Goal: Task Accomplishment & Management: Use online tool/utility

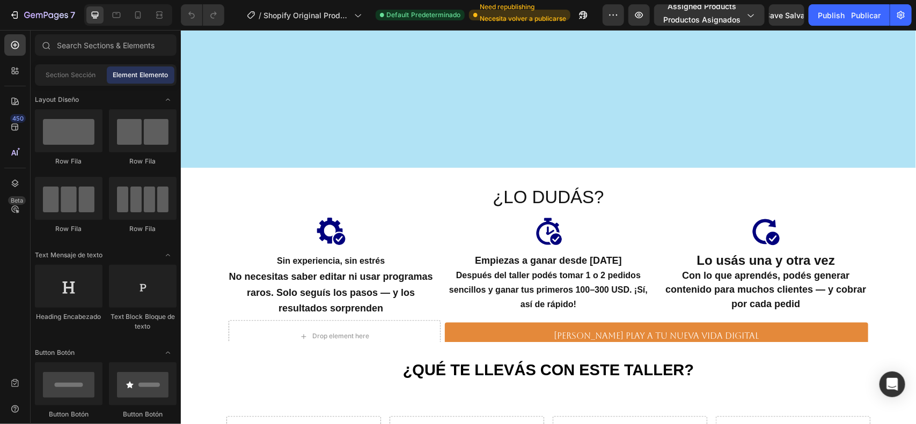
scroll to position [2728, 0]
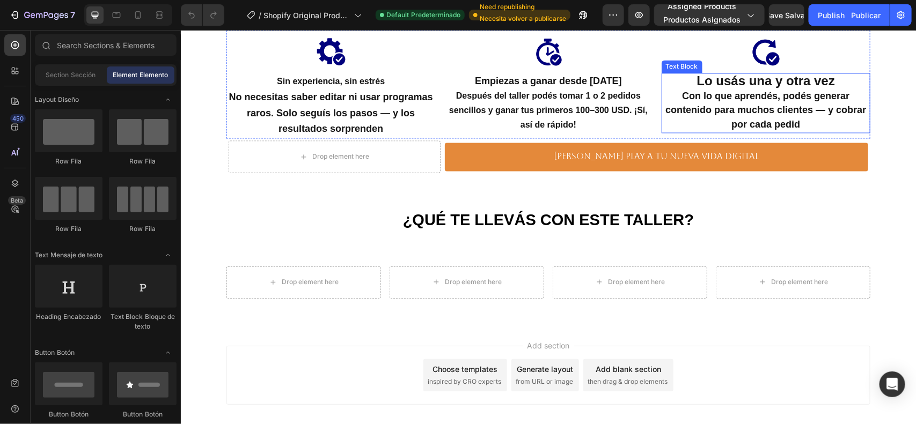
click at [759, 88] on p "Lo usás una y otra vez" at bounding box center [765, 82] width 207 height 16
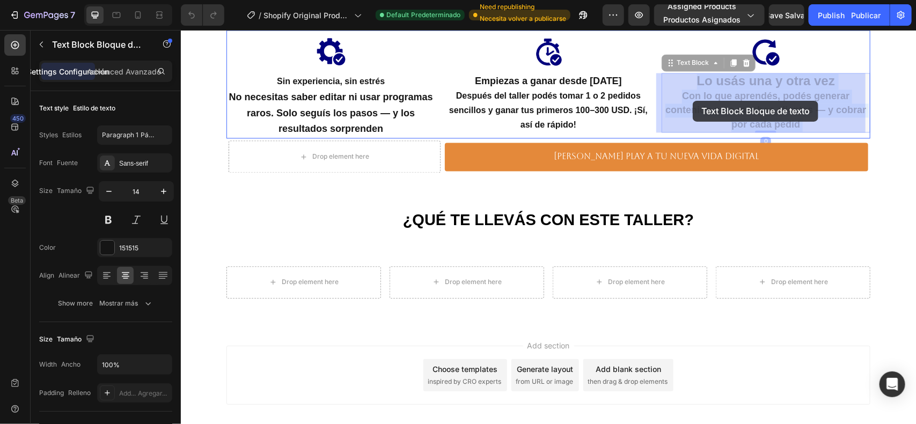
drag, startPoint x: 671, startPoint y: 92, endPoint x: 687, endPoint y: 97, distance: 16.8
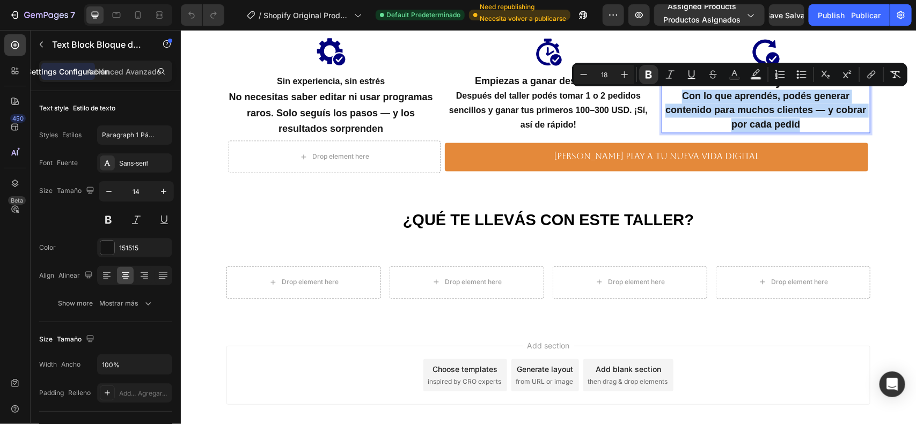
drag, startPoint x: 679, startPoint y: 91, endPoint x: 733, endPoint y: 105, distance: 55.6
click at [789, 126] on strong "Con lo que aprendés, podés generar contenido para muchos clientes — y cobrar po…" at bounding box center [765, 110] width 201 height 39
click at [589, 76] on button "Minus" at bounding box center [583, 74] width 19 height 19
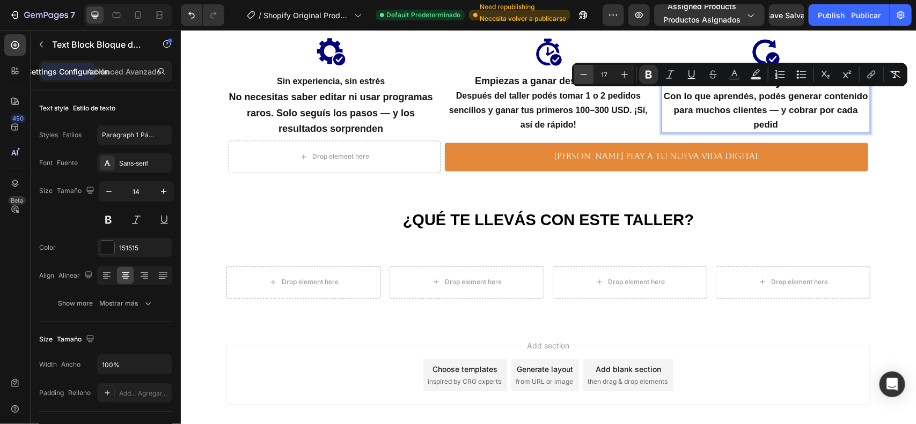
click at [589, 76] on button "Minus" at bounding box center [583, 74] width 19 height 19
type input "16"
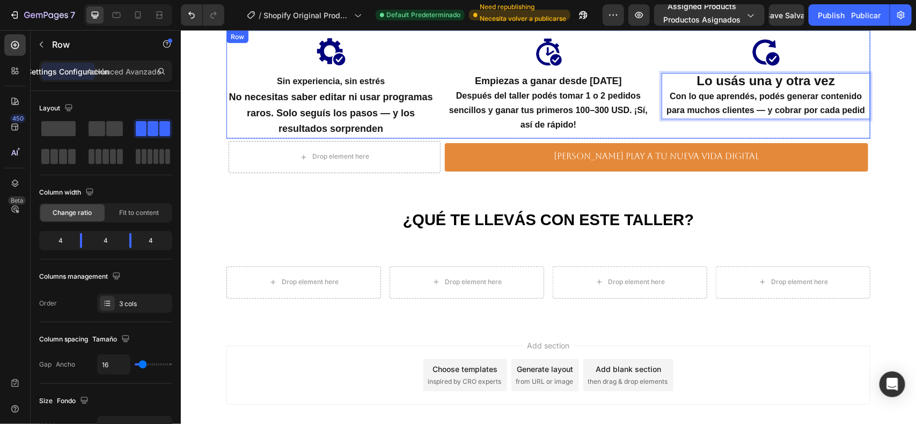
click at [680, 120] on div "Image Lo usás una y otra vez Con lo que aprendés, podés generar contenido para …" at bounding box center [765, 84] width 209 height 108
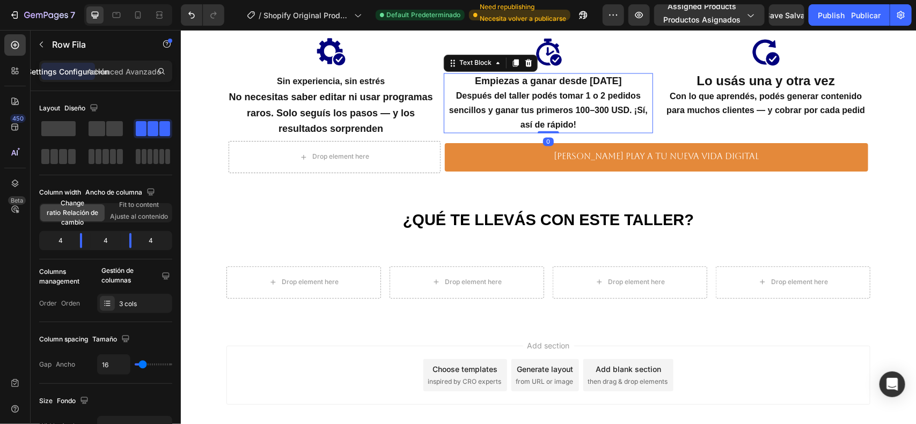
click at [591, 123] on p "Después del taller podés tomar 1 o 2 pedidos sencillos y ganar tus primeros 100…" at bounding box center [547, 110] width 207 height 43
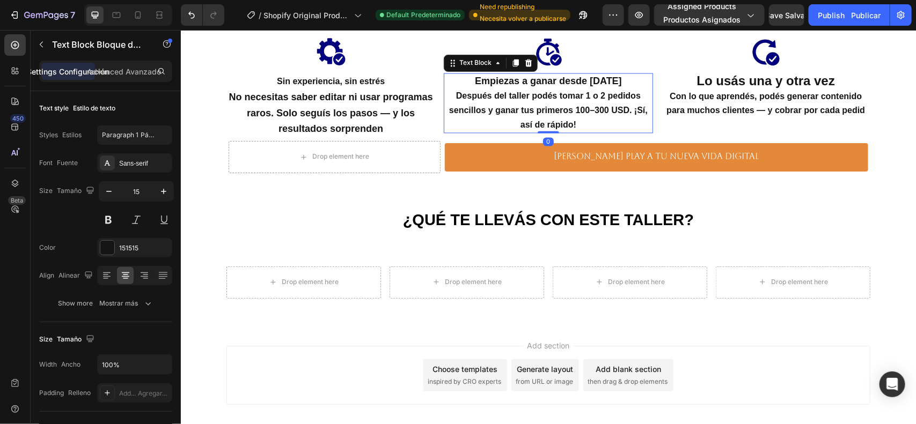
click at [575, 129] on p "Después del taller podés tomar 1 o 2 pedidos sencillos y ganar tus primeros 100…" at bounding box center [547, 110] width 207 height 43
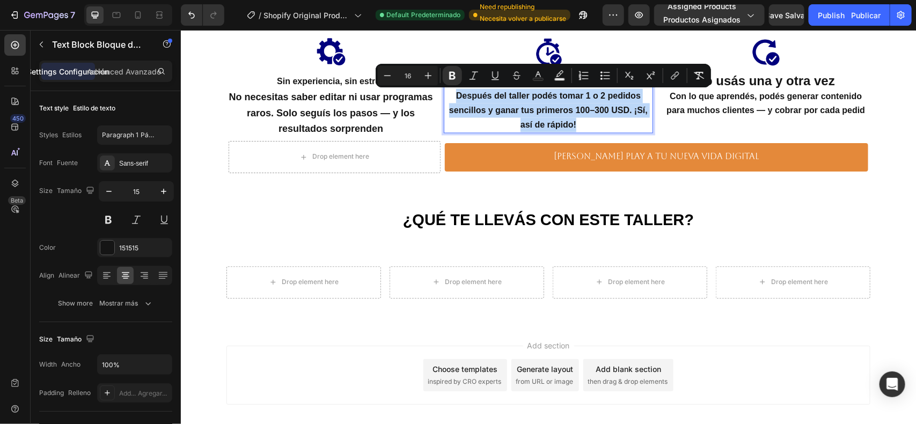
drag, startPoint x: 575, startPoint y: 126, endPoint x: 447, endPoint y: 93, distance: 131.7
click at [447, 93] on p "Después del taller podés tomar 1 o 2 pedidos sencillos y ganar tus primeros 100…" at bounding box center [547, 110] width 207 height 43
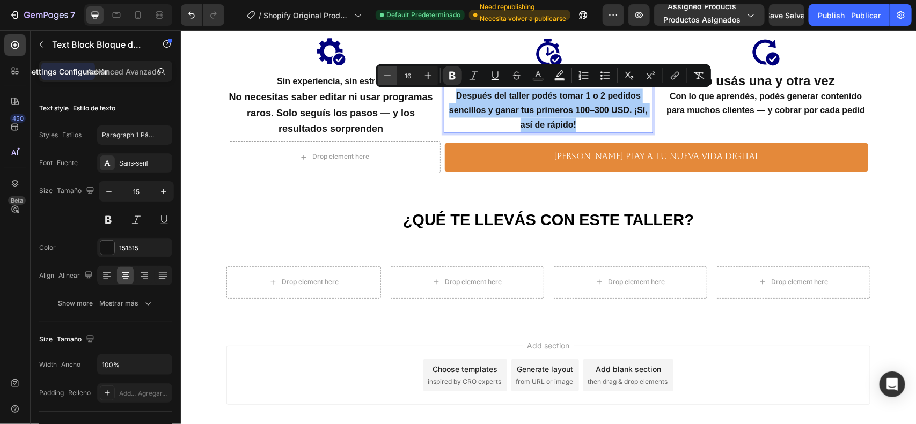
click at [389, 78] on icon "Editor contextual toolbar" at bounding box center [387, 75] width 11 height 11
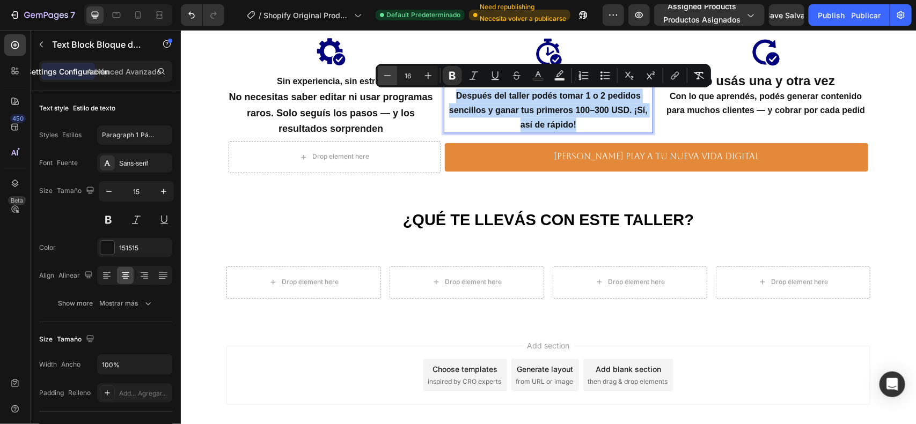
type input "15"
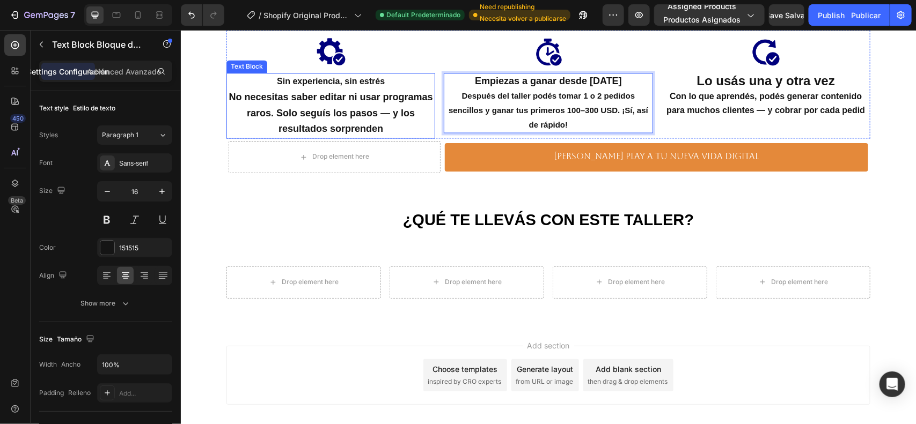
click at [401, 123] on p "No necesitas saber editar ni usar programas raros. Solo seguís los pasos — y lo…" at bounding box center [330, 114] width 207 height 48
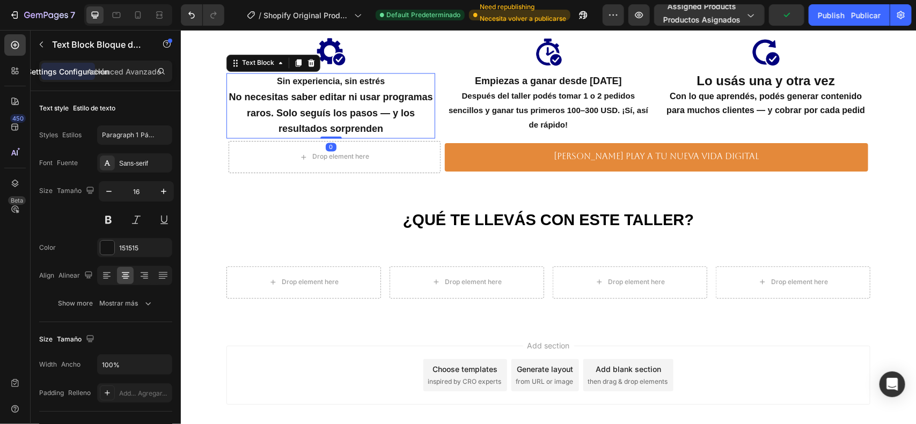
click at [388, 129] on p "No necesitas saber editar ni usar programas raros. Solo seguís los pasos — y lo…" at bounding box center [330, 114] width 207 height 48
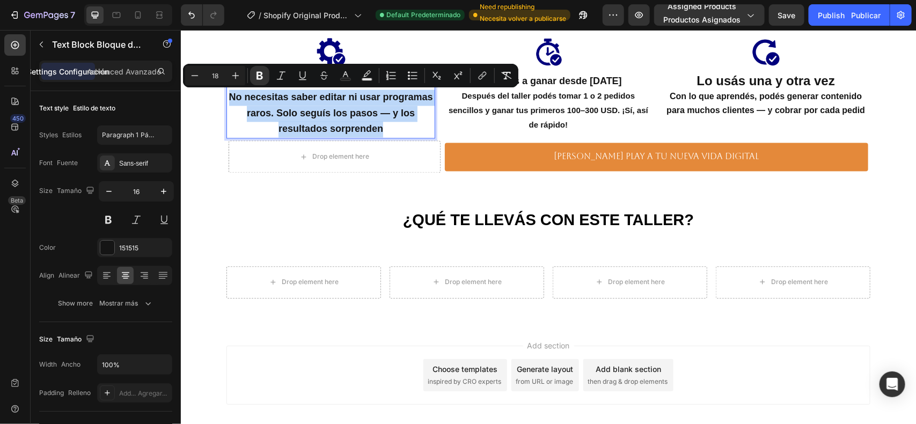
drag, startPoint x: 370, startPoint y: 128, endPoint x: 224, endPoint y: 91, distance: 151.2
click at [227, 91] on p "No necesitas saber editar ni usar programas raros. Solo seguís los pasos — y lo…" at bounding box center [330, 114] width 207 height 48
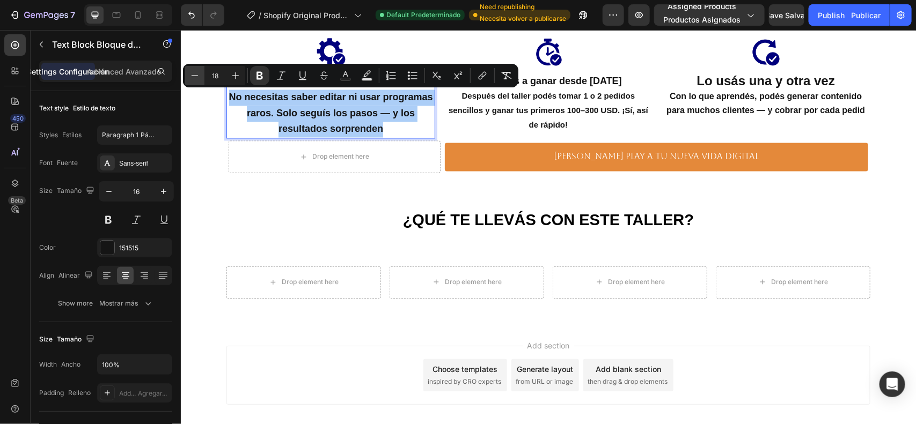
click at [196, 73] on icon "Editor contextual toolbar" at bounding box center [194, 75] width 11 height 11
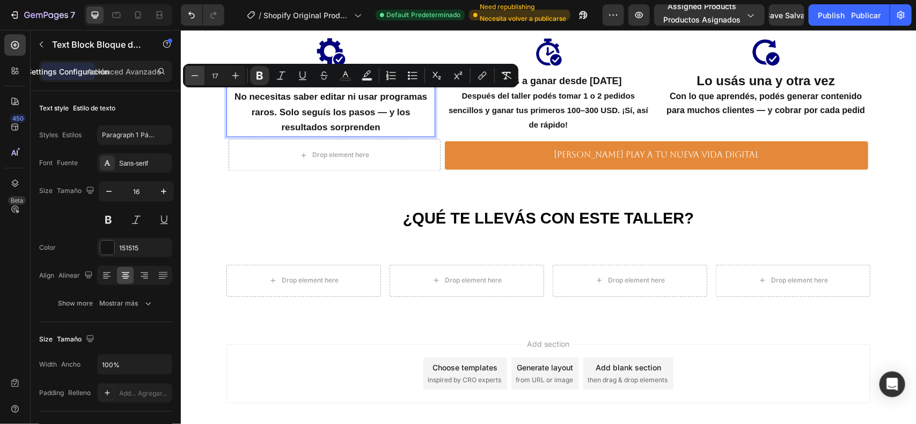
click at [196, 73] on icon "Editor contextual toolbar" at bounding box center [194, 75] width 11 height 11
type input "15"
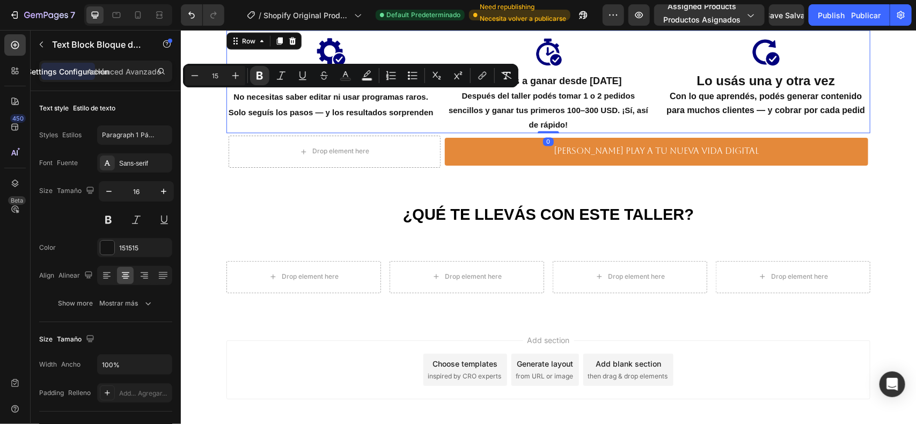
click at [705, 117] on div "Image Lo usás una y otra vez Con lo que aprendés, podés generar contenido para …" at bounding box center [765, 81] width 209 height 103
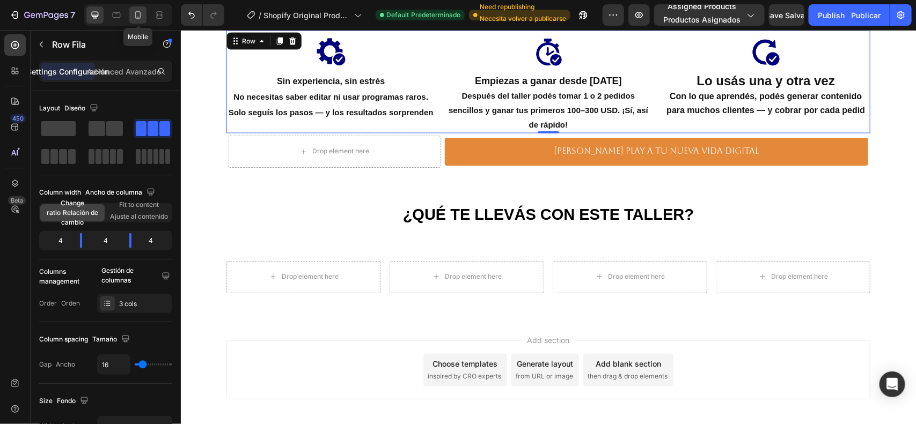
click at [133, 12] on icon at bounding box center [138, 15] width 11 height 11
type input "100%"
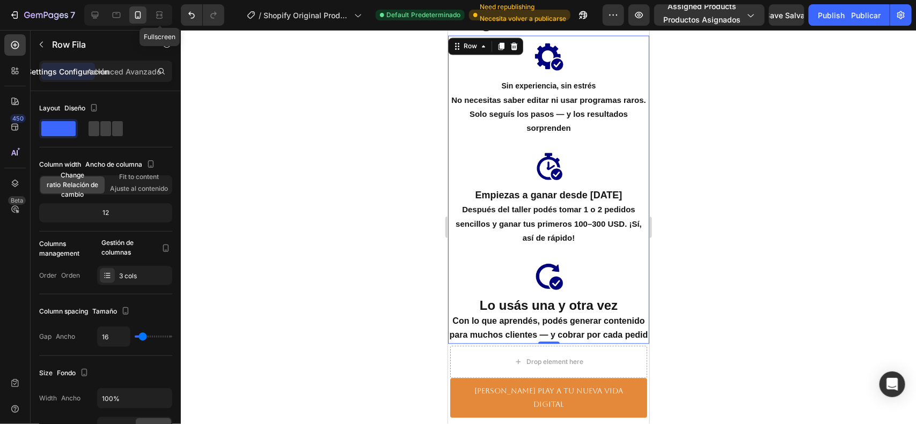
scroll to position [2702, 0]
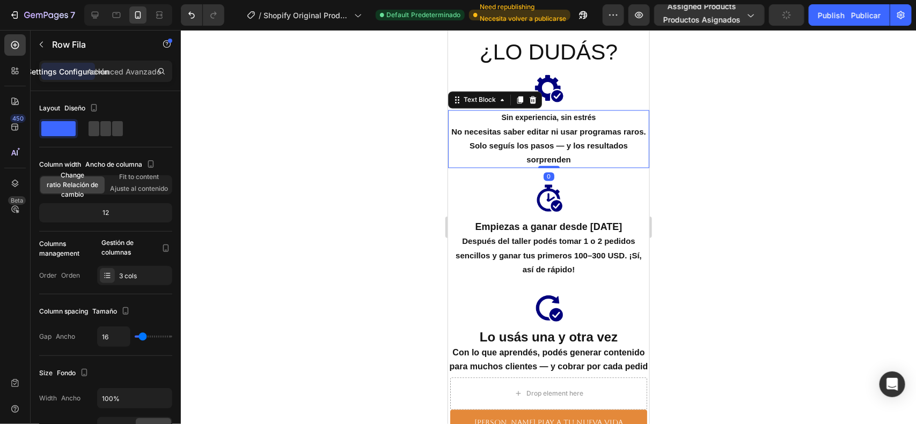
click at [563, 156] on strong "No necesitas saber editar ni usar programas raros. Solo seguís los pasos — y lo…" at bounding box center [548, 145] width 195 height 37
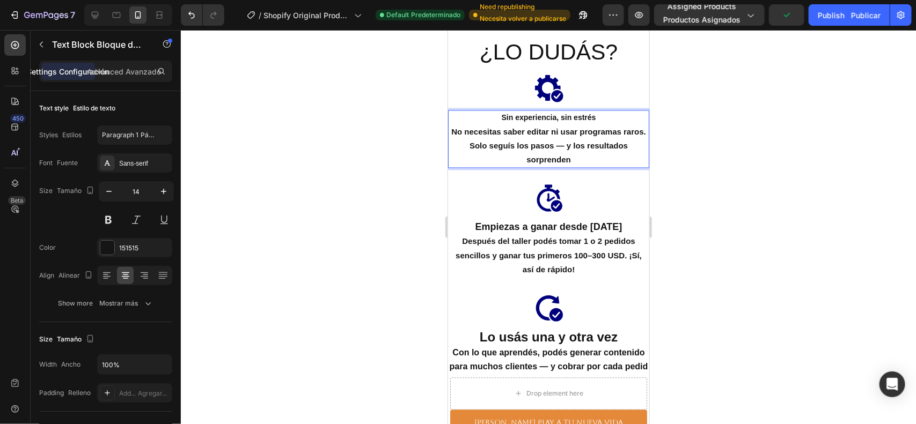
click at [569, 156] on p "No necesitas saber editar ni usar programas raros. Solo seguís los pasos — y lo…" at bounding box center [548, 146] width 199 height 42
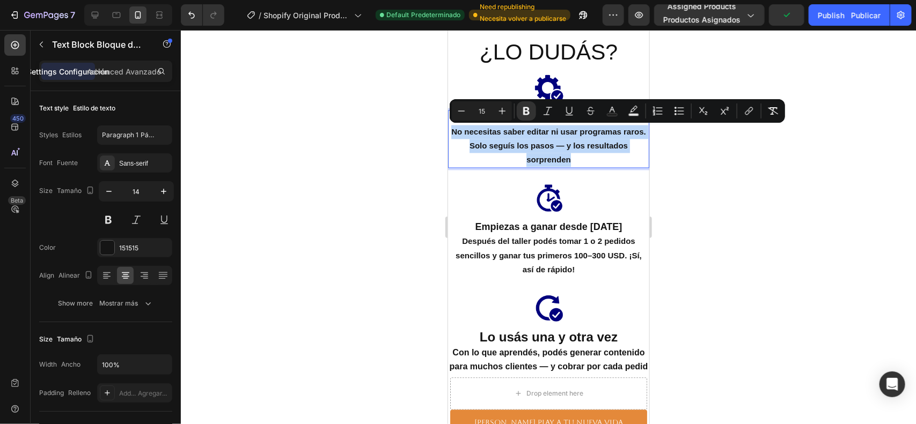
drag, startPoint x: 569, startPoint y: 156, endPoint x: 458, endPoint y: 133, distance: 113.5
click at [458, 133] on p "No necesitas saber editar ni usar programas raros. Solo seguís los pasos — y lo…" at bounding box center [548, 146] width 199 height 42
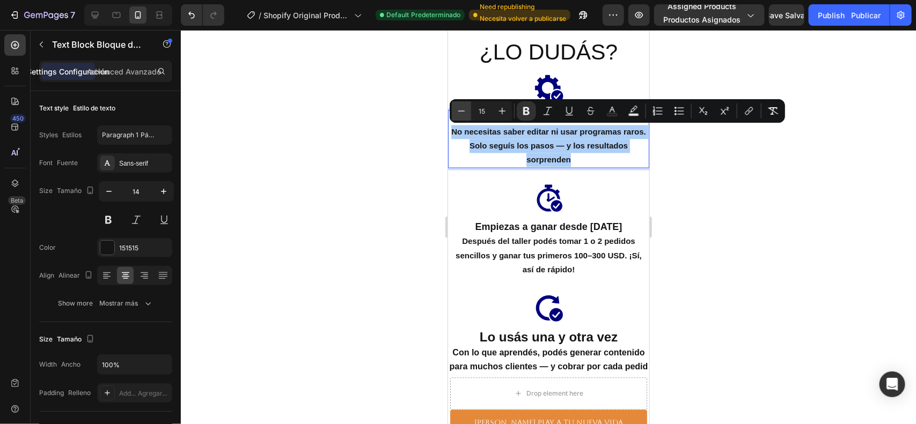
click at [461, 110] on icon "Editor contextual toolbar" at bounding box center [461, 111] width 11 height 11
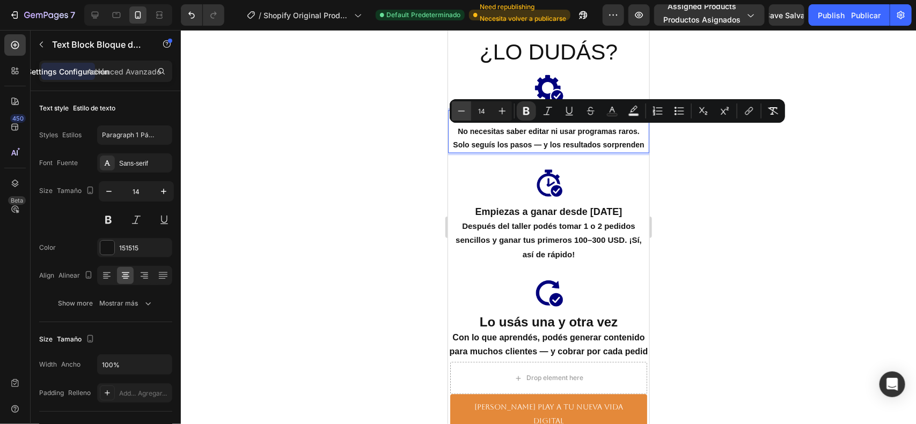
click at [461, 110] on icon "Editor contextual toolbar" at bounding box center [461, 111] width 11 height 11
type input "13"
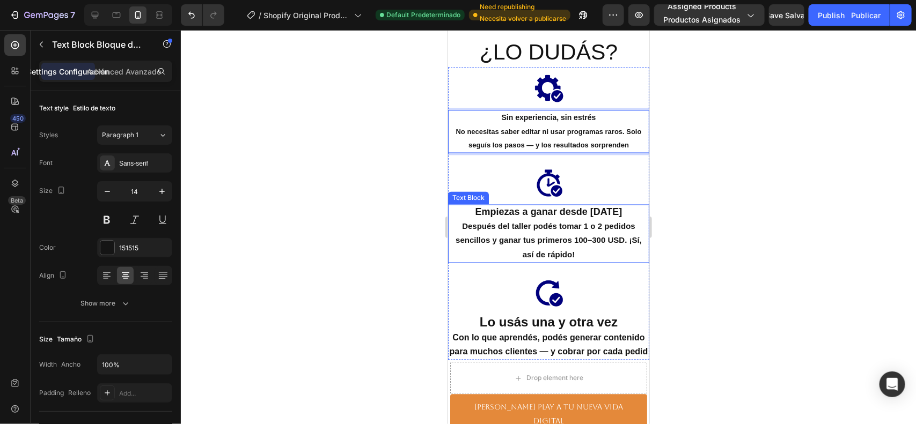
click at [572, 261] on p "Después del taller podés tomar 1 o 2 pedidos sencillos y ganar tus primeros 100…" at bounding box center [548, 240] width 199 height 42
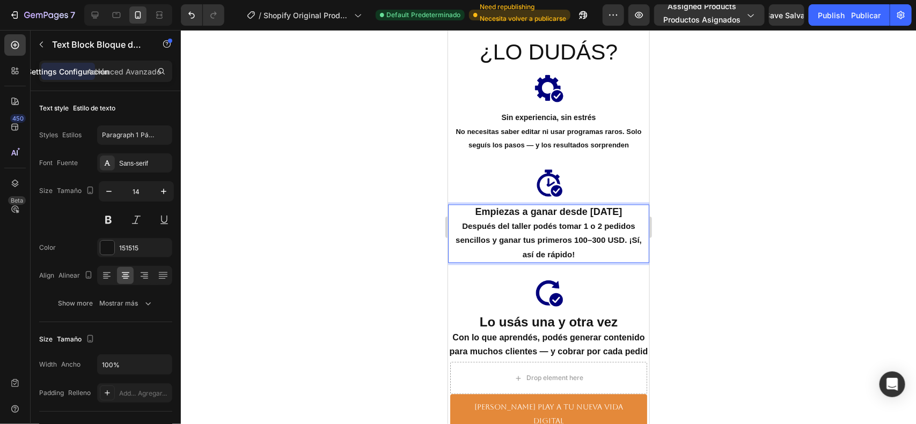
drag, startPoint x: 568, startPoint y: 255, endPoint x: 594, endPoint y: 255, distance: 26.3
click at [590, 254] on p "Después del taller podés tomar 1 o 2 pedidos sencillos y ganar tus primeros 100…" at bounding box center [548, 240] width 199 height 42
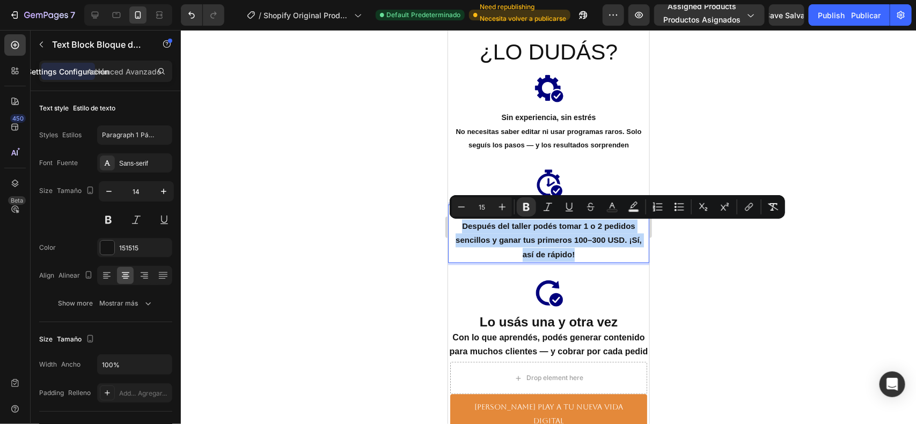
drag, startPoint x: 590, startPoint y: 254, endPoint x: 450, endPoint y: 231, distance: 141.9
click at [450, 231] on p "Después del taller podés tomar 1 o 2 pedidos sencillos y ganar tus primeros 100…" at bounding box center [548, 240] width 199 height 42
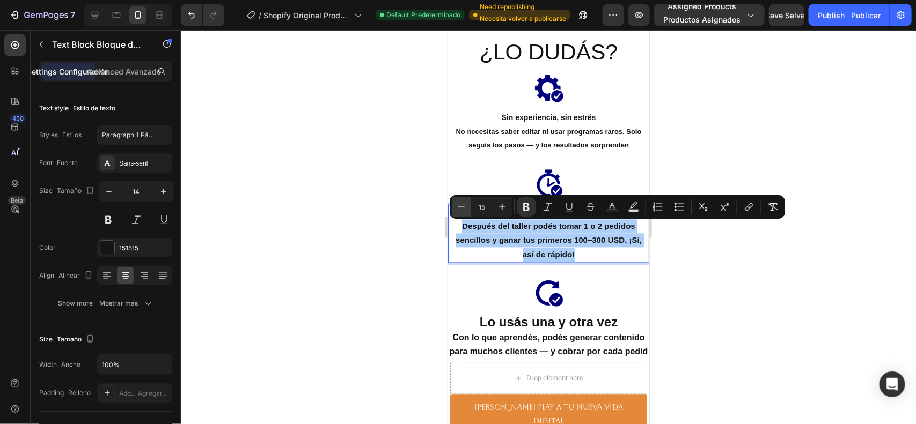
click at [462, 202] on icon "Editor contextual toolbar" at bounding box center [461, 207] width 11 height 11
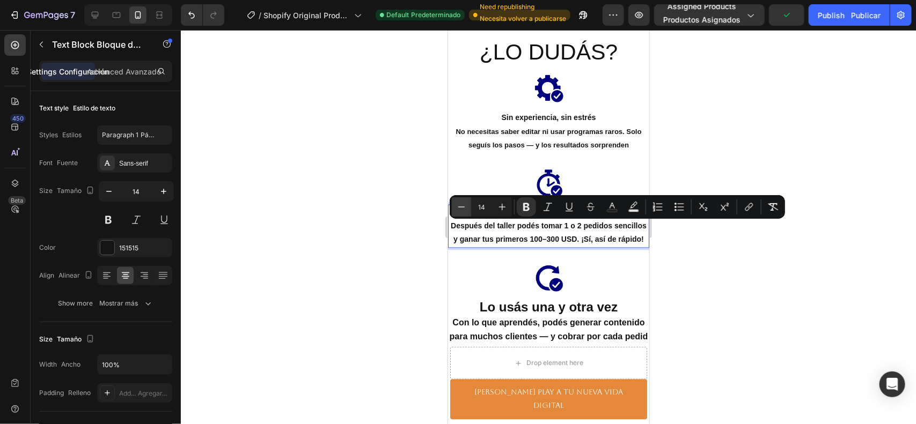
click at [462, 202] on icon "Editor contextual toolbar" at bounding box center [461, 207] width 11 height 11
type input "13"
click at [574, 246] on p "Después del taller podés tomar 1 o 2 pedidos sencillos y ganar tus primeros 100…" at bounding box center [548, 232] width 199 height 27
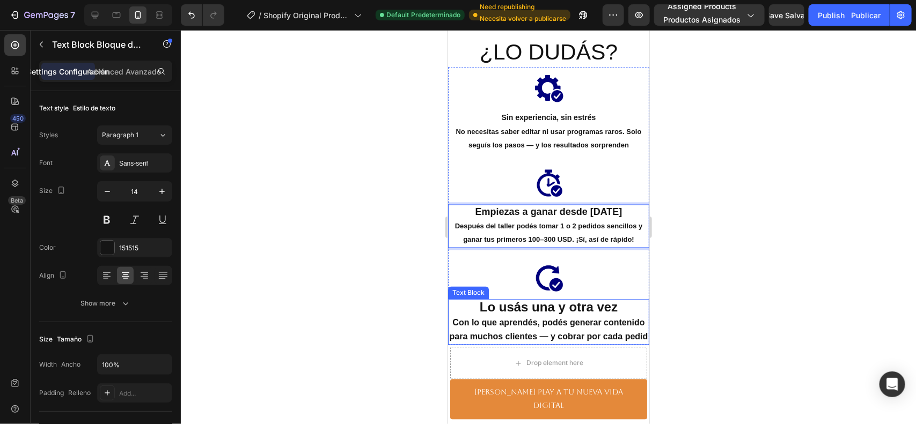
click at [585, 344] on p "Con lo que aprendés, podés generar contenido para muchos clientes — y cobrar po…" at bounding box center [548, 330] width 199 height 28
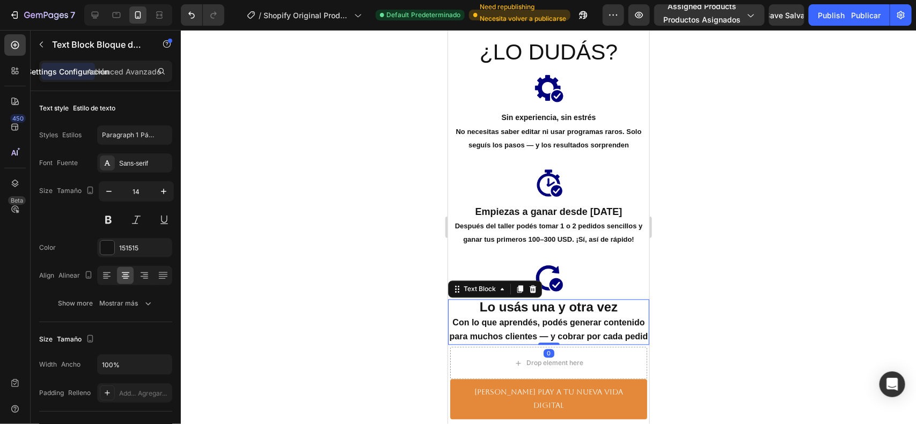
drag, startPoint x: 577, startPoint y: 346, endPoint x: 589, endPoint y: 349, distance: 12.8
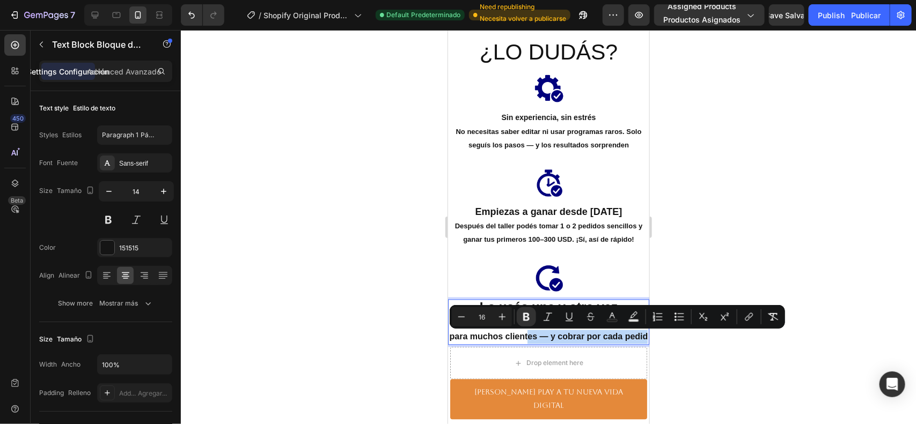
click at [590, 344] on p "Con lo que aprendés, podés generar contenido para muchos clientes — y cobrar po…" at bounding box center [548, 330] width 199 height 28
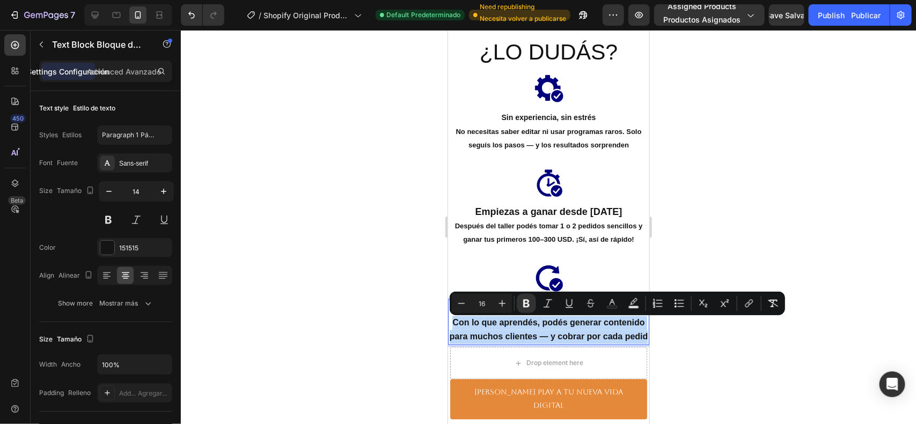
drag, startPoint x: 590, startPoint y: 347, endPoint x: 460, endPoint y: 326, distance: 131.5
click at [460, 326] on p "Con lo que aprendés, podés generar contenido para muchos clientes — y cobrar po…" at bounding box center [548, 330] width 199 height 28
click at [460, 307] on icon "Editor contextual toolbar" at bounding box center [461, 303] width 11 height 11
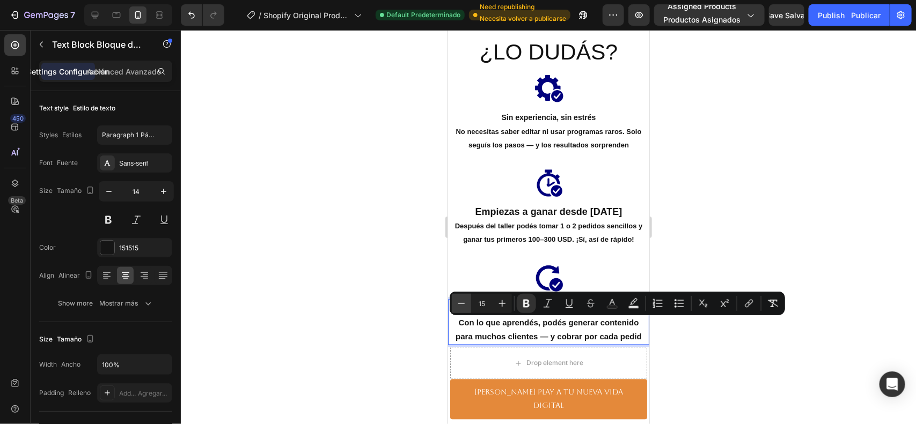
click at [460, 307] on icon "Editor contextual toolbar" at bounding box center [461, 303] width 11 height 11
type input "14"
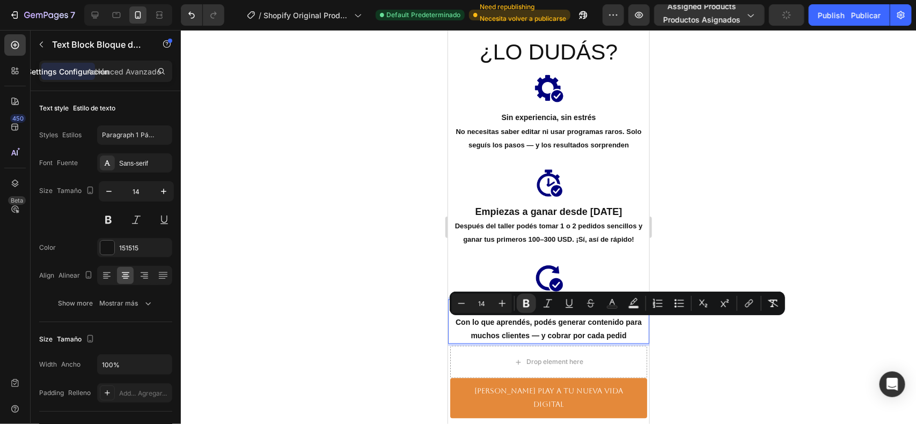
click at [793, 185] on div at bounding box center [548, 227] width 735 height 394
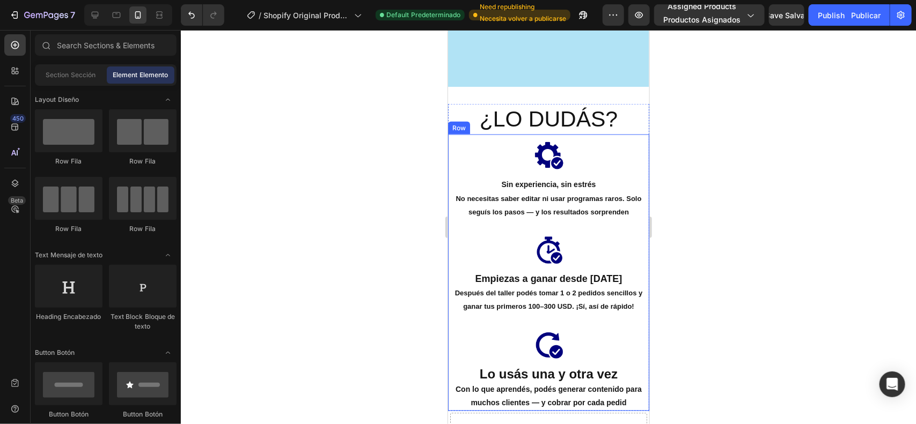
scroll to position [2568, 0]
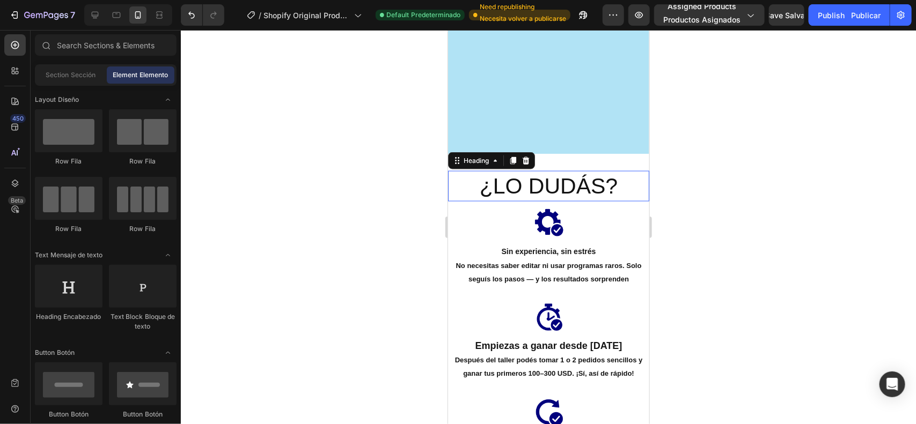
click at [589, 185] on h2 "¿LO DUDÁS?" at bounding box center [547, 186] width 201 height 31
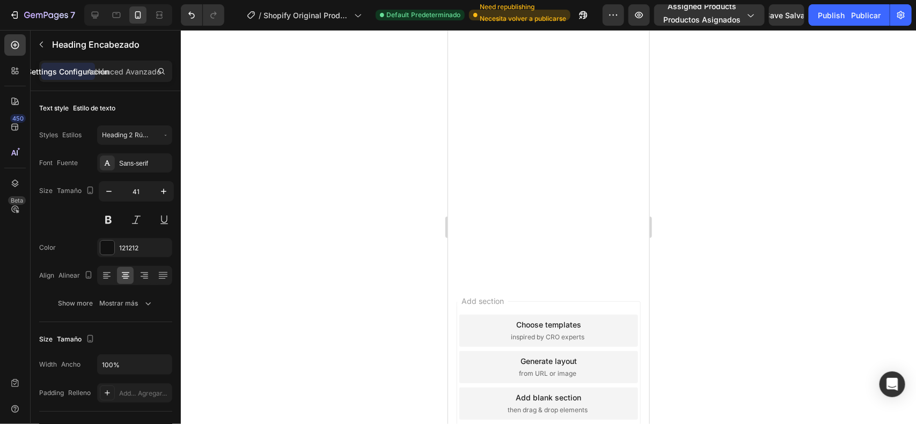
scroll to position [2903, 0]
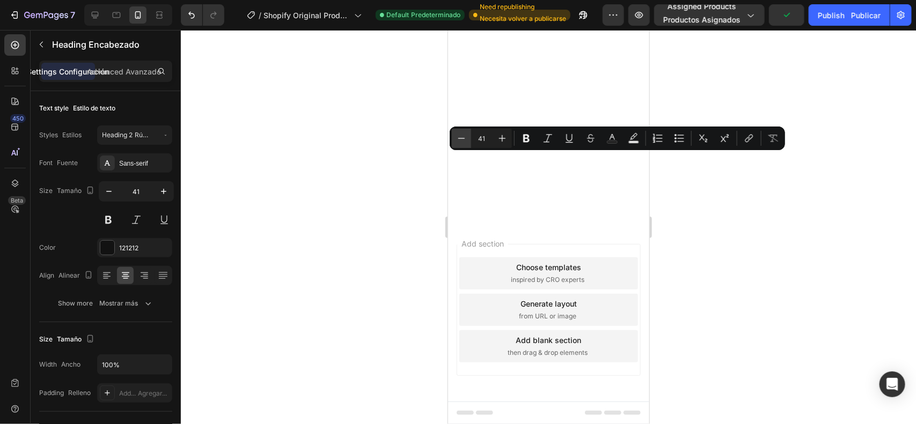
click at [465, 139] on icon "Editor contextual toolbar" at bounding box center [461, 138] width 11 height 11
click at [465, 143] on icon "Editor contextual toolbar" at bounding box center [461, 138] width 11 height 11
type input "39"
click at [727, 216] on div at bounding box center [548, 227] width 735 height 394
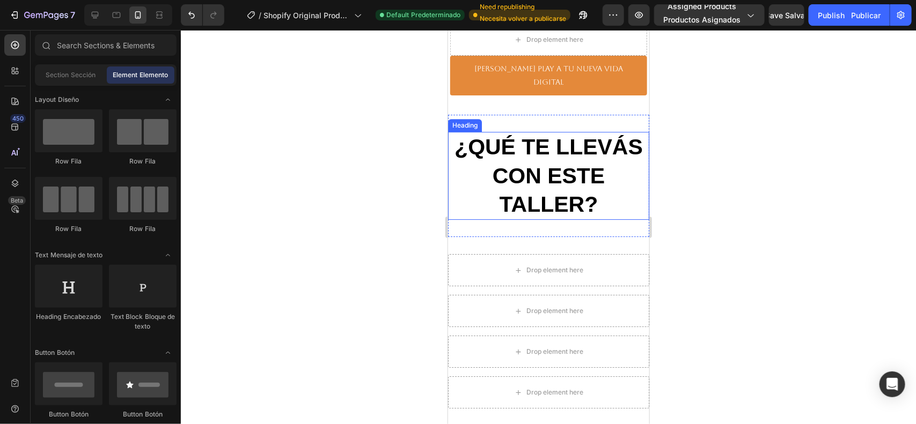
scroll to position [3408, 0]
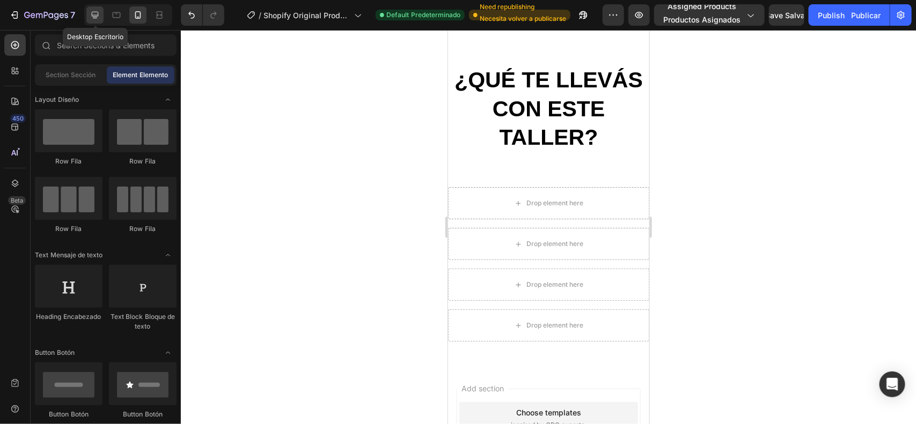
click at [90, 12] on icon at bounding box center [95, 15] width 11 height 11
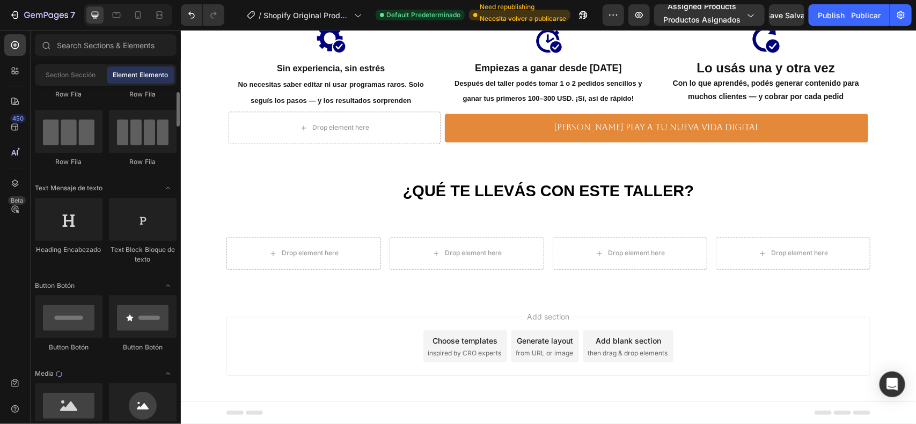
scroll to position [134, 0]
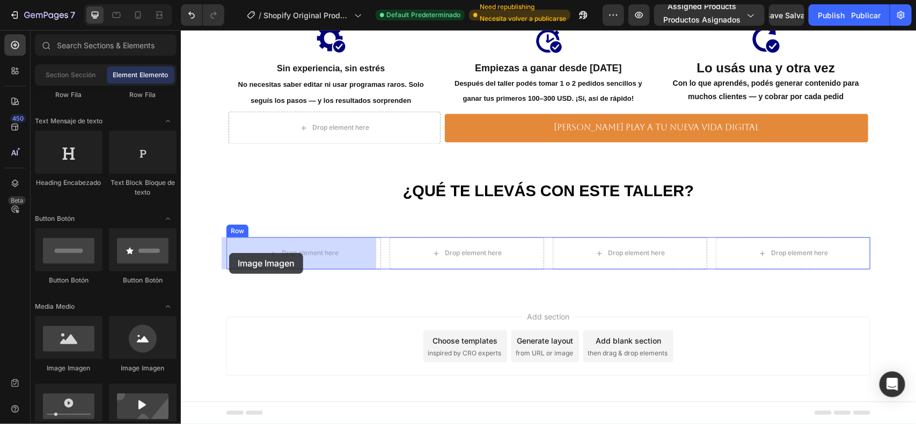
drag, startPoint x: 257, startPoint y: 359, endPoint x: 196, endPoint y: 259, distance: 117.7
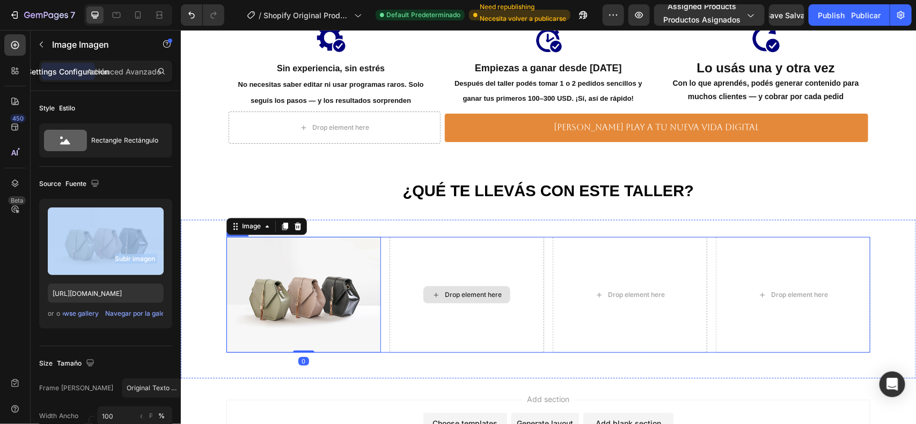
drag, startPoint x: 288, startPoint y: 259, endPoint x: 432, endPoint y: 285, distance: 146.7
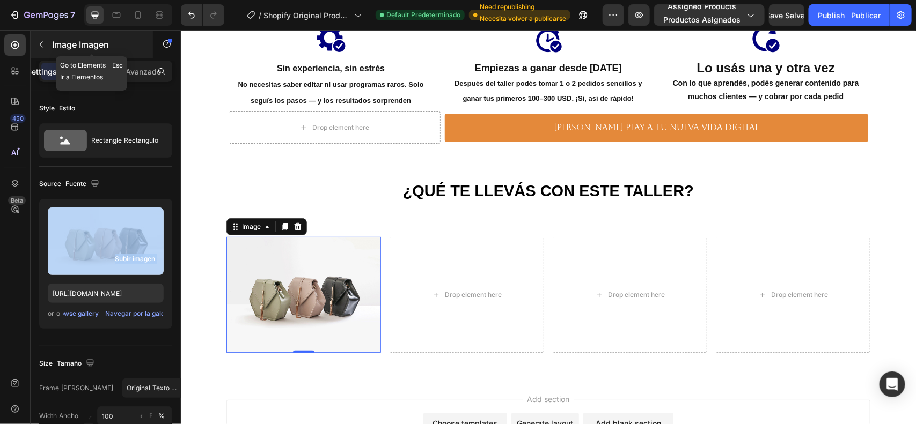
click at [36, 52] on button "button" at bounding box center [41, 44] width 17 height 17
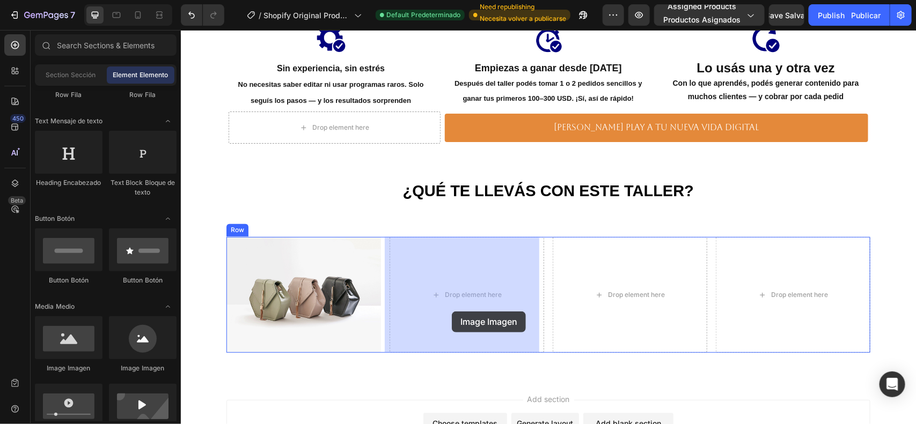
drag, startPoint x: 245, startPoint y: 376, endPoint x: 451, endPoint y: 311, distance: 216.4
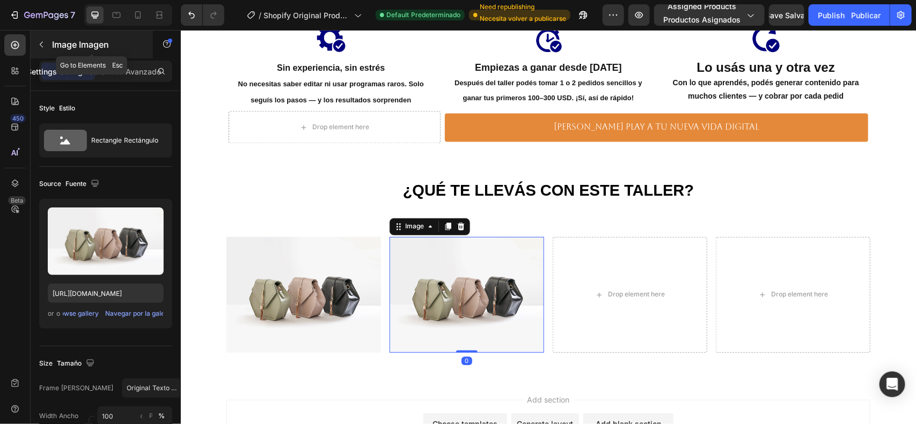
click at [45, 44] on icon "button" at bounding box center [41, 44] width 9 height 9
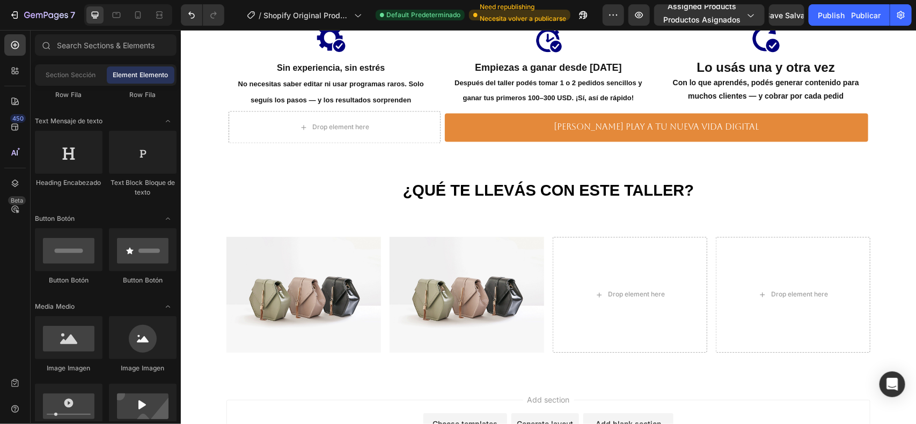
scroll to position [268, 0]
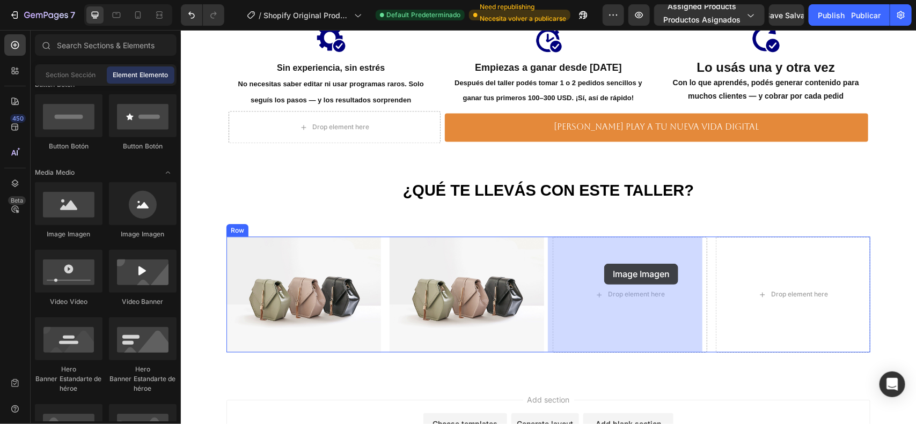
drag, startPoint x: 253, startPoint y: 232, endPoint x: 604, endPoint y: 263, distance: 352.2
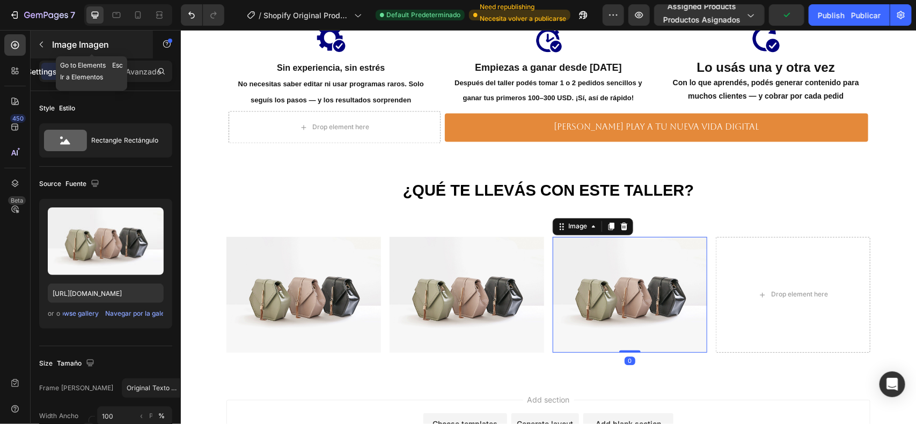
click at [51, 57] on div "Image Imagen" at bounding box center [92, 45] width 122 height 28
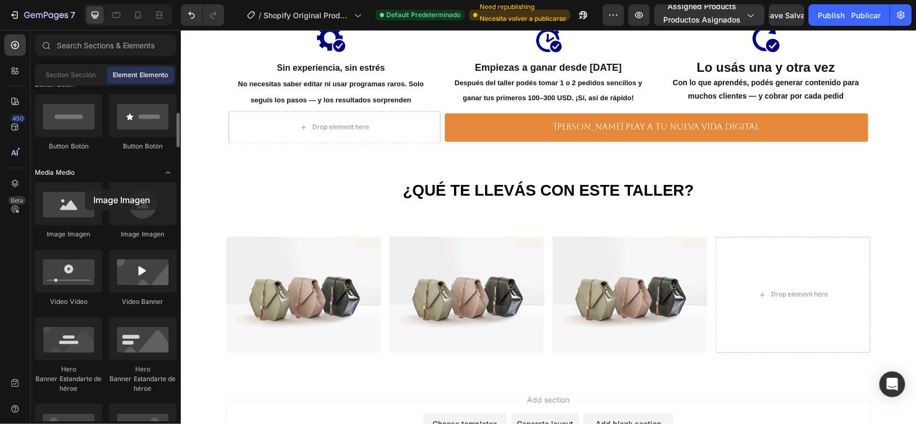
drag, startPoint x: 63, startPoint y: 208, endPoint x: 57, endPoint y: 170, distance: 38.0
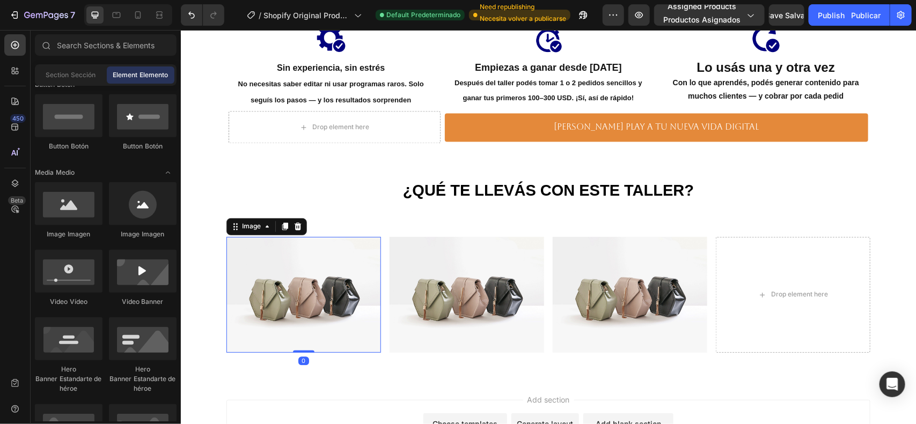
click at [301, 286] on img at bounding box center [303, 295] width 155 height 116
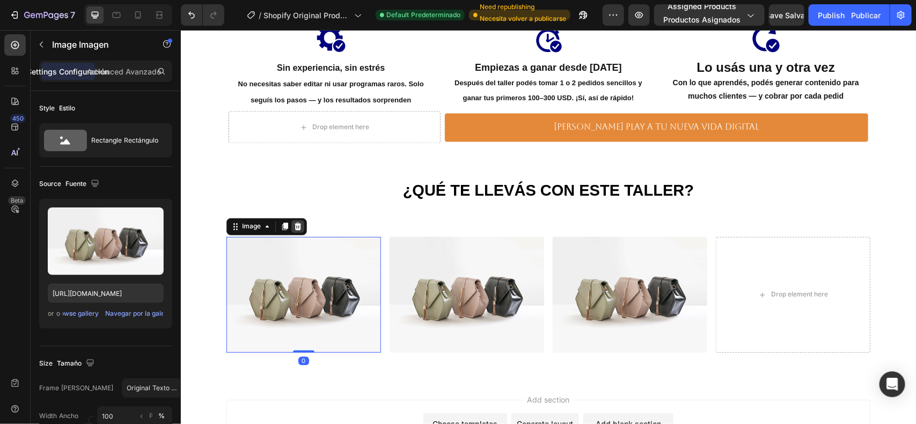
click at [294, 229] on icon at bounding box center [297, 227] width 7 height 8
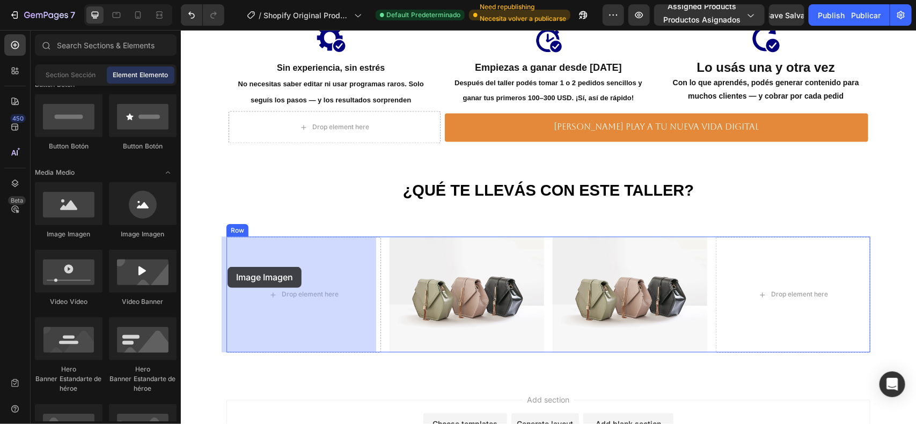
drag, startPoint x: 312, startPoint y: 240, endPoint x: 227, endPoint y: 268, distance: 89.7
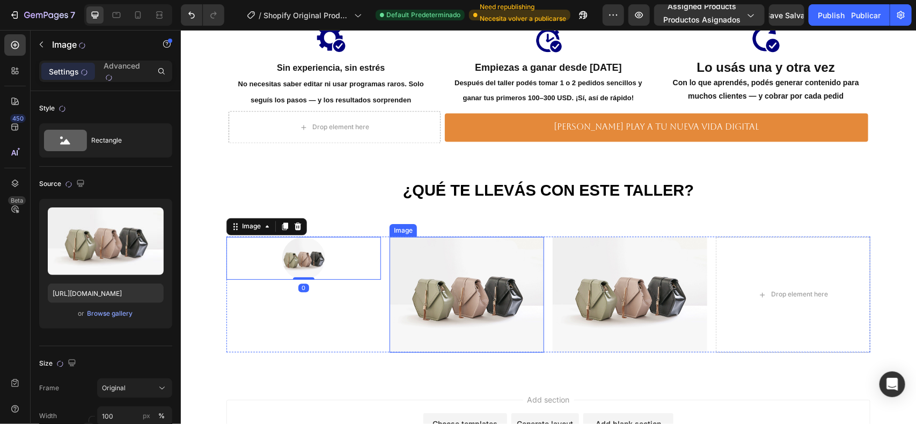
click at [449, 287] on img at bounding box center [466, 295] width 155 height 116
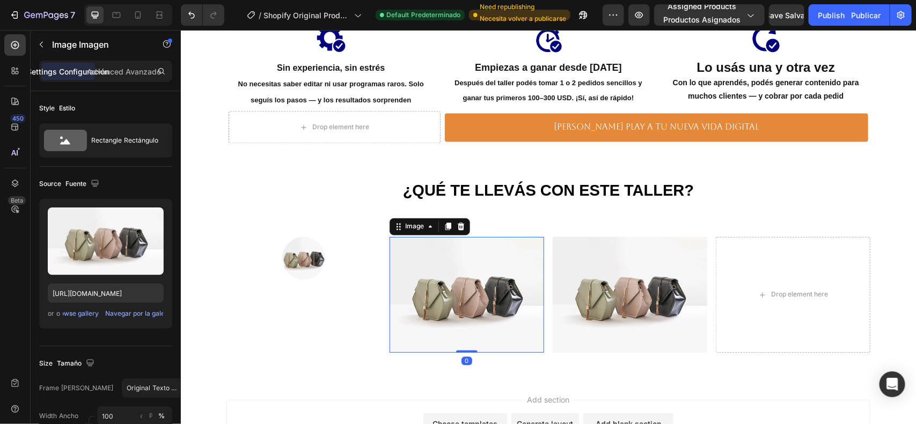
click at [460, 228] on div at bounding box center [460, 226] width 13 height 13
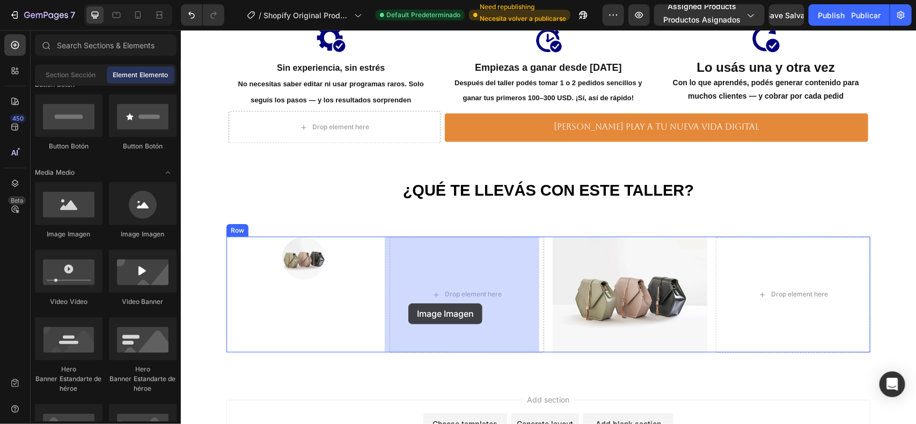
drag, startPoint x: 335, startPoint y: 246, endPoint x: 408, endPoint y: 303, distance: 92.8
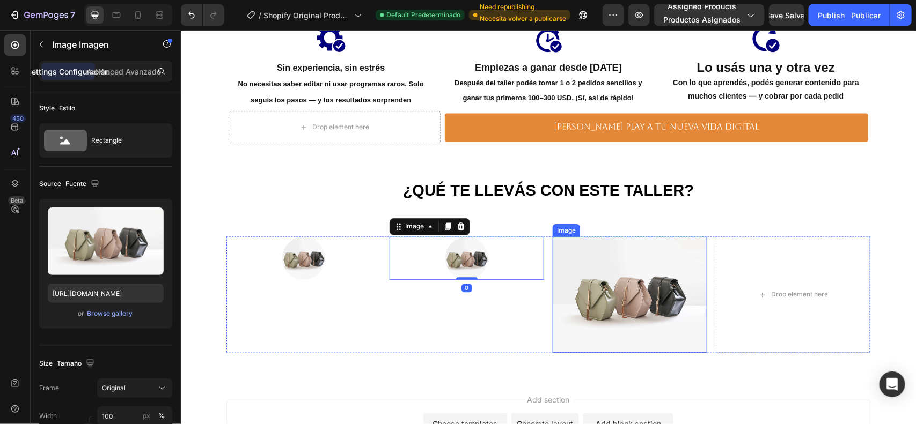
click at [583, 274] on img at bounding box center [629, 295] width 155 height 116
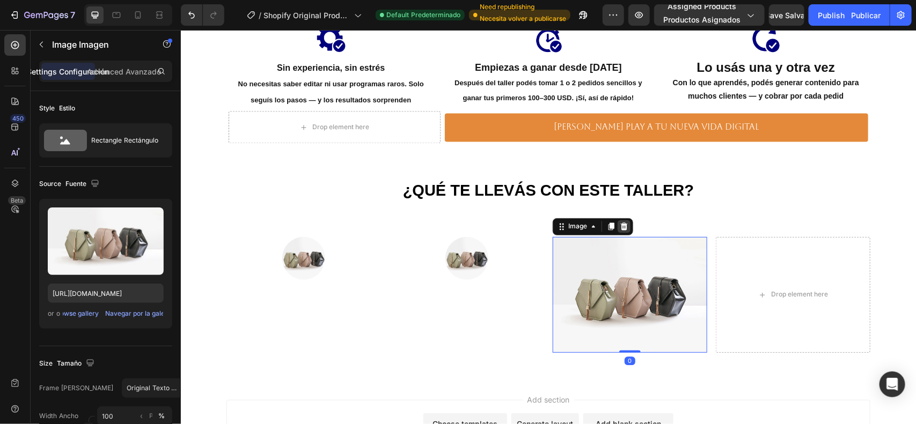
click at [621, 228] on icon at bounding box center [623, 227] width 7 height 8
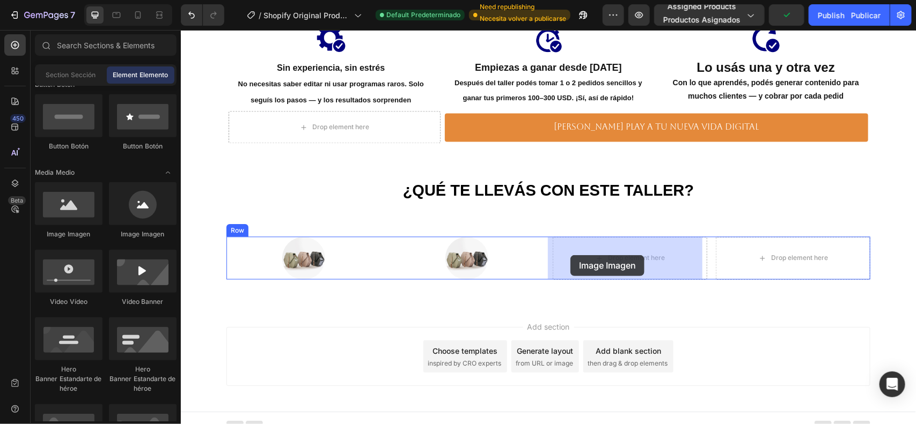
drag, startPoint x: 315, startPoint y: 238, endPoint x: 576, endPoint y: 254, distance: 261.3
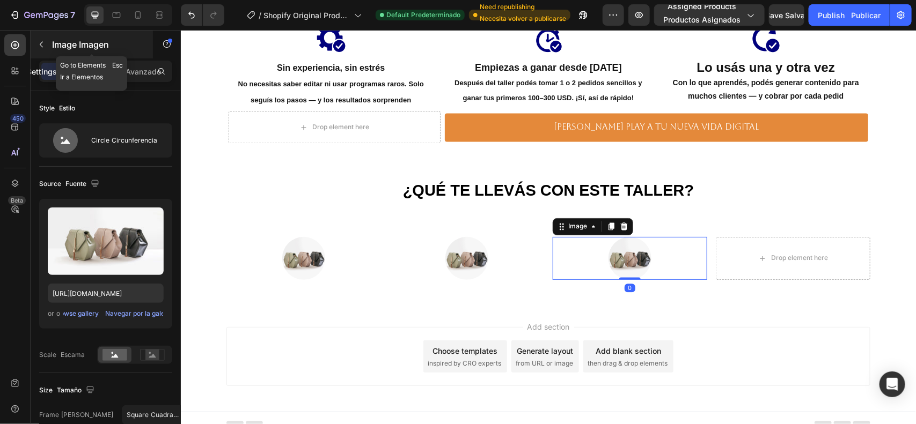
click at [41, 41] on icon "button" at bounding box center [41, 44] width 9 height 9
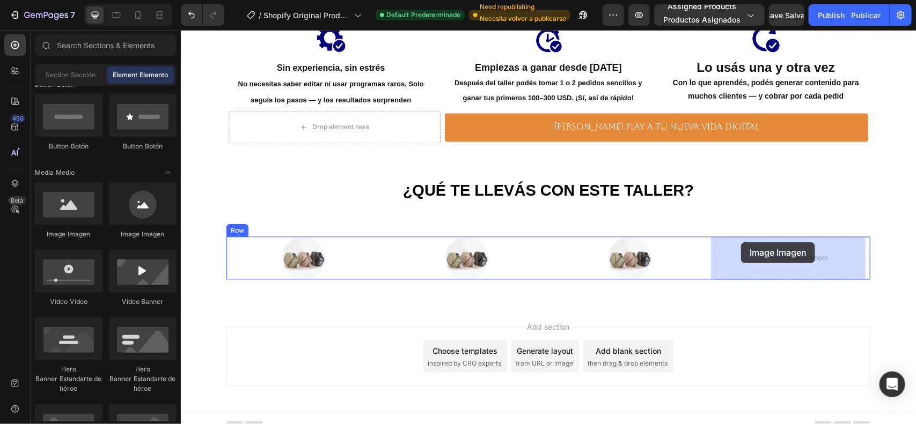
drag, startPoint x: 329, startPoint y: 230, endPoint x: 747, endPoint y: 250, distance: 417.9
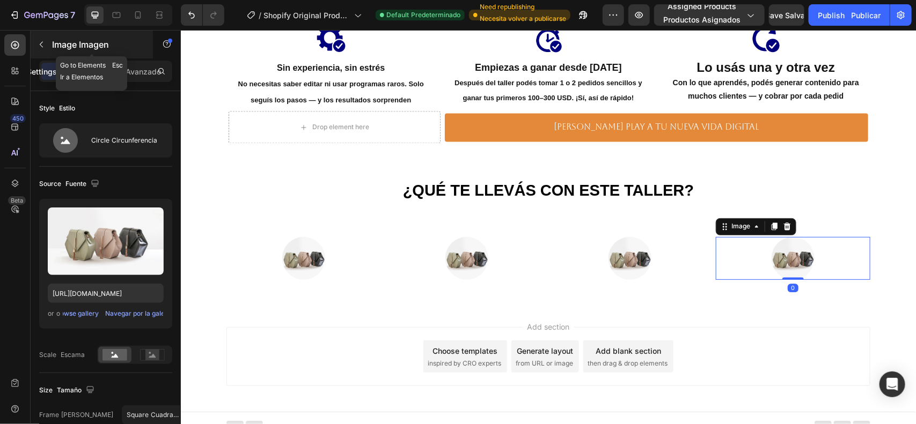
click at [38, 48] on icon "button" at bounding box center [41, 44] width 9 height 9
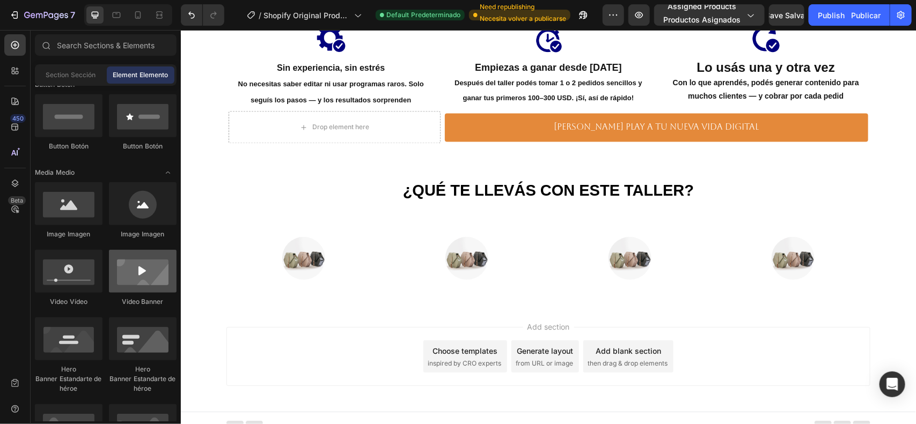
scroll to position [134, 0]
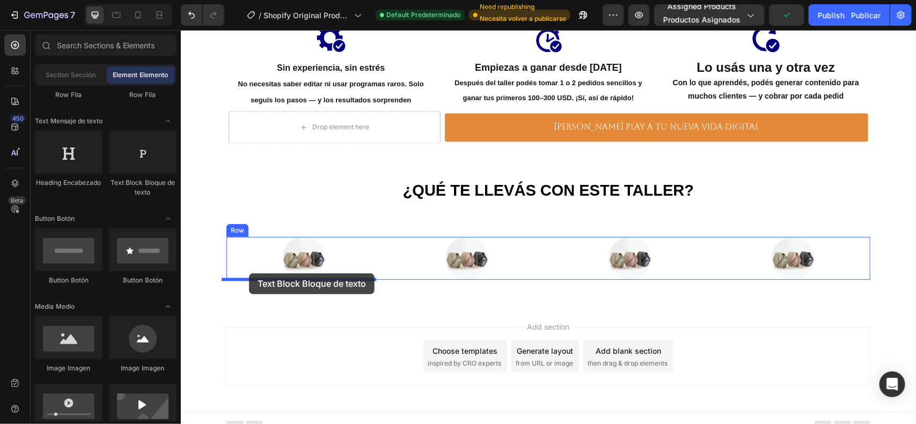
drag, startPoint x: 313, startPoint y: 188, endPoint x: 248, endPoint y: 273, distance: 107.2
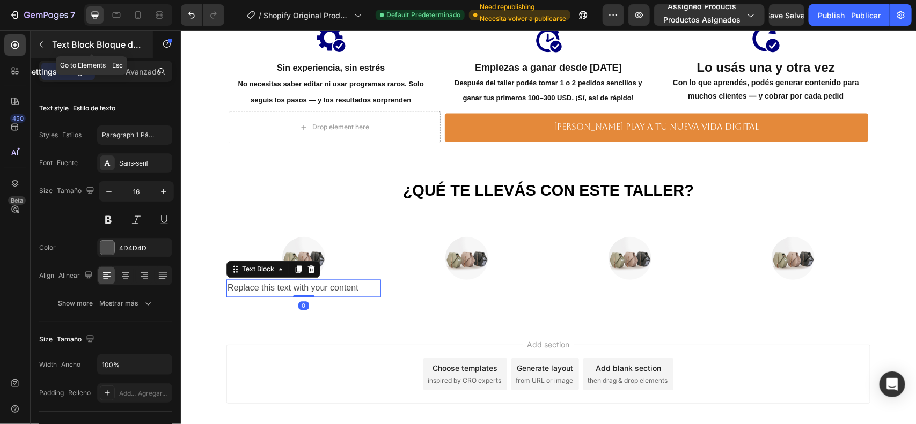
click at [45, 43] on icon "button" at bounding box center [41, 44] width 9 height 9
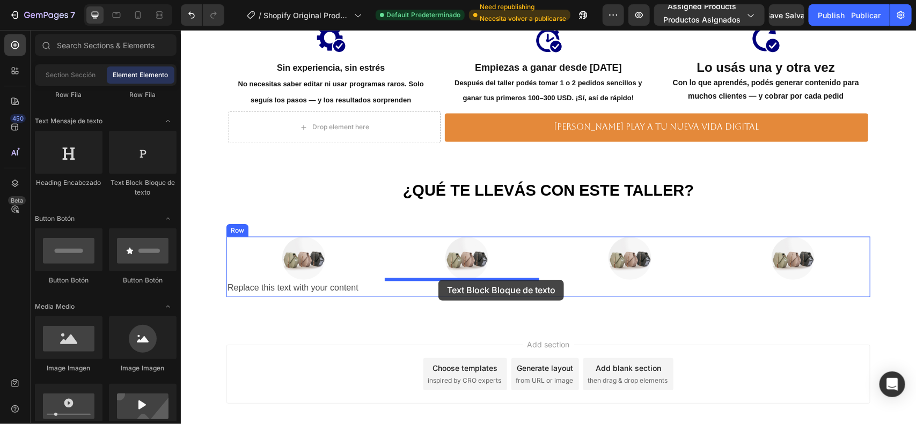
drag, startPoint x: 326, startPoint y: 192, endPoint x: 438, endPoint y: 280, distance: 142.5
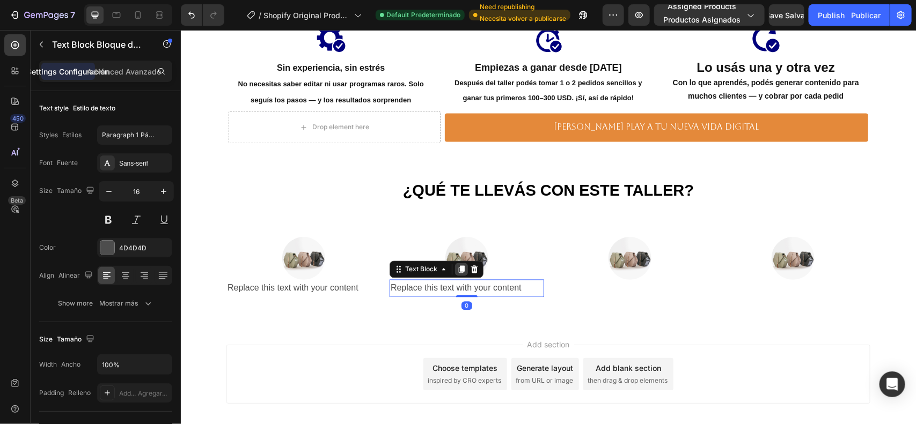
click at [458, 266] on icon at bounding box center [461, 270] width 6 height 8
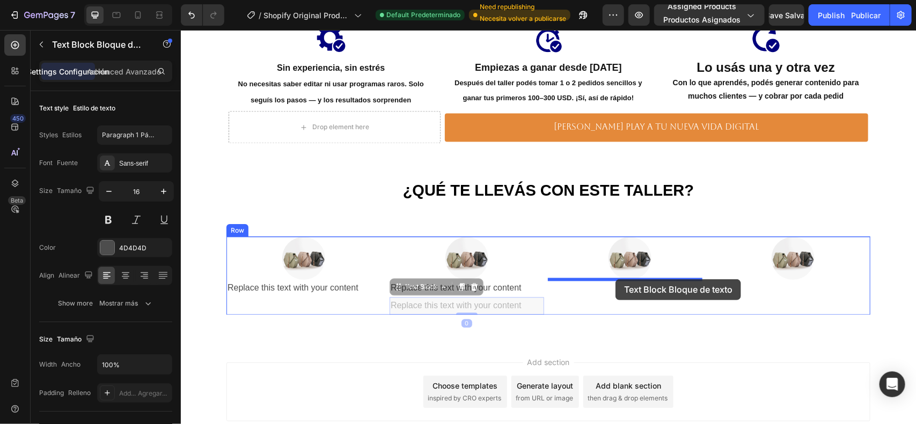
drag, startPoint x: 397, startPoint y: 288, endPoint x: 615, endPoint y: 279, distance: 218.0
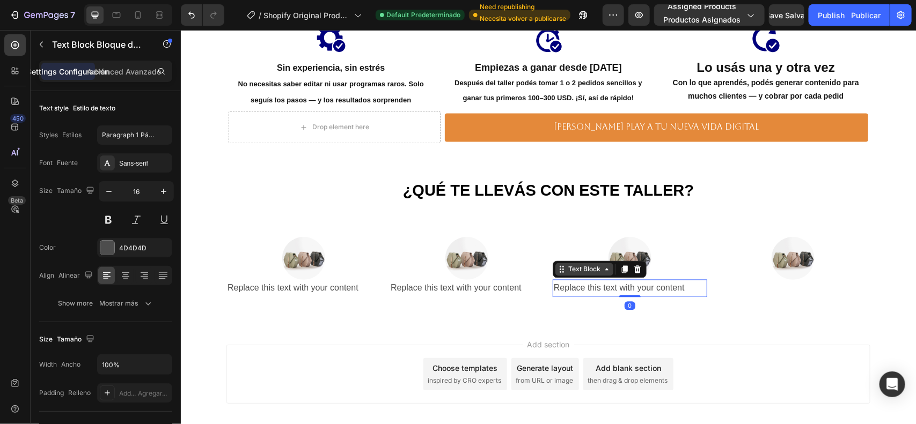
click at [562, 269] on icon at bounding box center [563, 270] width 2 height 2
click at [621, 271] on icon at bounding box center [624, 270] width 6 height 8
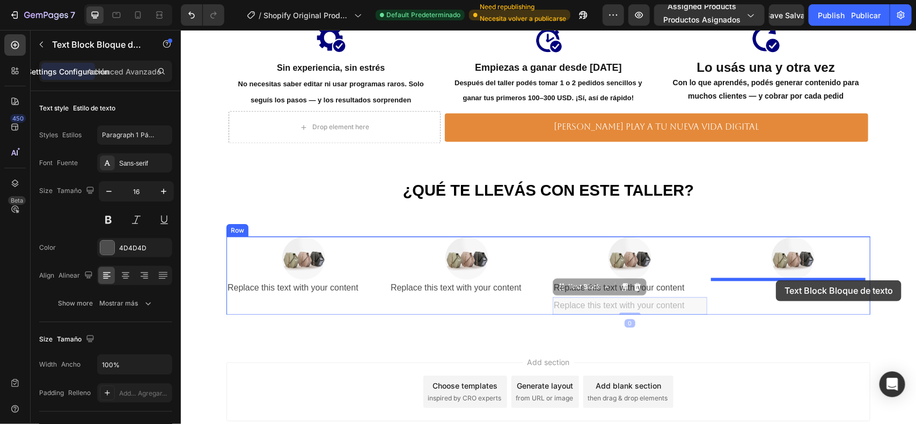
drag, startPoint x: 562, startPoint y: 283, endPoint x: 775, endPoint y: 280, distance: 213.0
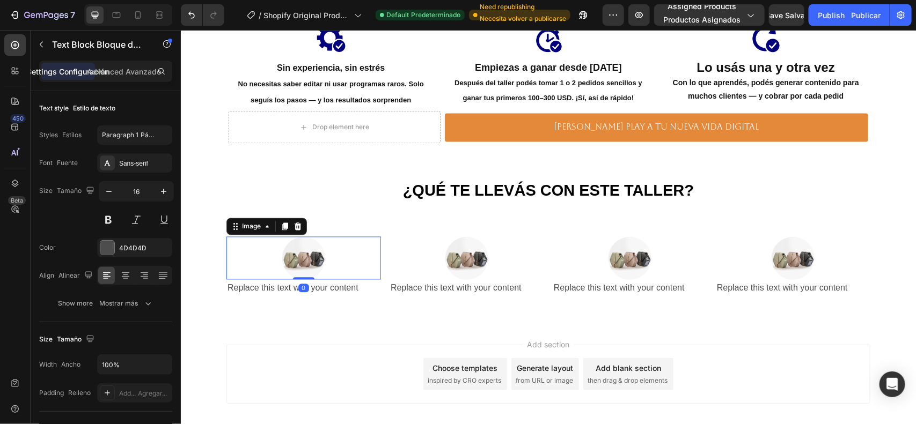
click at [290, 256] on img at bounding box center [303, 258] width 43 height 43
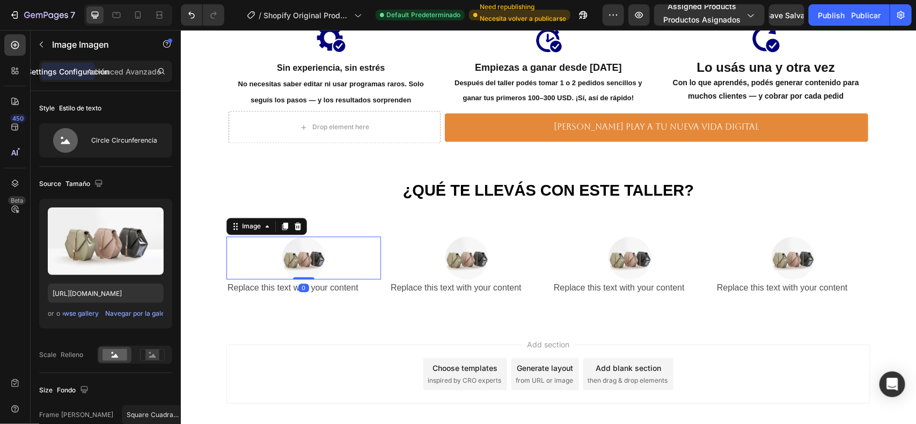
click at [282, 253] on img at bounding box center [303, 258] width 43 height 43
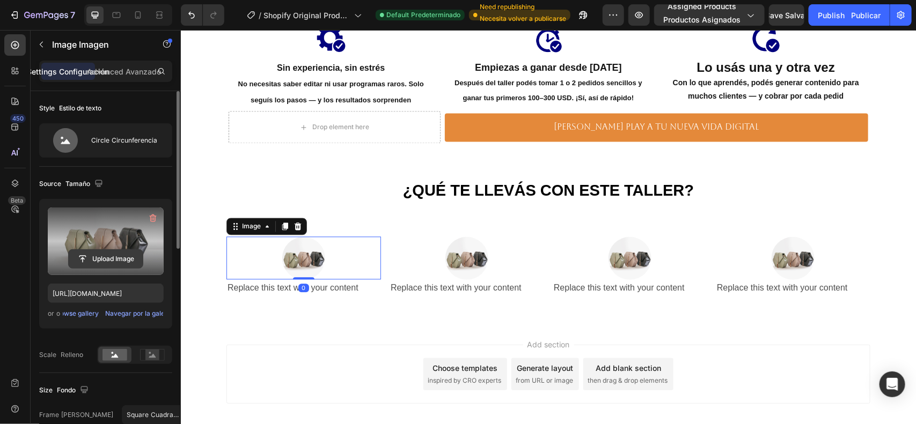
click at [124, 253] on input "file" at bounding box center [106, 259] width 74 height 18
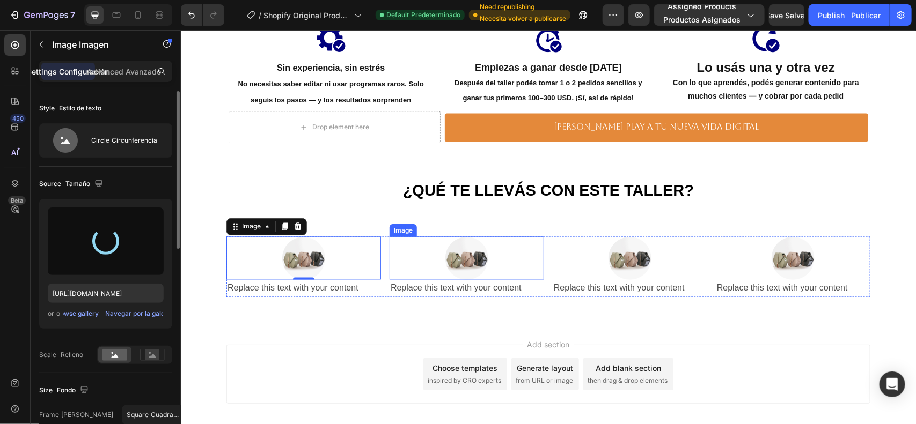
type input "https://cdn.shopify.com/s/files/1/0662/9235/1050/files/gempages_583098572921111…"
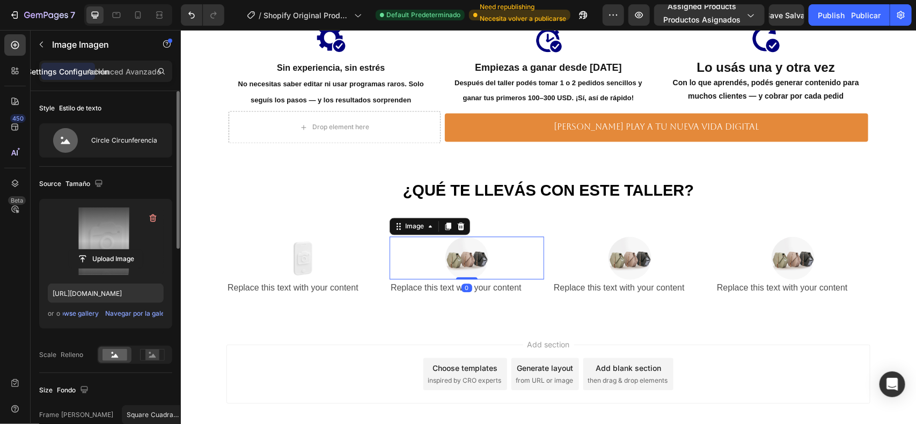
click at [445, 249] on img at bounding box center [466, 258] width 43 height 43
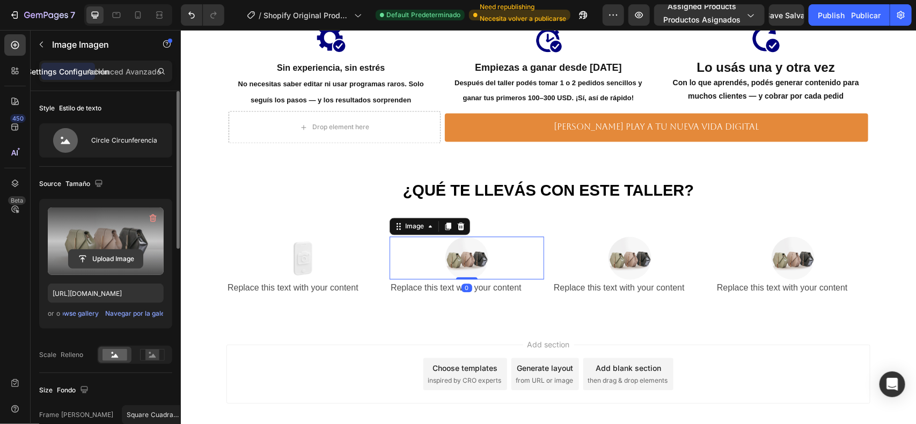
click at [94, 252] on input "file" at bounding box center [106, 259] width 74 height 18
type input "https://cdn.shopify.com/s/files/1/0662/9235/1050/files/gempages_583098572921111…"
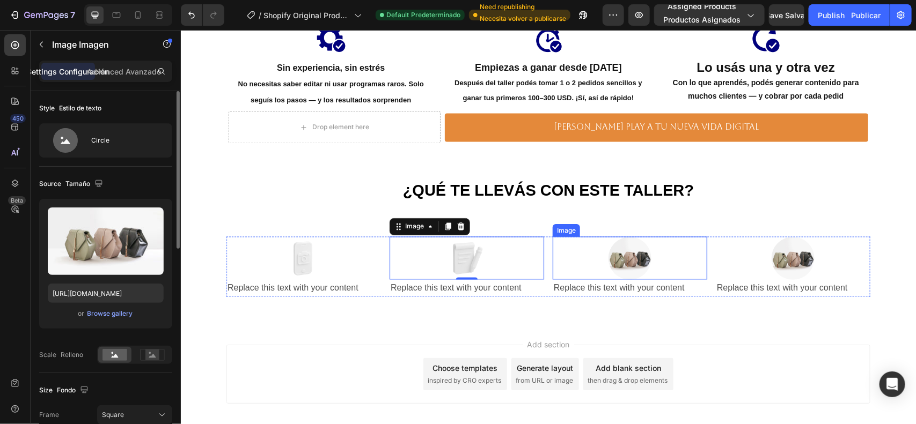
click at [623, 255] on img at bounding box center [629, 258] width 43 height 43
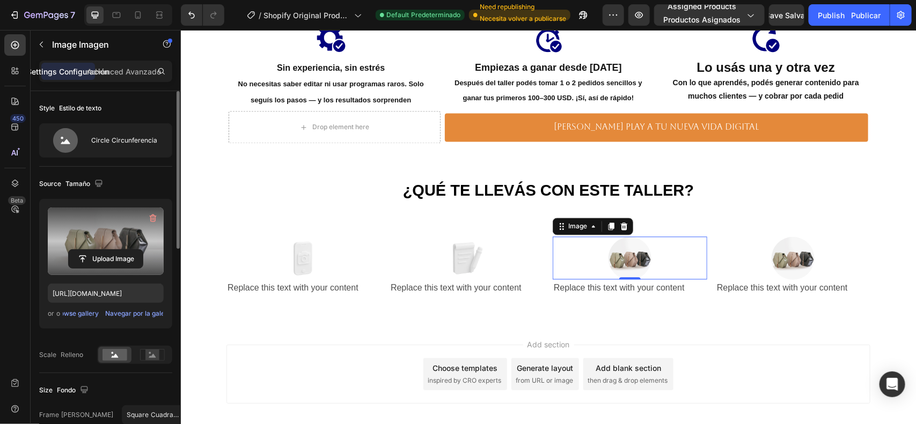
click at [107, 246] on label at bounding box center [106, 242] width 116 height 68
click at [107, 250] on input "file" at bounding box center [106, 259] width 74 height 18
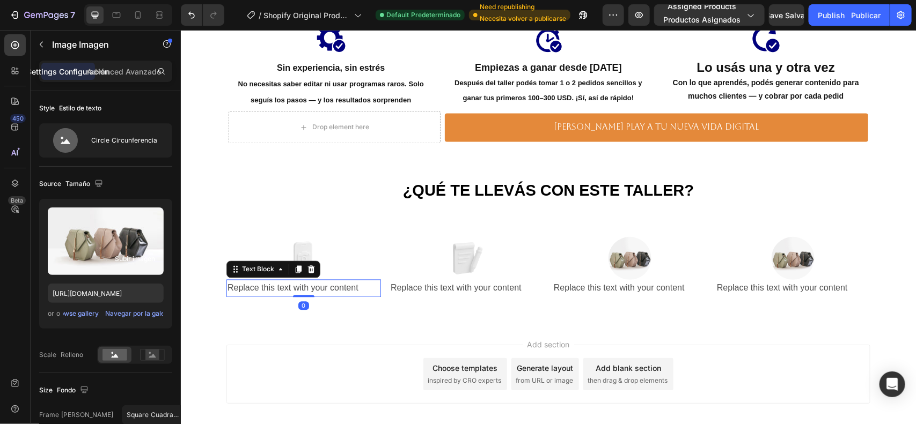
click at [291, 285] on div "Replace this text with your content" at bounding box center [303, 289] width 155 height 18
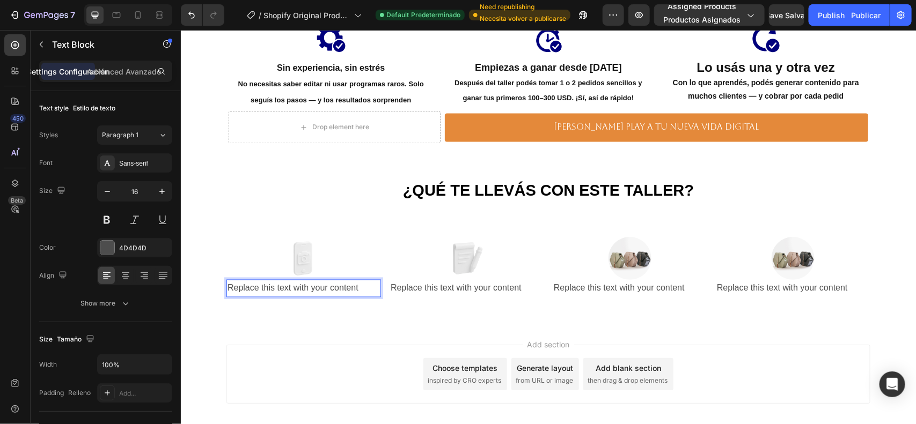
click at [291, 285] on div "Replace this text with your content" at bounding box center [303, 289] width 155 height 18
click at [291, 285] on p "Replace this text with your content" at bounding box center [303, 289] width 152 height 16
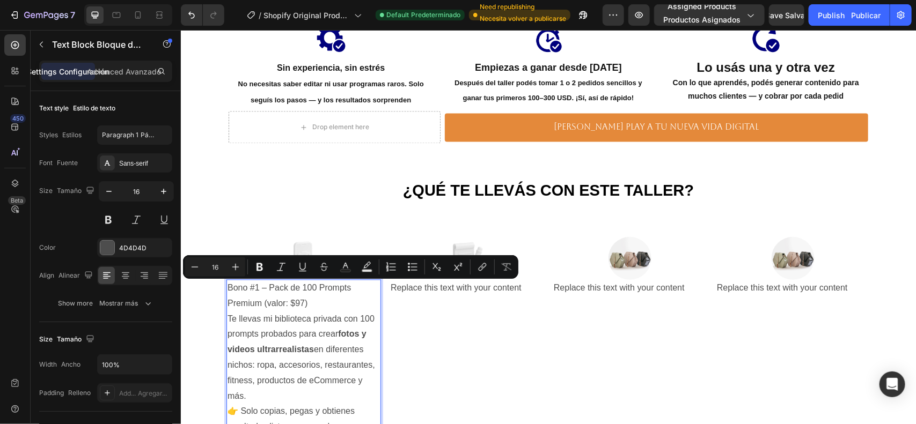
scroll to position [2761, 0]
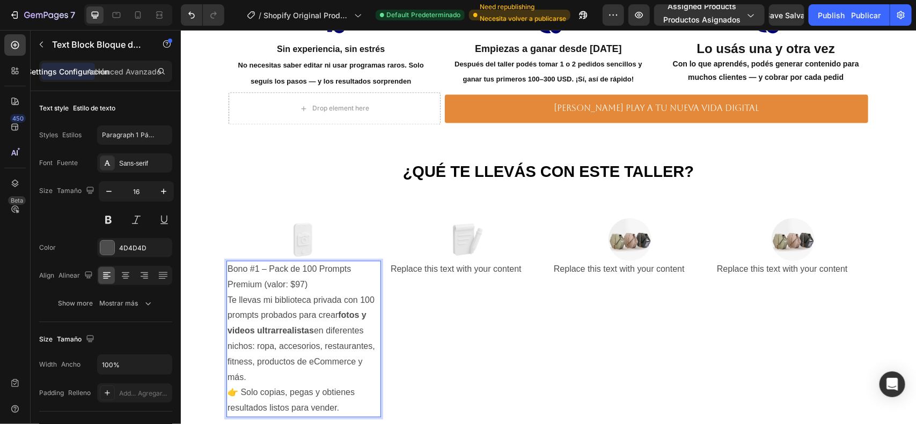
click at [341, 362] on p "Te llevas mi biblioteca privada con 100 prompts probados para crear fotos y vid…" at bounding box center [303, 354] width 152 height 123
click at [334, 402] on p "Te llevas mi biblioteca privada con 100 prompts probados para crear fotos y vid…" at bounding box center [303, 354] width 152 height 123
click at [343, 405] on p "Te llevas mi biblioteca privada con 100 prompts probados para crear fotos y vid…" at bounding box center [303, 354] width 152 height 123
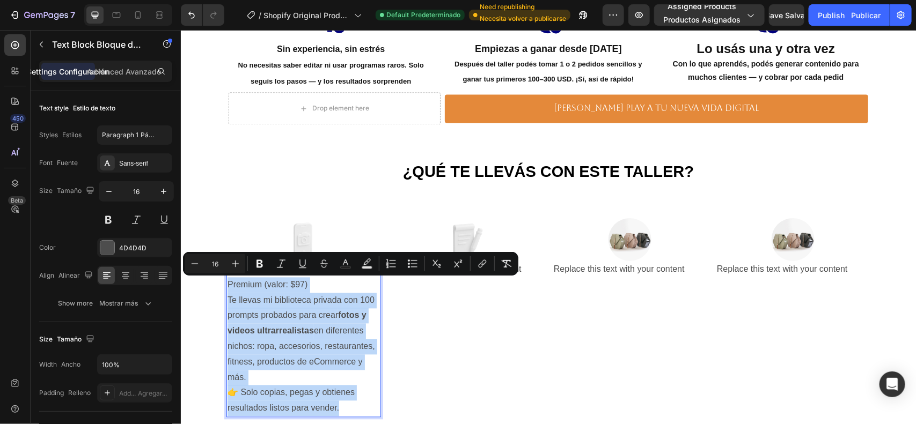
drag, startPoint x: 342, startPoint y: 406, endPoint x: 221, endPoint y: 282, distance: 173.4
click at [226, 282] on div "Bono #1 – Pack de 100 Prompts Premium (valor: $97) Te llevas mi biblioteca priv…" at bounding box center [303, 339] width 155 height 157
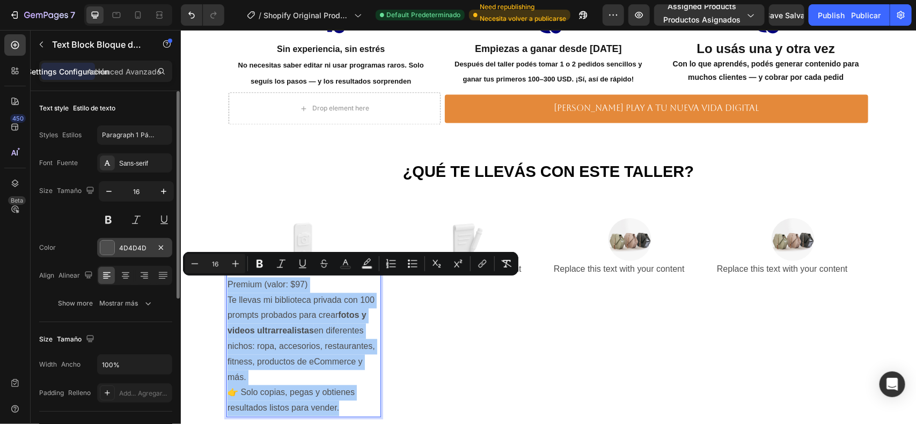
click at [106, 248] on div at bounding box center [107, 248] width 14 height 14
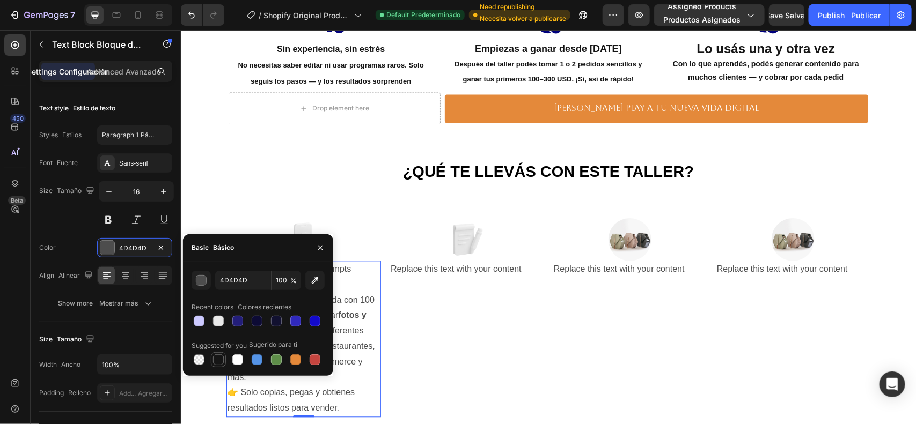
click at [216, 360] on div at bounding box center [218, 360] width 11 height 11
type input "151515"
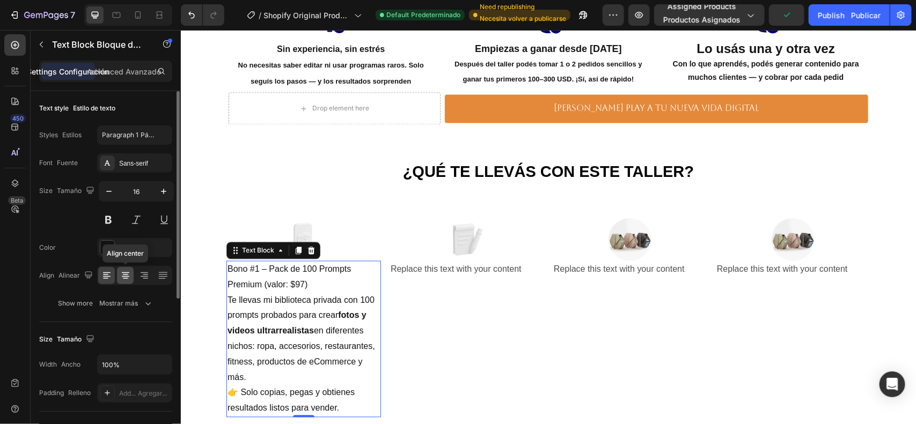
click at [124, 273] on icon at bounding box center [125, 275] width 11 height 11
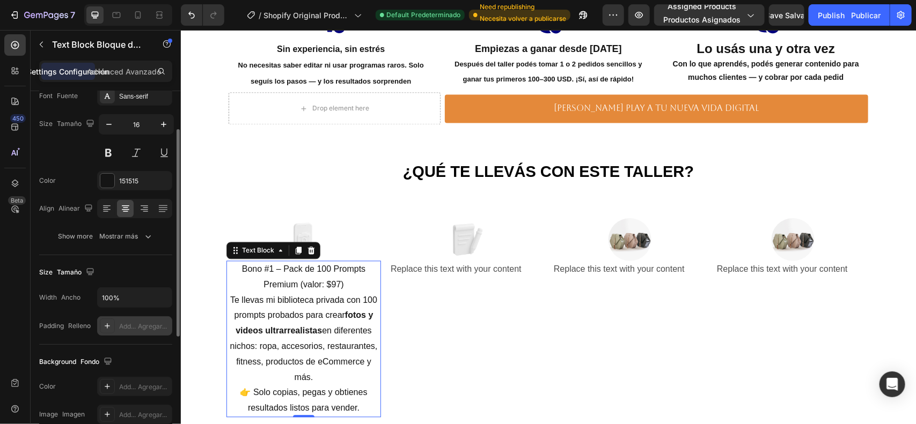
scroll to position [134, 0]
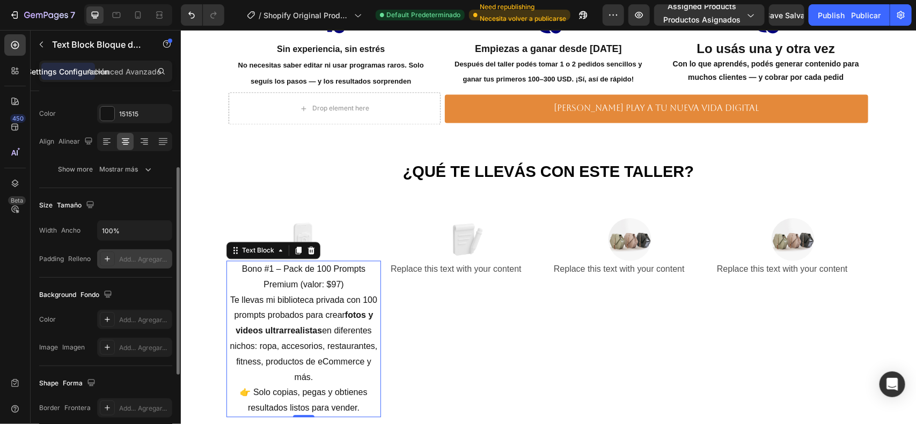
click at [119, 255] on div "Add... Agregar..." at bounding box center [144, 260] width 50 height 10
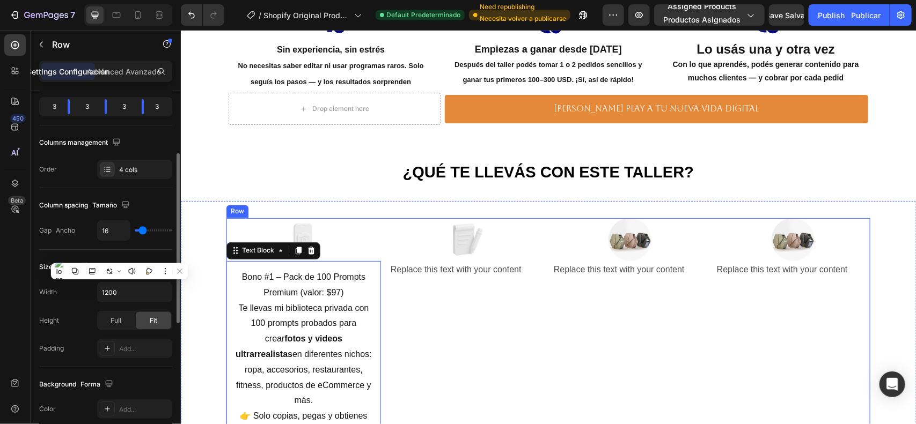
click at [420, 309] on div "Image Replace this text with your content Text Block" at bounding box center [466, 333] width 155 height 230
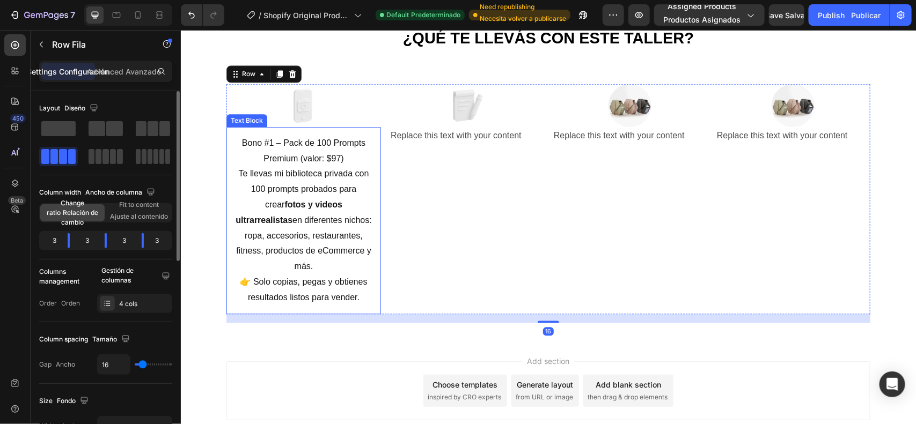
scroll to position [2828, 0]
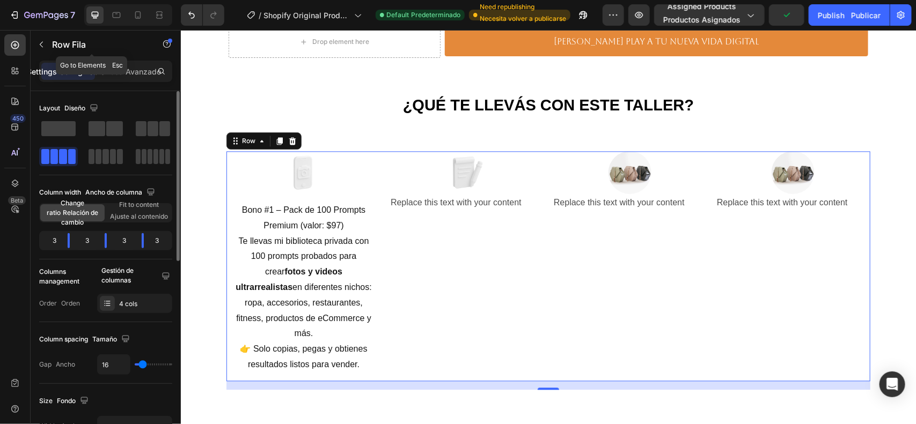
drag, startPoint x: 39, startPoint y: 41, endPoint x: 70, endPoint y: 55, distance: 33.6
click at [40, 41] on icon "button" at bounding box center [41, 44] width 9 height 9
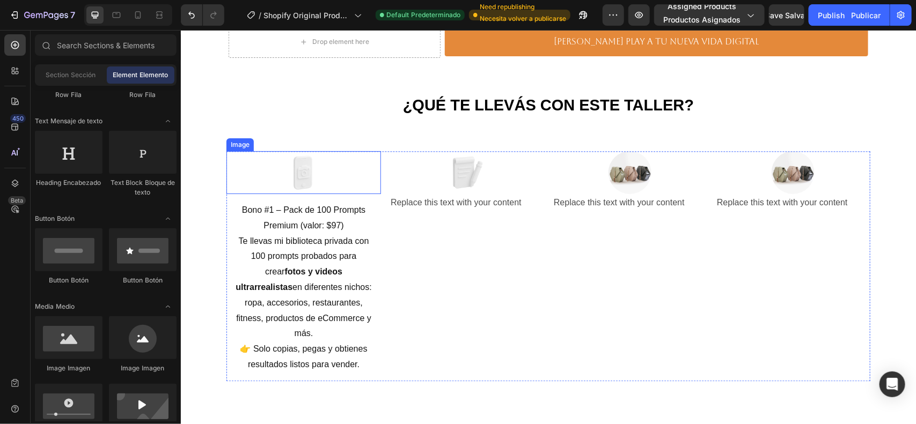
click at [358, 181] on div at bounding box center [303, 172] width 155 height 43
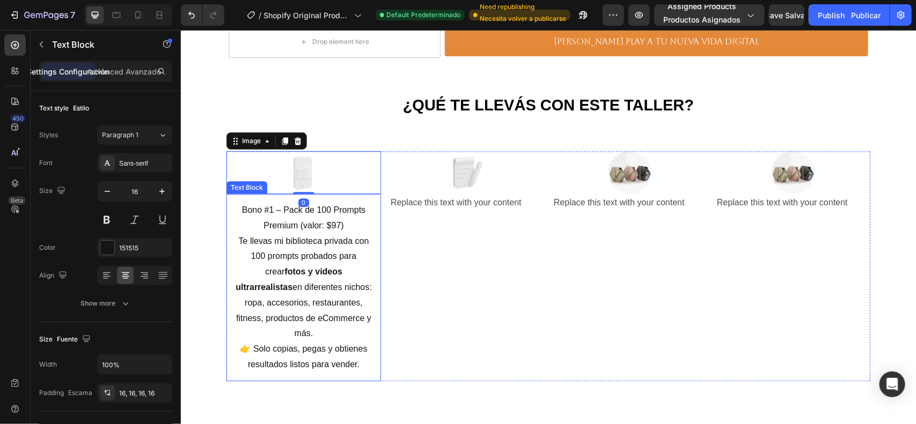
click at [366, 238] on p "Te llevas mi biblioteca privada con 100 prompts probados para crear fotos y vid…" at bounding box center [302, 302] width 137 height 139
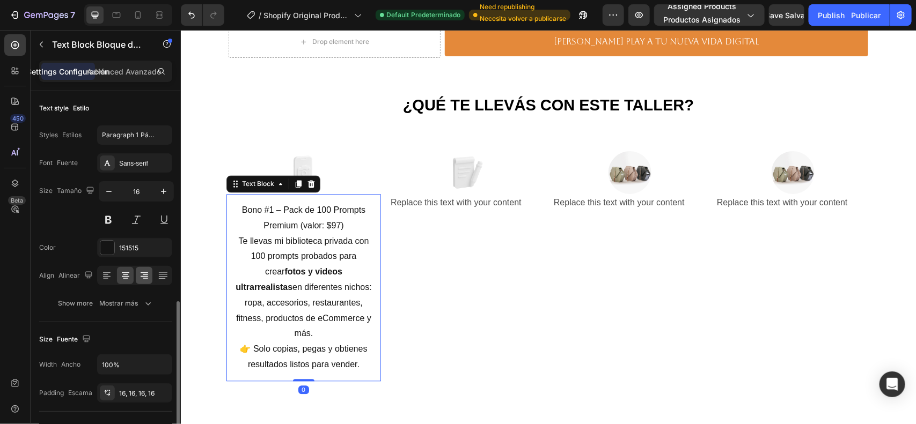
scroll to position [134, 0]
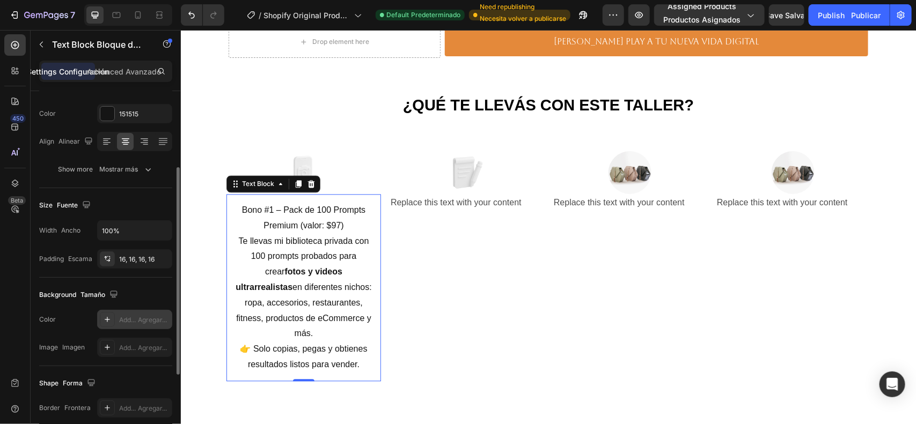
click at [117, 319] on div "Add... Agregar..." at bounding box center [134, 319] width 75 height 19
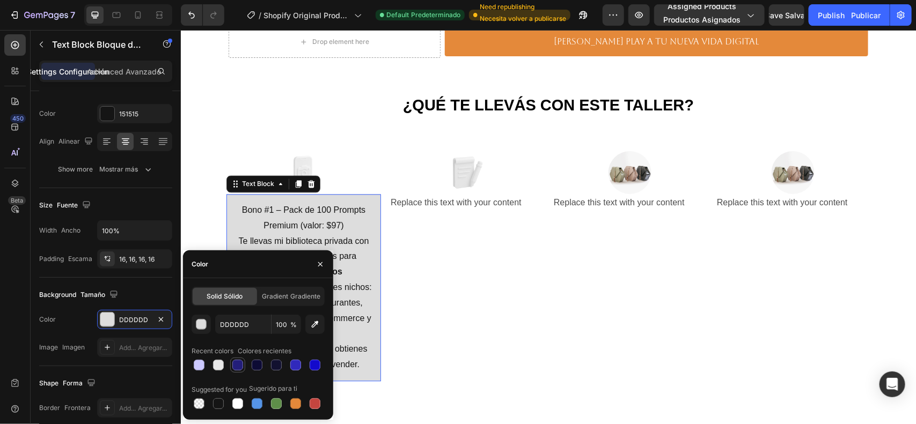
click at [239, 366] on div at bounding box center [237, 365] width 11 height 11
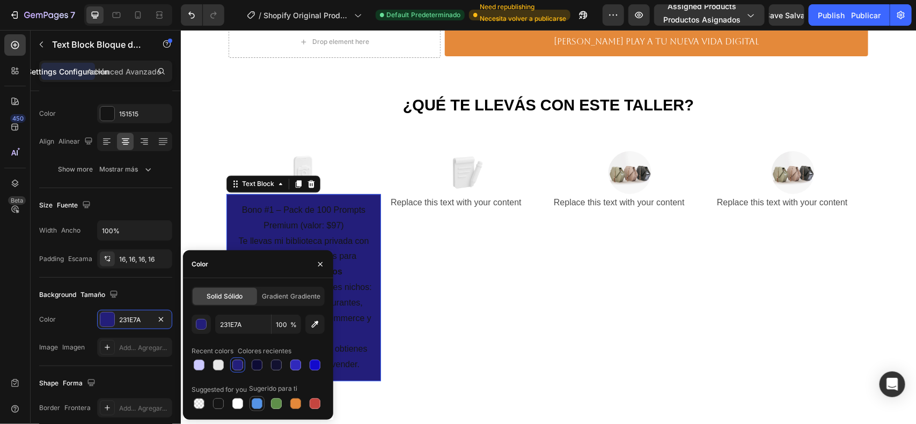
click at [261, 401] on div at bounding box center [257, 404] width 11 height 11
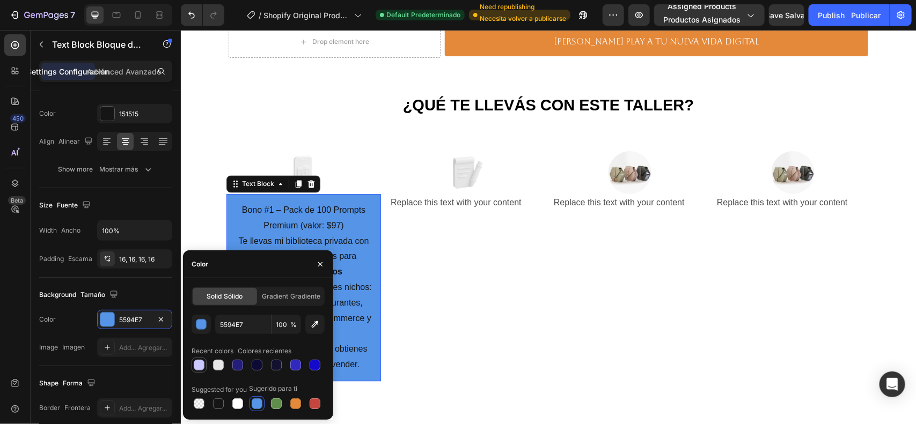
click at [203, 364] on div at bounding box center [199, 365] width 11 height 11
type input "CCC9FF"
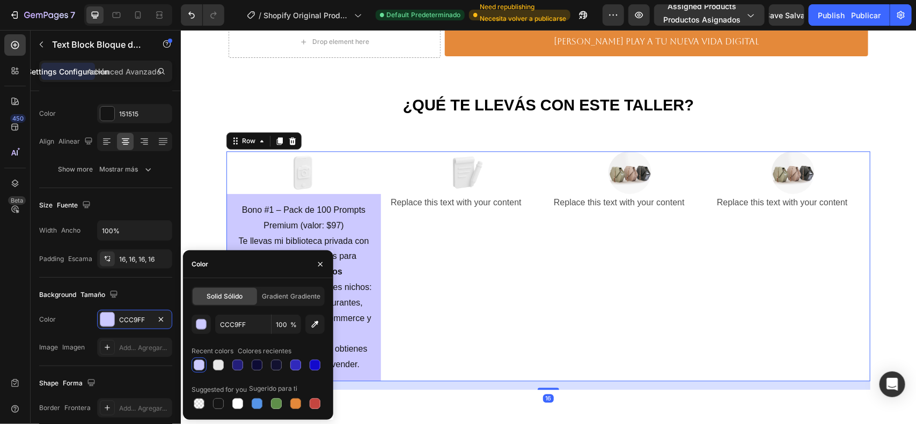
click at [470, 293] on div "Image Replace this text with your content Text Block" at bounding box center [466, 266] width 155 height 230
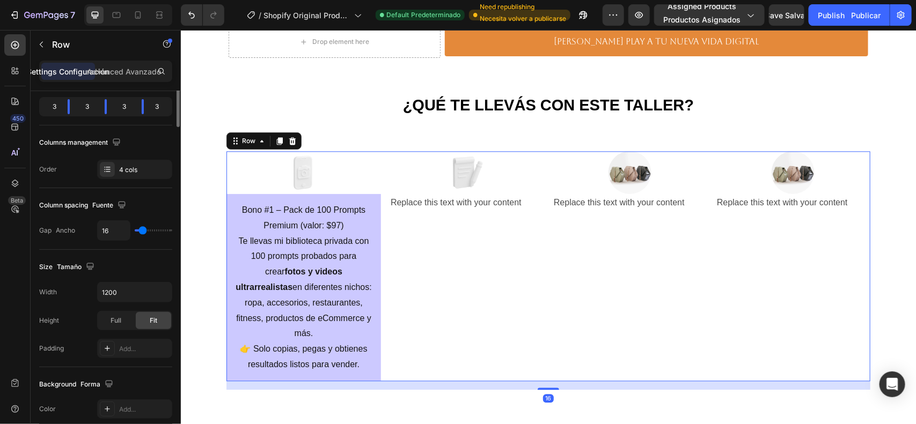
scroll to position [0, 0]
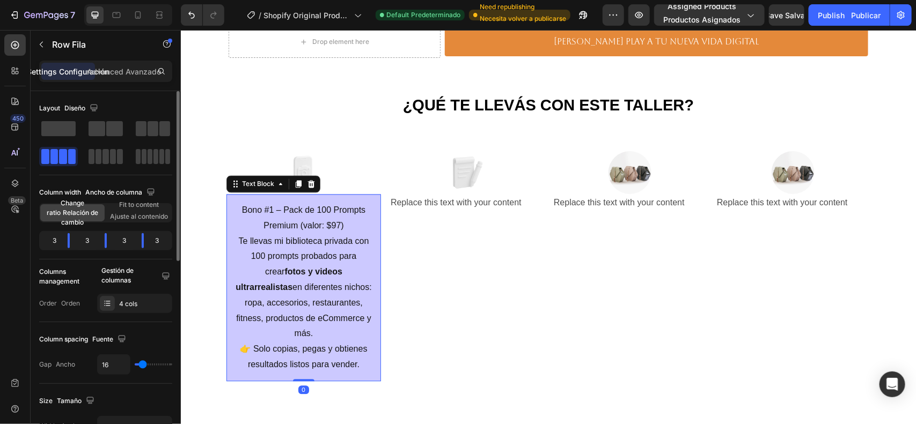
click at [288, 250] on p "Te llevas mi biblioteca privada con 100 prompts probados para crear fotos y vid…" at bounding box center [302, 302] width 137 height 139
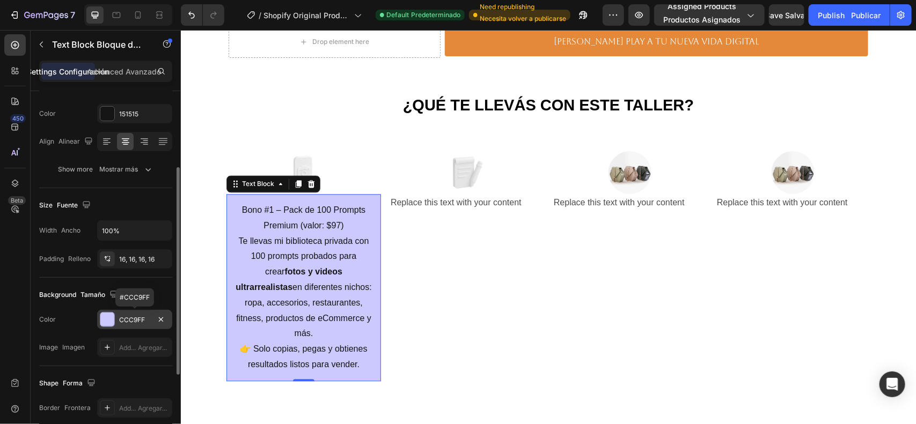
scroll to position [201, 0]
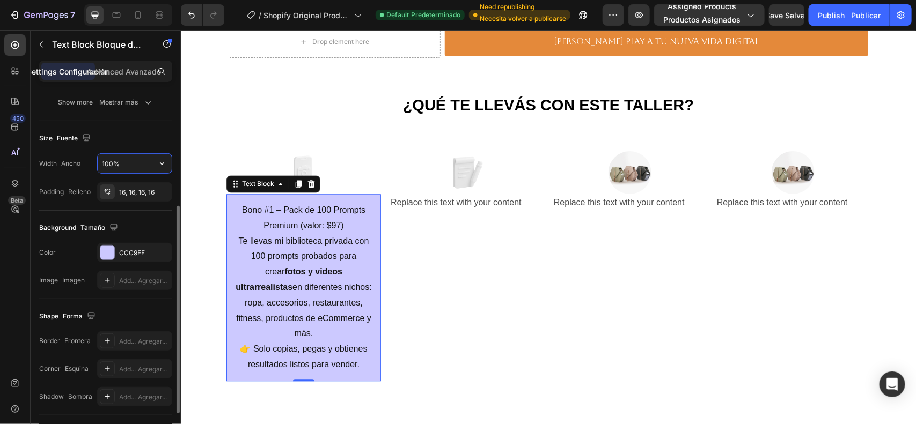
click at [104, 167] on input "100%" at bounding box center [135, 163] width 74 height 19
click at [125, 223] on div "Background Tamaño" at bounding box center [105, 227] width 133 height 17
click at [139, 231] on div "Background Tamaño" at bounding box center [105, 227] width 133 height 17
click at [141, 196] on div "16, 16, 16, 16" at bounding box center [134, 193] width 31 height 10
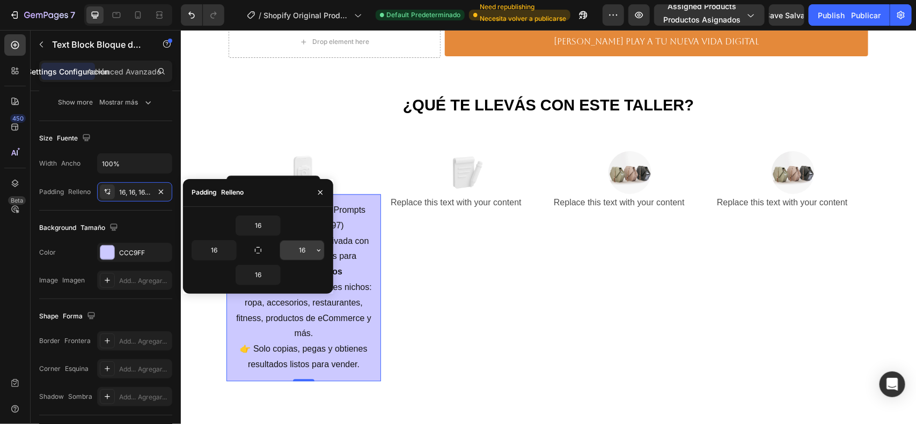
click at [312, 248] on input "16" at bounding box center [302, 250] width 44 height 19
type input "12"
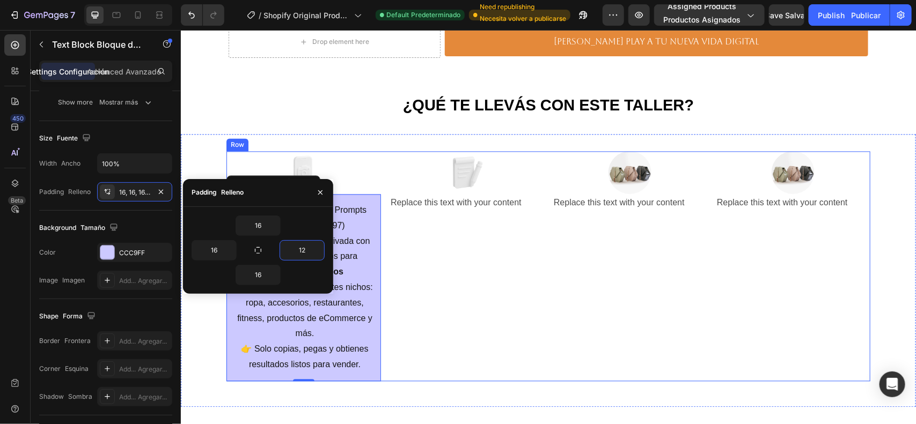
click at [436, 248] on div "Image Replace this text with your content Text Block" at bounding box center [466, 266] width 155 height 230
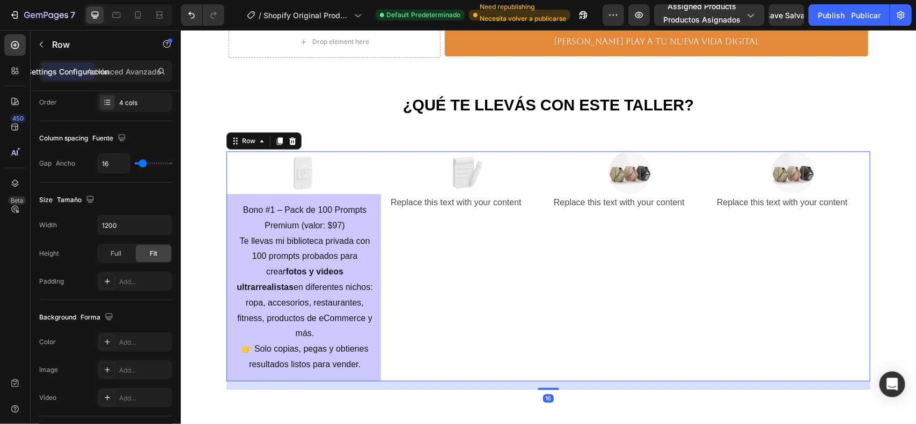
scroll to position [0, 0]
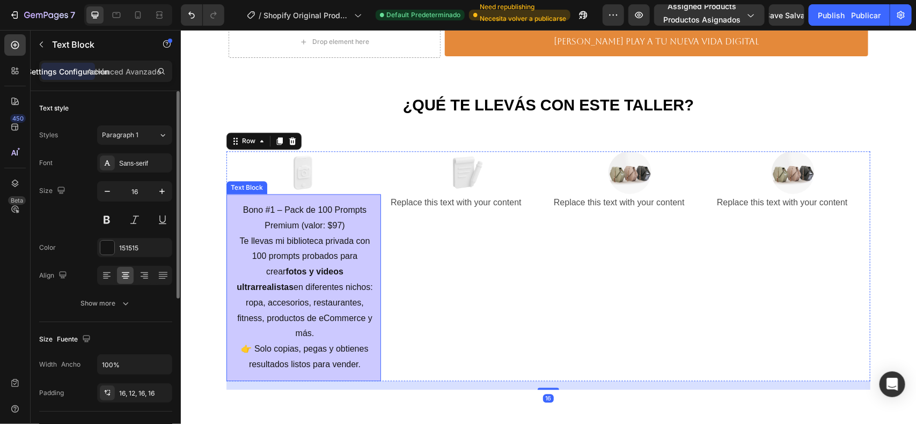
click at [311, 266] on p "Te llevas mi biblioteca privada con 100 prompts probados para crear fotos y vid…" at bounding box center [303, 302] width 139 height 139
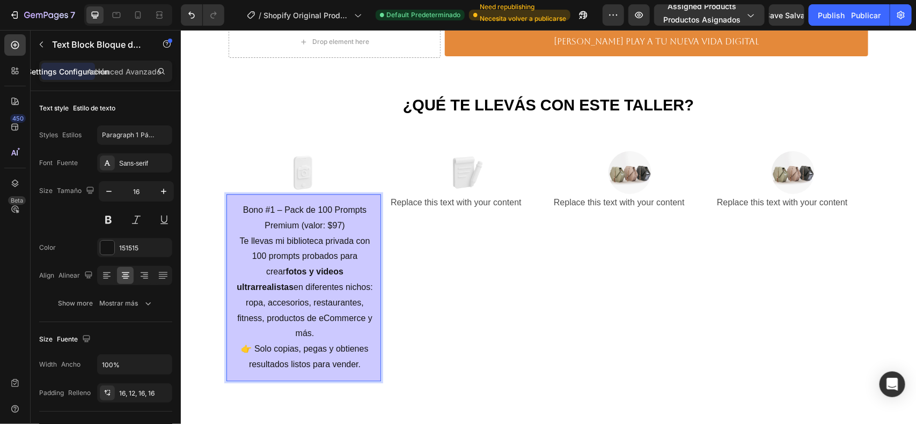
click at [263, 211] on p "Bono #1 – Pack de 100 Prompts Premium (valor: $97)" at bounding box center [303, 217] width 139 height 31
click at [266, 210] on p "Bono #1 – Pack de 100 Prompts Premium (valor: $97)" at bounding box center [303, 217] width 139 height 31
click at [271, 210] on p "Bono #1 – Pack de 100 Prompts Premium (valor: $97)" at bounding box center [303, 217] width 139 height 31
click at [271, 209] on p "Bono #1 – Pack de 100 Prompts Premium (valor: $97)" at bounding box center [303, 217] width 139 height 31
click at [270, 209] on p "Bono #1 – Pack de 100 Prompts Premium (valor: $97)" at bounding box center [303, 217] width 139 height 31
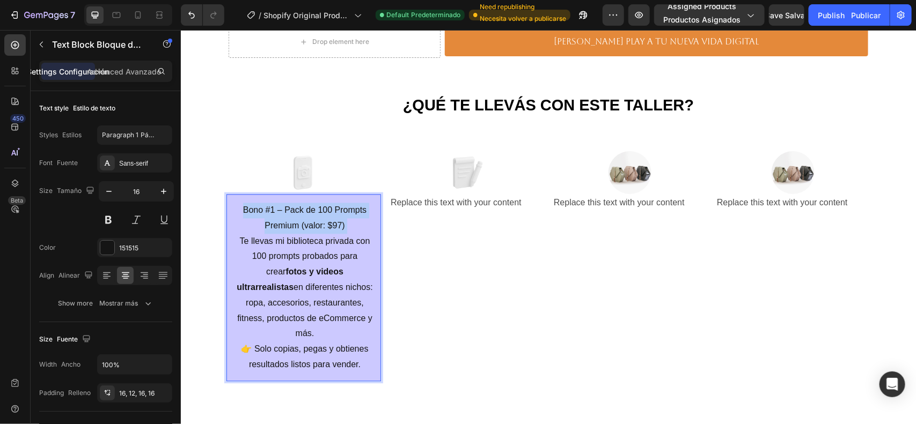
click at [270, 209] on p "Bono #1 – Pack de 100 Prompts Premium (valor: $97)" at bounding box center [303, 217] width 139 height 31
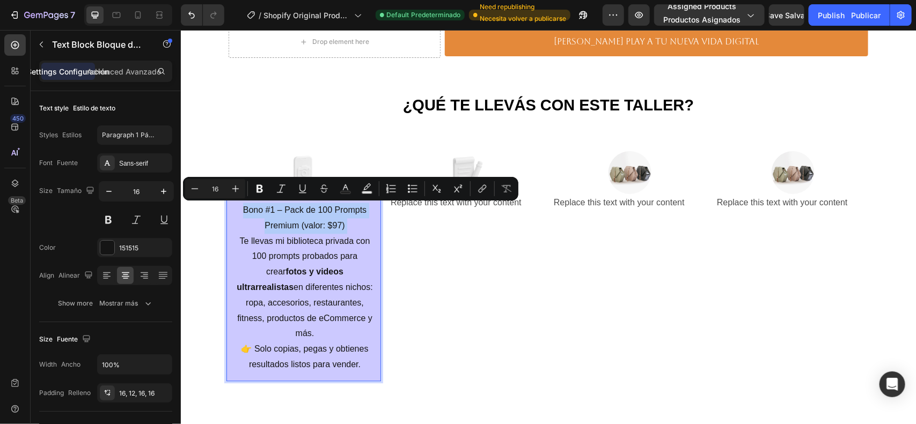
click at [365, 212] on p "Bono #1 – Pack de 100 Prompts Premium (valor: $97)" at bounding box center [303, 217] width 139 height 31
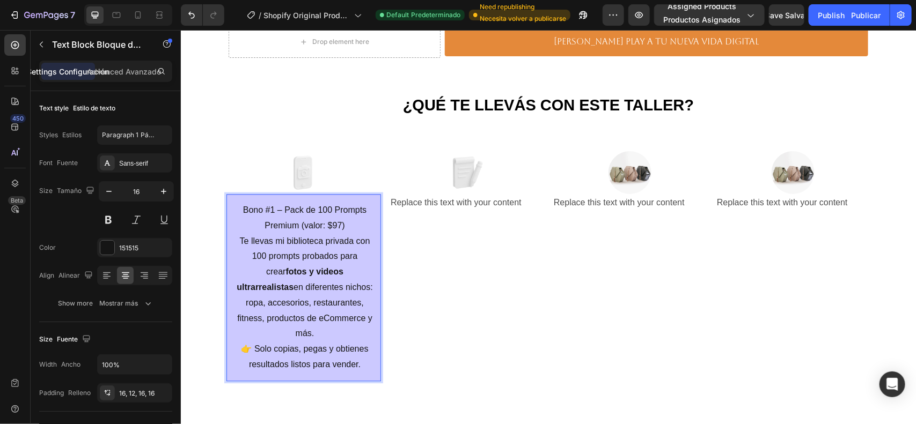
click at [352, 218] on p "Bono #1 – Pack de 100 Prompts Premium (valor: $97)" at bounding box center [303, 217] width 139 height 31
click at [347, 221] on p "Bono #1 – Pack de 100 Prompts Premium (valor: $97)" at bounding box center [303, 217] width 139 height 31
drag, startPoint x: 347, startPoint y: 221, endPoint x: 336, endPoint y: 221, distance: 10.7
click at [336, 221] on p "Bono #1 – Pack de 100 Prompts Premium (valor: $97)" at bounding box center [303, 217] width 139 height 31
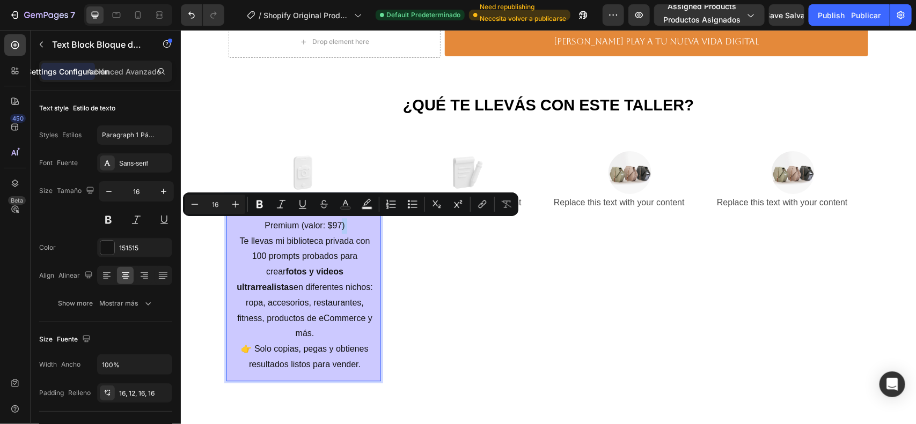
drag, startPoint x: 348, startPoint y: 222, endPoint x: 349, endPoint y: 229, distance: 7.2
click at [349, 223] on p "Bono #1 – Pack de 100 Prompts Premium (valor: $97)" at bounding box center [303, 217] width 139 height 31
drag, startPoint x: 374, startPoint y: 273, endPoint x: 408, endPoint y: 288, distance: 37.5
click at [376, 275] on div "Image Bono #1 – Pack de 100 Prompts Premium (valor: $97) Te llevas mi bibliotec…" at bounding box center [548, 266] width 644 height 230
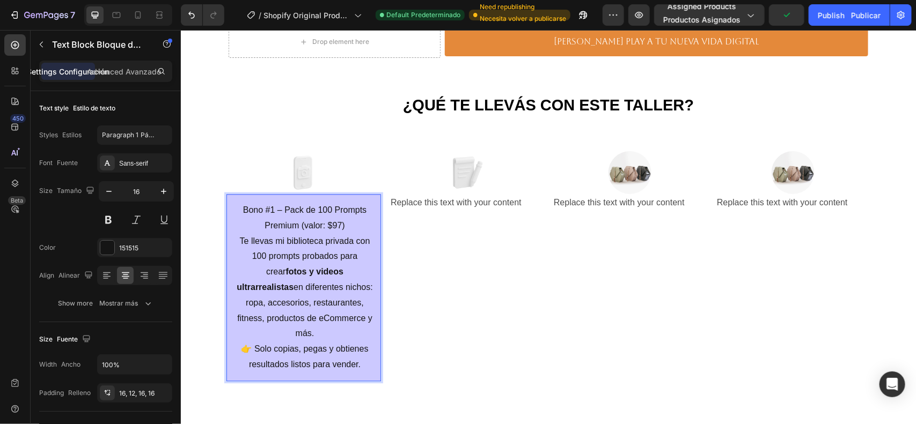
click at [325, 274] on strong "fotos y videos ultrarrealistas" at bounding box center [289, 279] width 107 height 25
click at [352, 337] on p "Te llevas mi biblioteca privada con 100 prompts probados para crear fotos y vid…" at bounding box center [303, 302] width 139 height 139
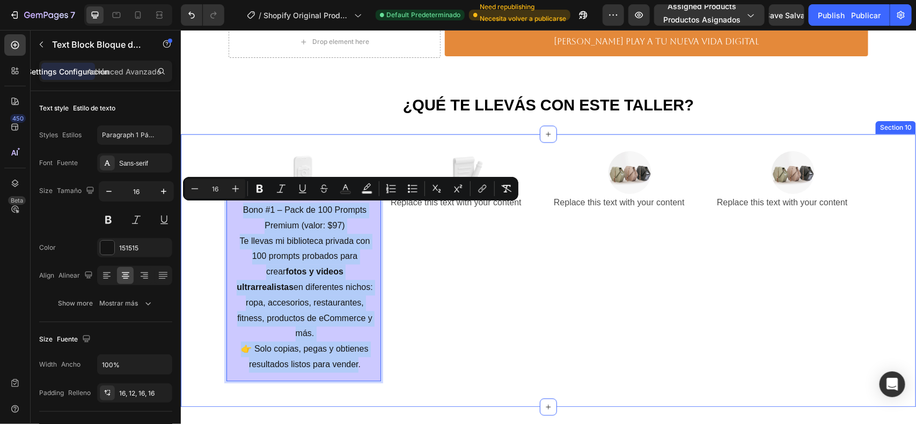
drag, startPoint x: 353, startPoint y: 351, endPoint x: 218, endPoint y: 207, distance: 197.4
click at [218, 207] on div "Image Bono #1 – Pack de 100 Prompts Premium (valor: $97) Te llevas mi bibliotec…" at bounding box center [547, 270] width 735 height 239
click at [258, 193] on icon "Editor contextual toolbar" at bounding box center [259, 189] width 6 height 8
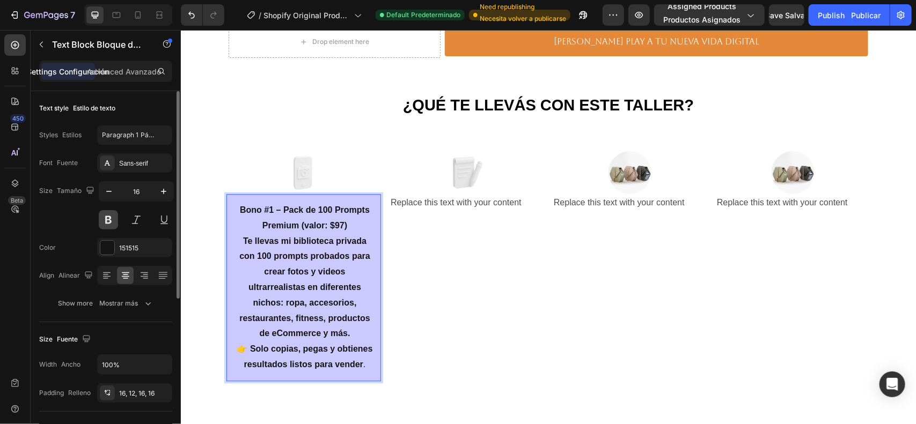
click at [114, 220] on button at bounding box center [108, 219] width 19 height 19
click at [103, 219] on button at bounding box center [108, 219] width 19 height 19
click at [357, 362] on p "Te llevas mi biblioteca privada con 100 prompts probados para crear fotos y vid…" at bounding box center [303, 302] width 139 height 139
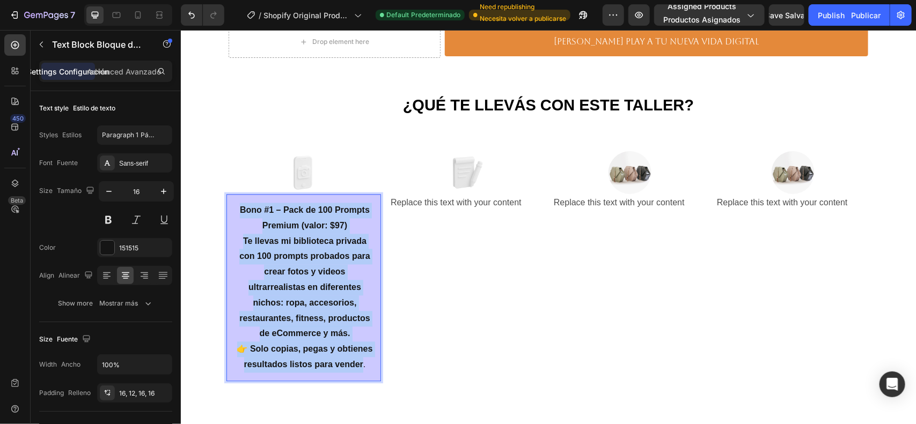
drag, startPoint x: 358, startPoint y: 364, endPoint x: 230, endPoint y: 214, distance: 197.9
click at [230, 214] on div "Bono #1 – Pack de 100 Prompts Premium (valor: $97) Te llevas mi biblioteca priv…" at bounding box center [303, 287] width 155 height 187
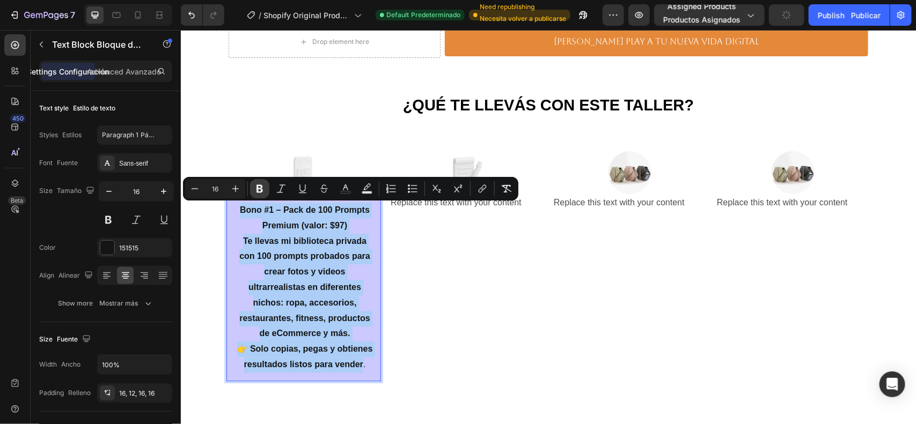
click at [261, 184] on icon "Editor contextual toolbar" at bounding box center [259, 188] width 11 height 11
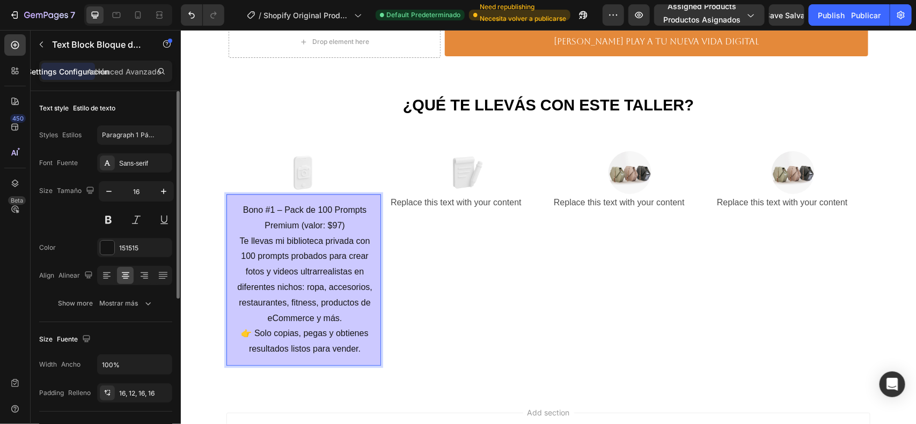
scroll to position [134, 0]
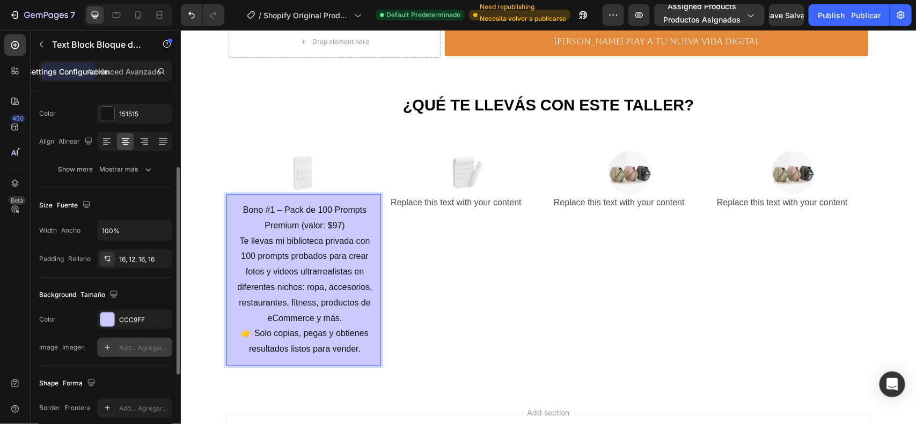
click at [133, 342] on div "Add... Agregar..." at bounding box center [134, 347] width 75 height 19
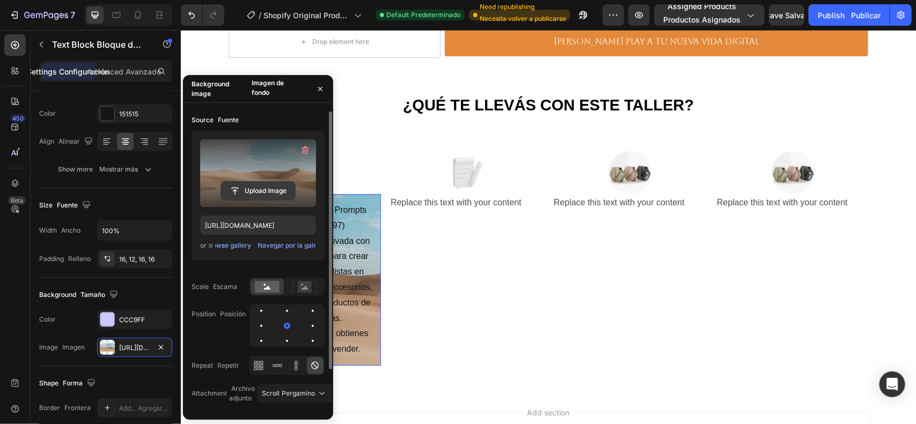
click at [242, 189] on input "file" at bounding box center [258, 191] width 74 height 18
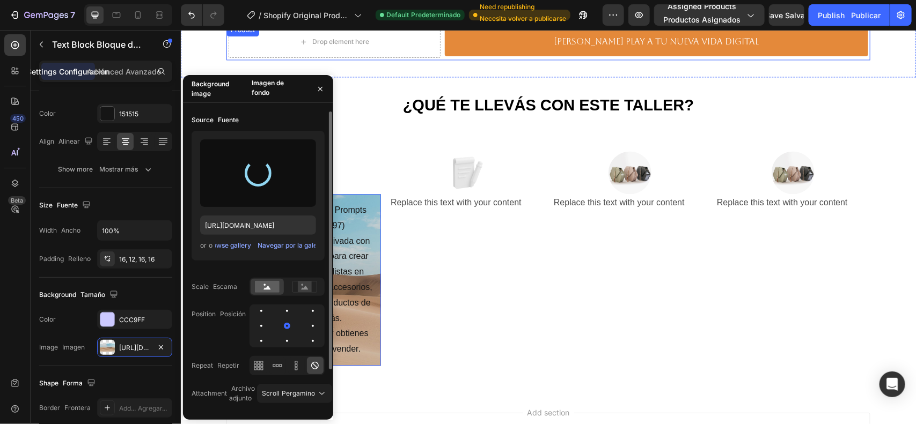
type input "https://cdn.shopify.com/s/files/1/0662/9235/1050/files/gempages_583098572921111…"
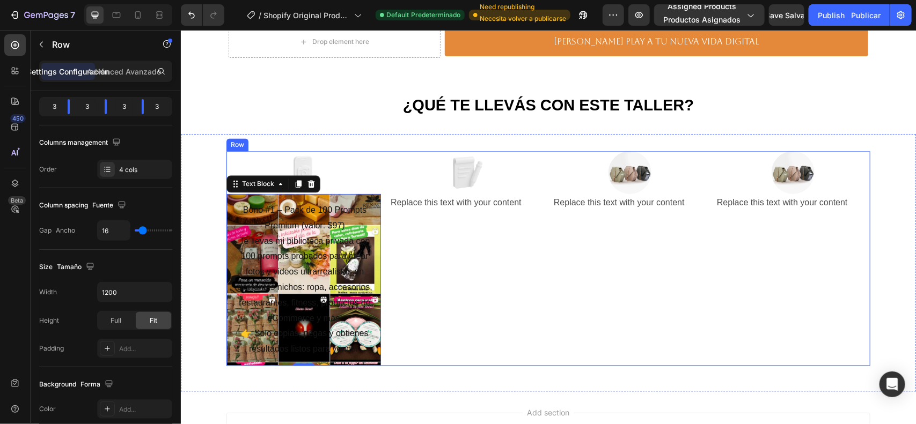
click at [465, 274] on div "Image Replace this text with your content Text Block" at bounding box center [466, 258] width 155 height 215
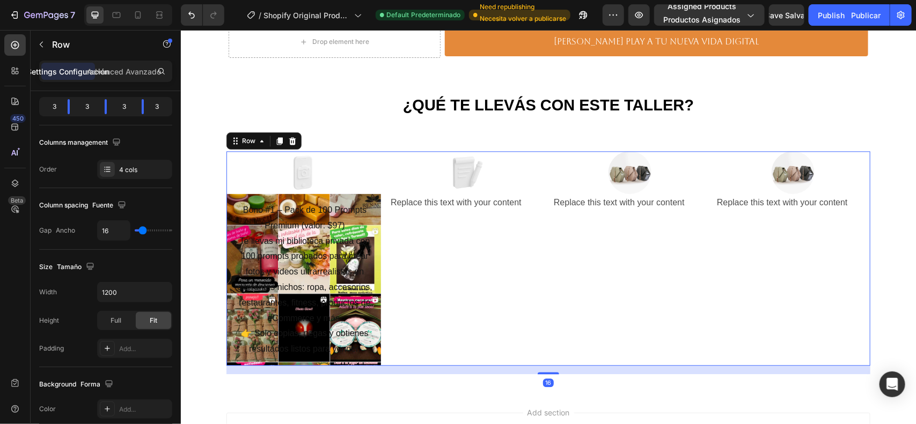
scroll to position [0, 0]
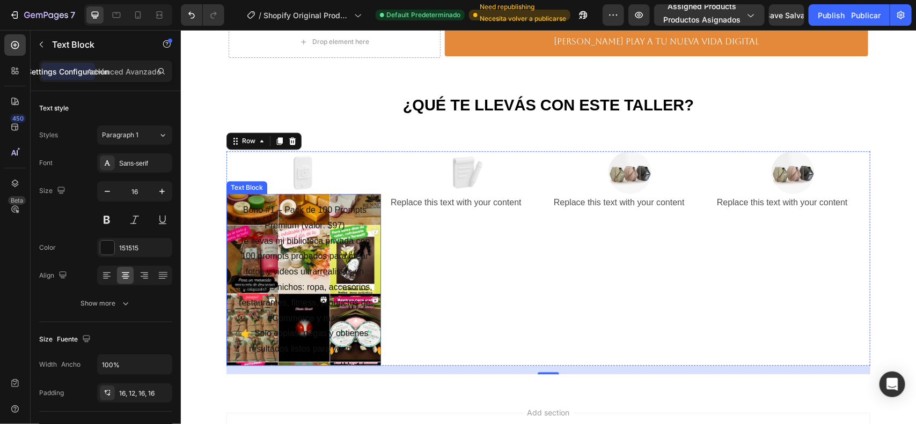
click at [369, 210] on div "Bono #1 – Pack de 100 Prompts Premium (valor: $97) Te llevas mi biblioteca priv…" at bounding box center [303, 280] width 155 height 172
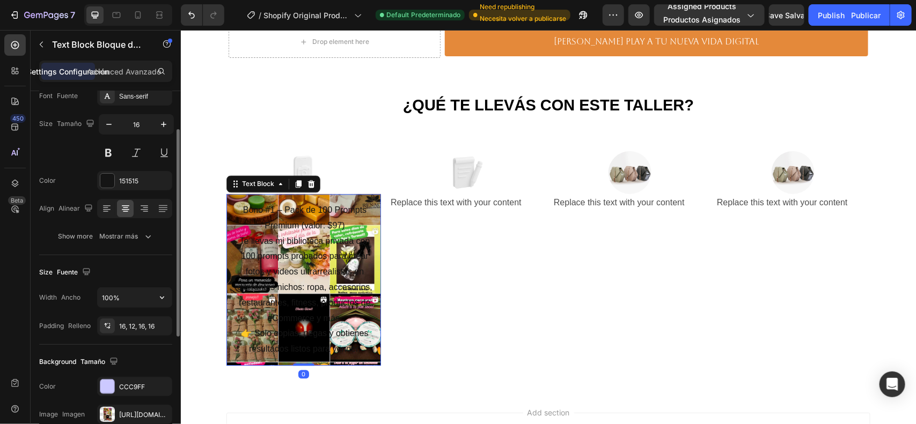
scroll to position [201, 0]
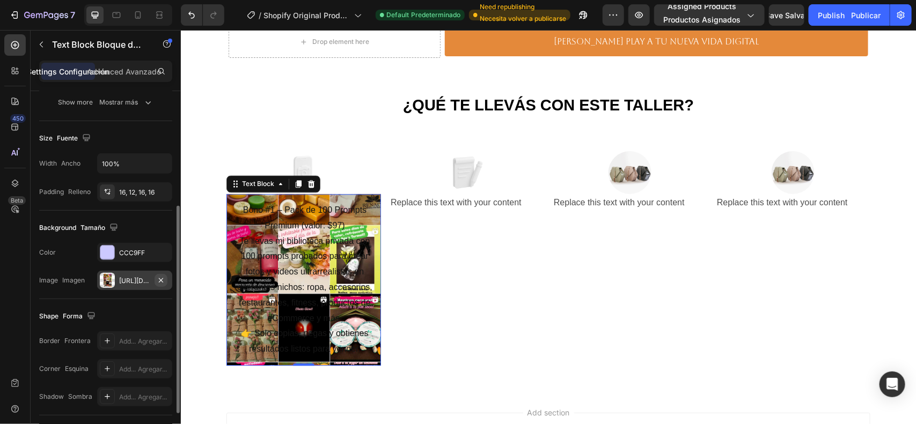
click at [159, 277] on icon "button" at bounding box center [161, 280] width 9 height 9
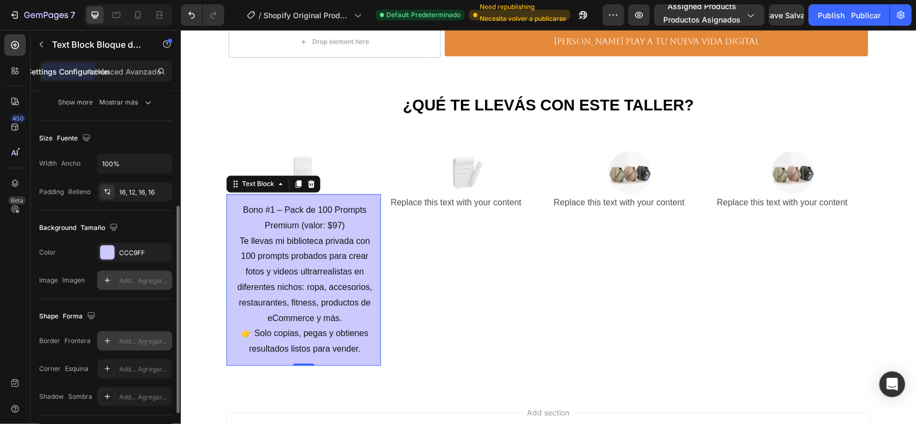
click at [113, 340] on div at bounding box center [107, 341] width 15 height 15
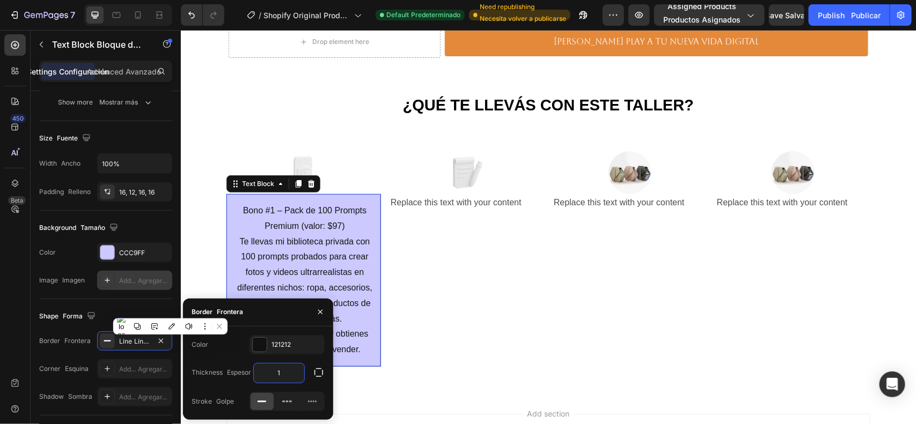
click at [281, 371] on input "1" at bounding box center [279, 373] width 50 height 19
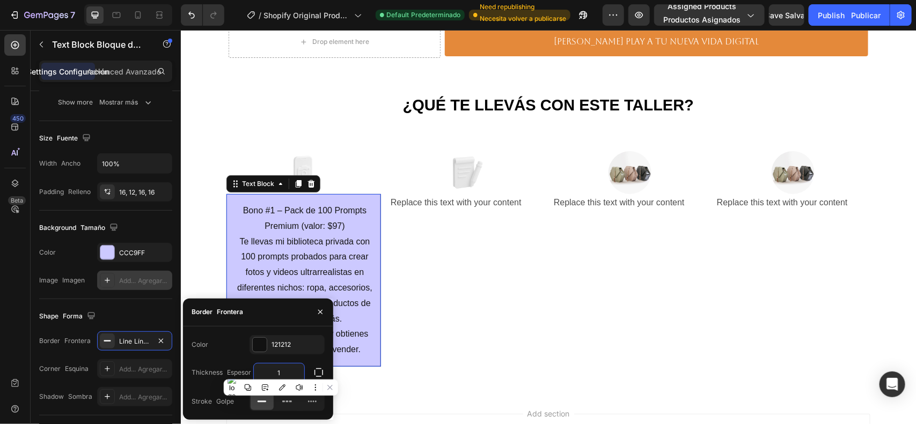
type input "2"
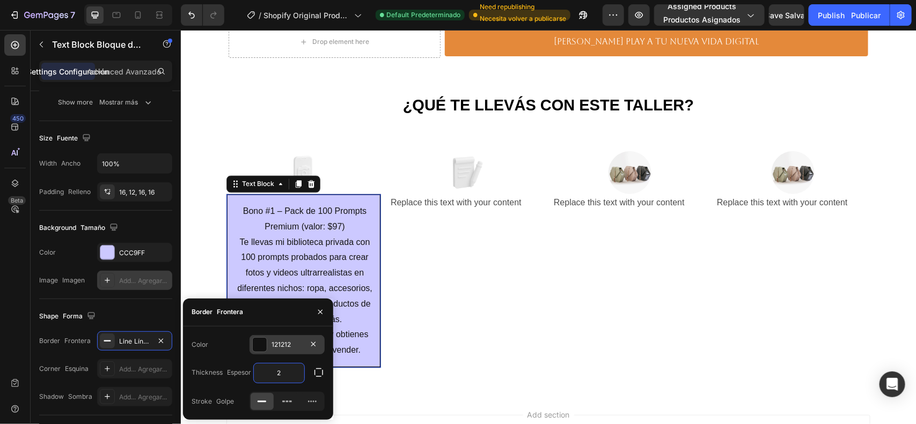
click at [263, 342] on div at bounding box center [260, 345] width 14 height 14
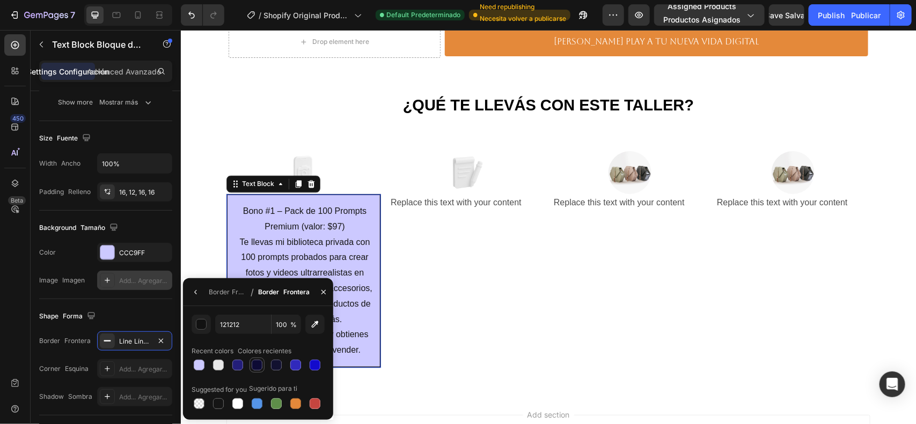
click at [255, 366] on div at bounding box center [257, 365] width 11 height 11
type input "0D0B35"
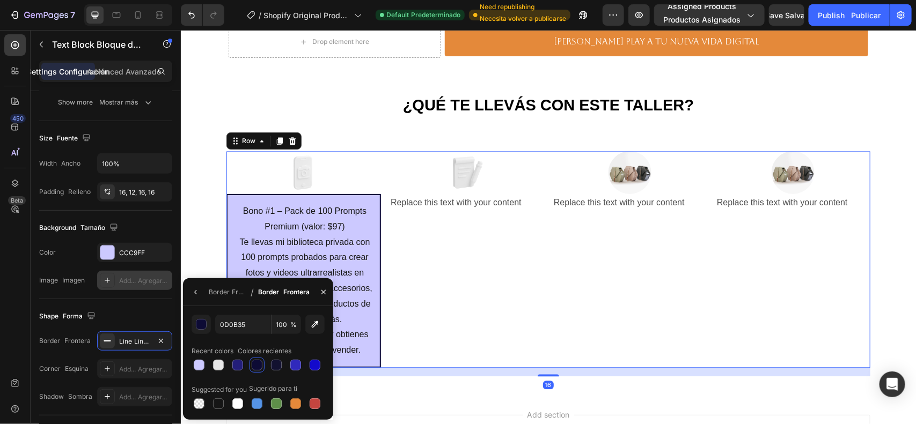
click at [396, 343] on div "Image Replace this text with your content Text Block" at bounding box center [466, 259] width 155 height 217
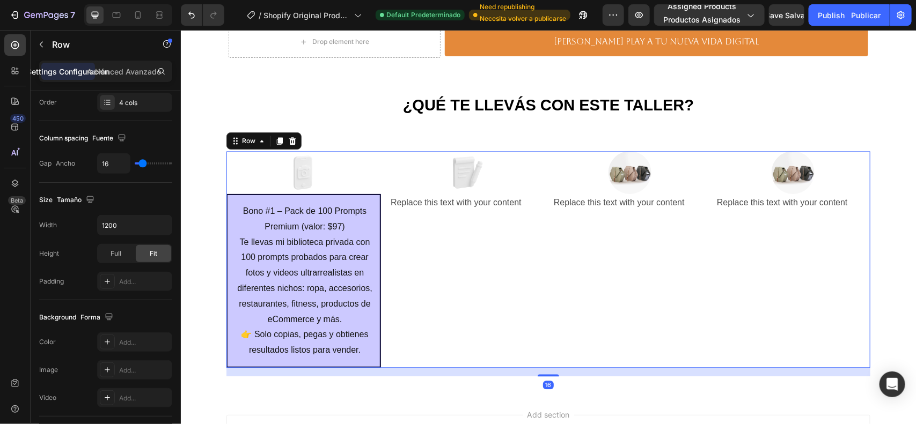
scroll to position [0, 0]
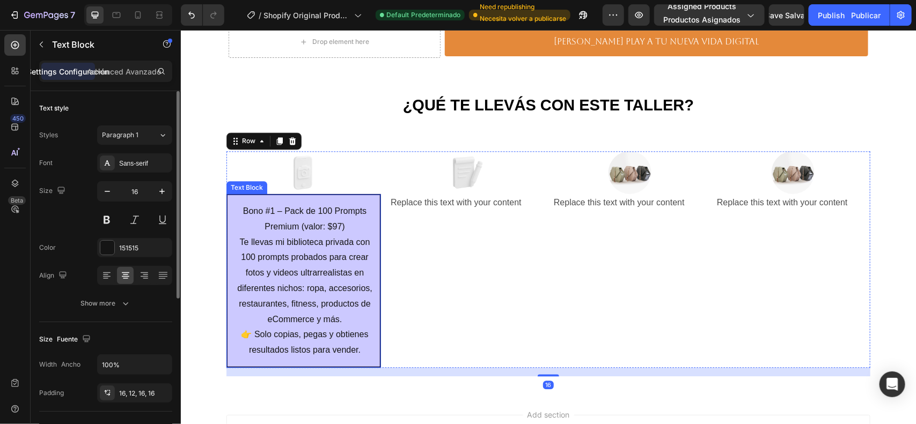
click at [322, 285] on p "Te llevas mi biblioteca privada con 100 prompts probados para crear fotos y vid…" at bounding box center [304, 295] width 137 height 123
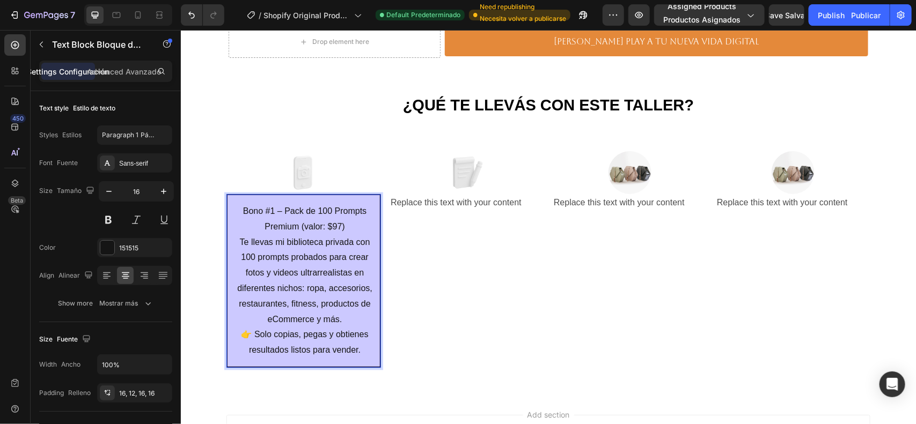
click at [349, 223] on p "Bono #1 – Pack de 100 Prompts Premium (valor: $97)" at bounding box center [304, 218] width 137 height 31
click at [357, 207] on p "Bono #1 – Pack de 100 Prompts Premium (valor: $97)" at bounding box center [304, 218] width 137 height 31
click at [368, 206] on p "Bono #1 – Pack de 100 Prompts Premium (valor: $97)" at bounding box center [304, 218] width 137 height 31
click at [369, 203] on div "Bono #1 – Pack de 100 Prompts Premium (valor: $97) Te llevas mi biblioteca priv…" at bounding box center [303, 281] width 155 height 174
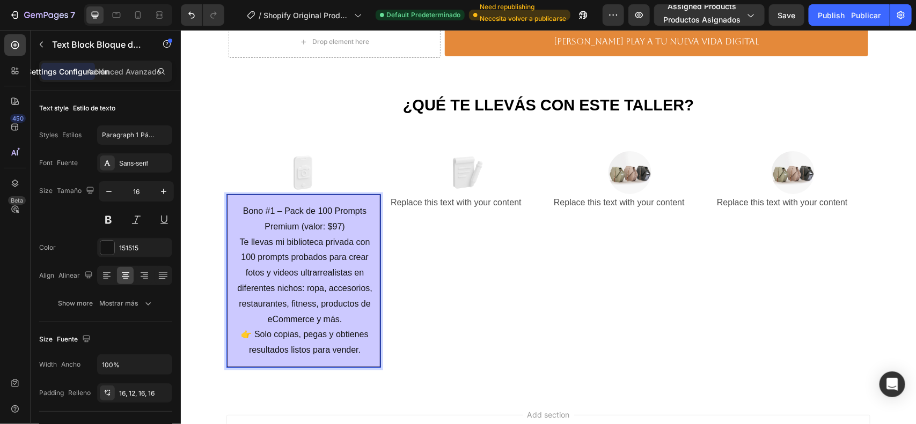
click at [372, 201] on div "Bono #1 – Pack de 100 Prompts Premium (valor: $97) Te llevas mi biblioteca priv…" at bounding box center [303, 281] width 155 height 174
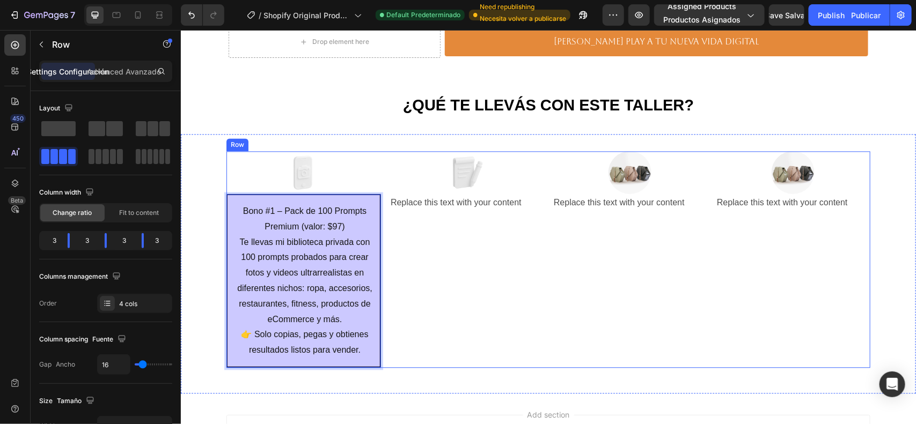
click at [447, 267] on div "Image Replace this text with your content Text Block" at bounding box center [466, 259] width 155 height 217
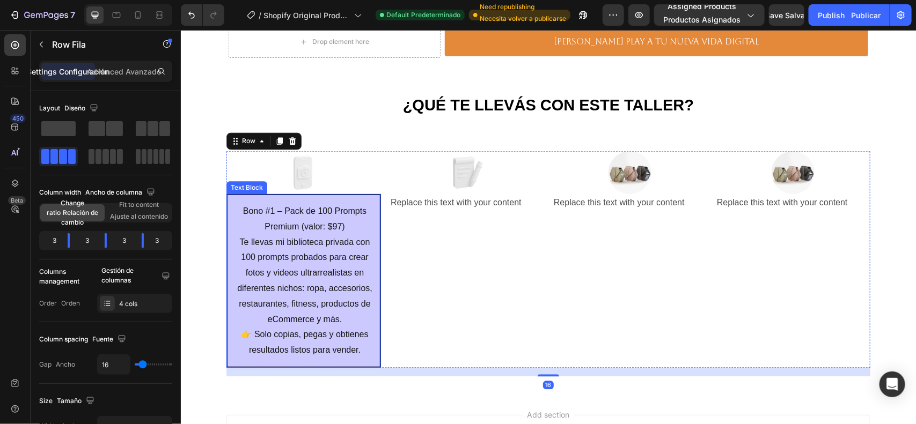
click at [366, 219] on p "Bono #1 – Pack de 100 Prompts Premium (valor: $97)" at bounding box center [304, 218] width 137 height 31
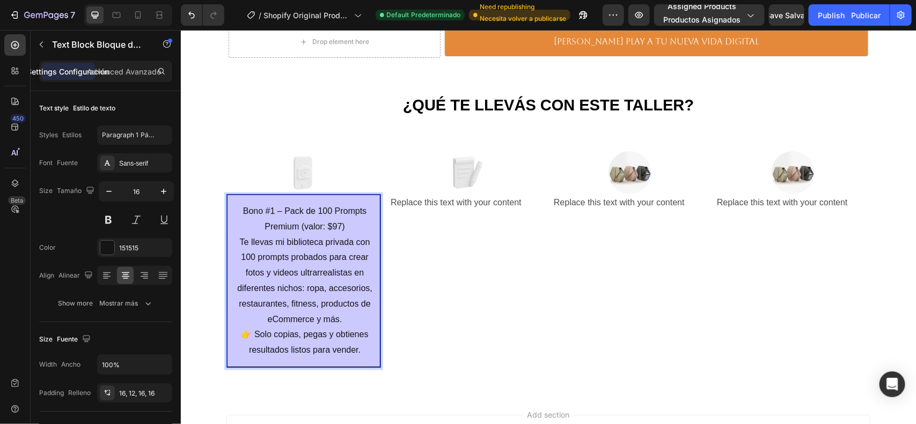
click at [363, 202] on div "Bono #1 – Pack de 100 Prompts Premium (valor: $97) Te llevas mi biblioteca priv…" at bounding box center [303, 281] width 155 height 174
click at [364, 200] on div "Bono #1 – Pack de 100 Prompts Premium (valor: $97) Te llevas mi biblioteca priv…" at bounding box center [303, 281] width 155 height 174
click at [261, 201] on div "Bono #1 – Pack de 100 Prompts Premium (valor: $97) Te llevas mi biblioteca priv…" at bounding box center [303, 281] width 155 height 174
drag, startPoint x: 262, startPoint y: 196, endPoint x: 272, endPoint y: 199, distance: 10.5
click at [263, 196] on div "Bono #1 – Pack de 100 Prompts Premium (valor: $97) Te llevas mi biblioteca priv…" at bounding box center [303, 281] width 155 height 174
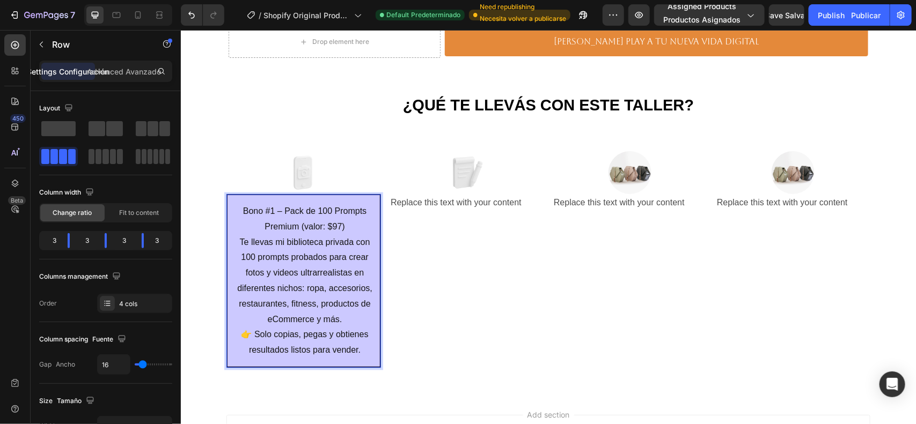
drag, startPoint x: 273, startPoint y: 199, endPoint x: 580, endPoint y: 307, distance: 326.3
click at [580, 308] on div "Image Replace this text with your content Text Block" at bounding box center [629, 259] width 155 height 217
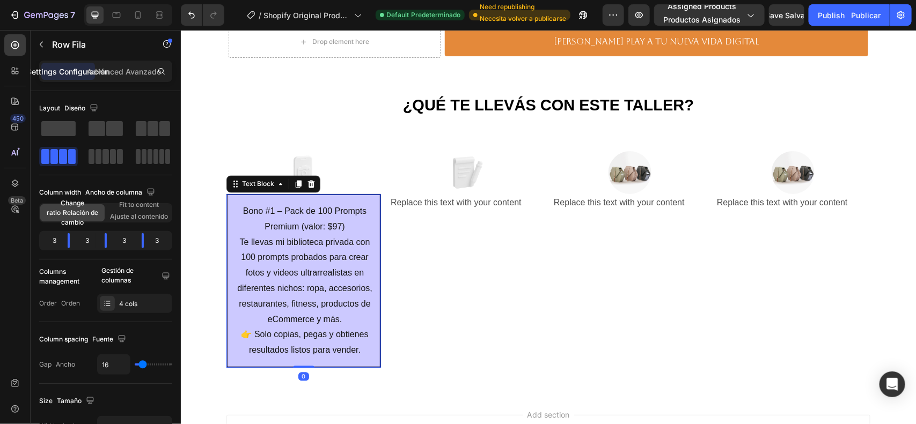
click at [241, 197] on div "Bono #1 – Pack de 100 Prompts Premium (valor: $97) Te llevas mi biblioteca priv…" at bounding box center [303, 281] width 155 height 174
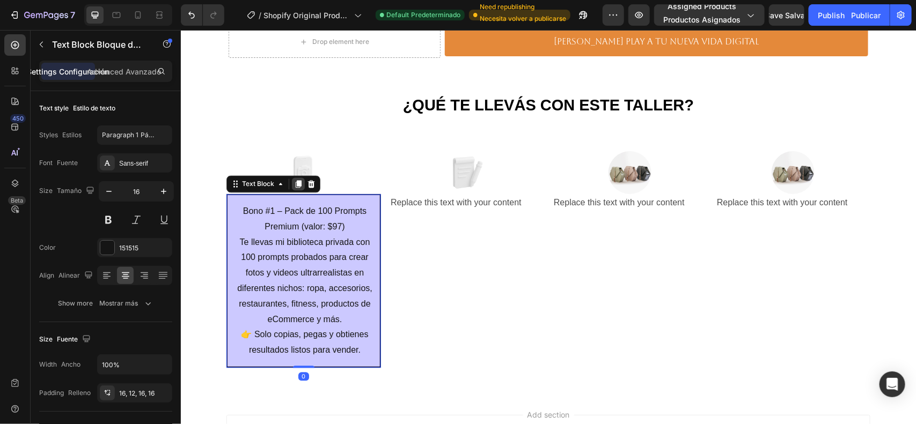
click at [295, 183] on icon at bounding box center [298, 184] width 6 height 8
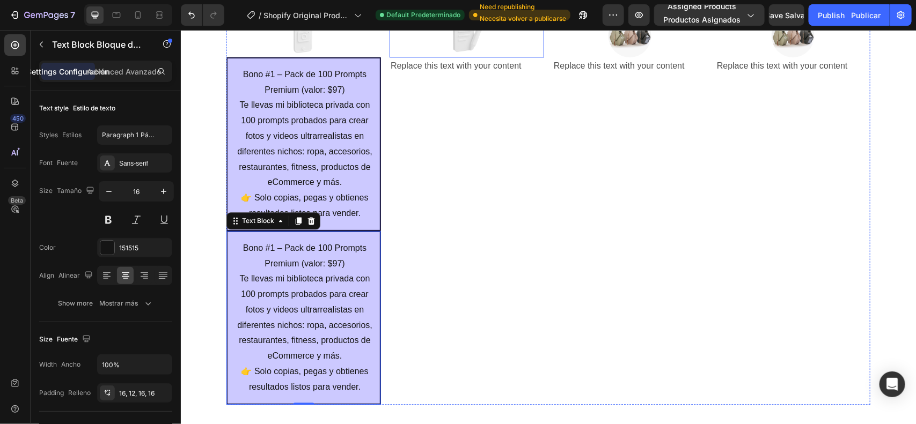
scroll to position [2898, 0]
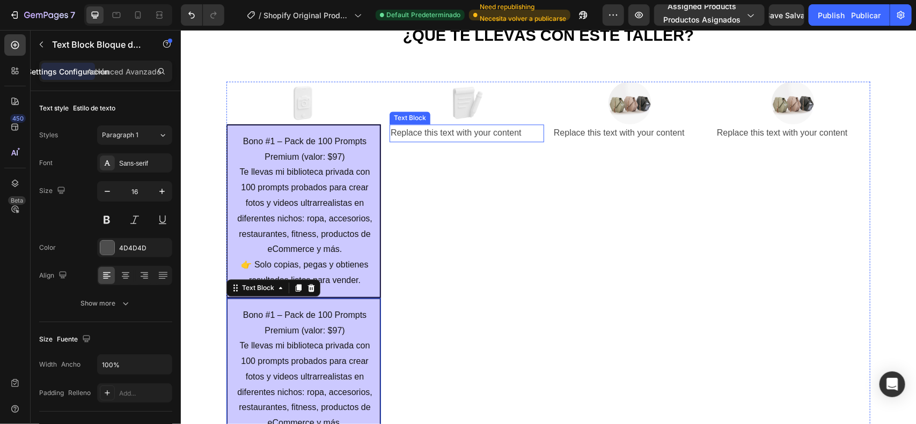
click at [443, 134] on div "Replace this text with your content" at bounding box center [466, 133] width 155 height 18
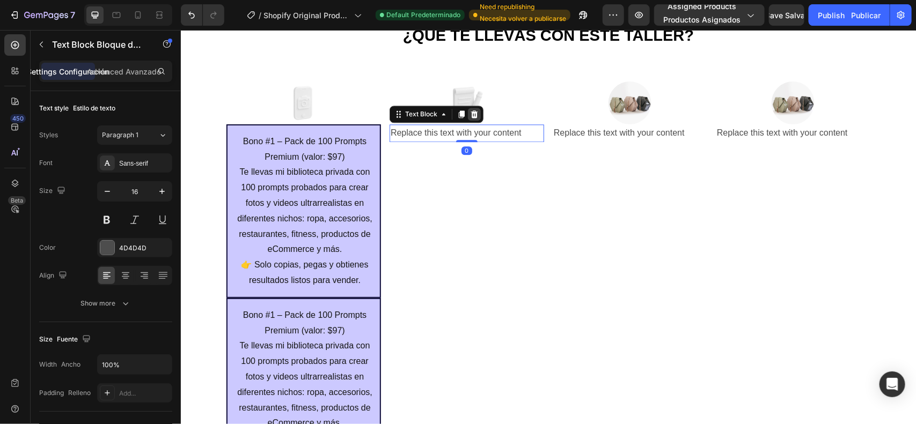
click at [469, 115] on icon at bounding box center [473, 113] width 9 height 9
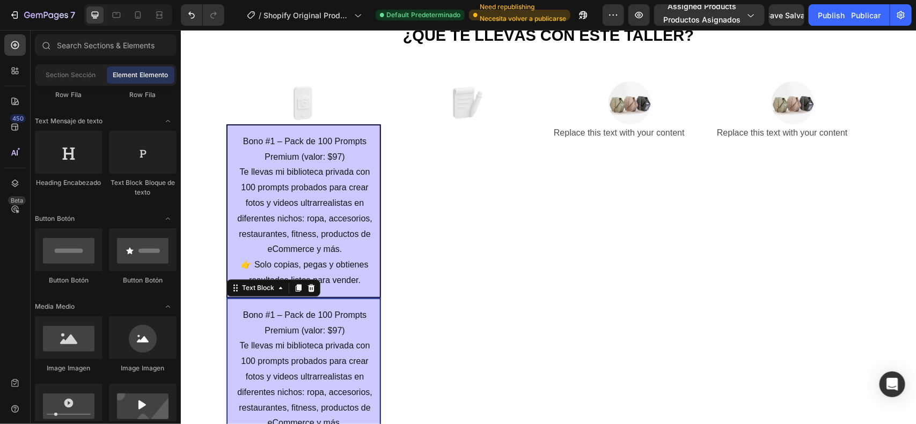
click at [244, 304] on div "Bono #1 – Pack de 100 Prompts Premium (valor: $97) Te llevas mi biblioteca priv…" at bounding box center [303, 385] width 155 height 174
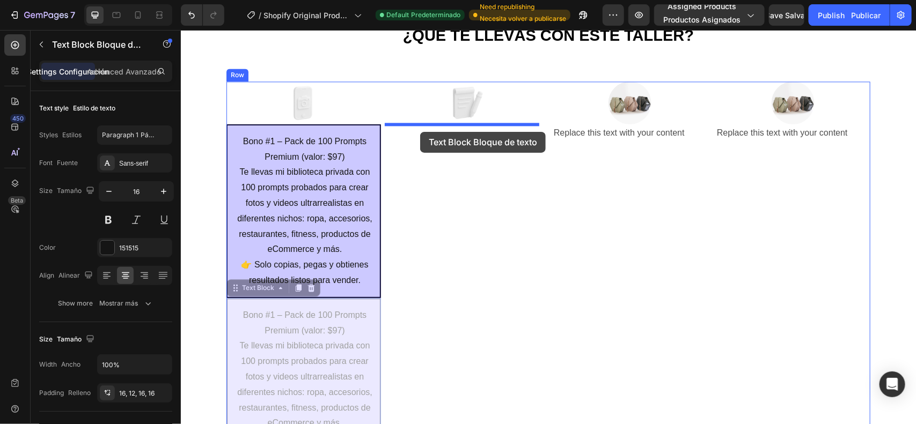
drag, startPoint x: 240, startPoint y: 289, endPoint x: 420, endPoint y: 131, distance: 239.1
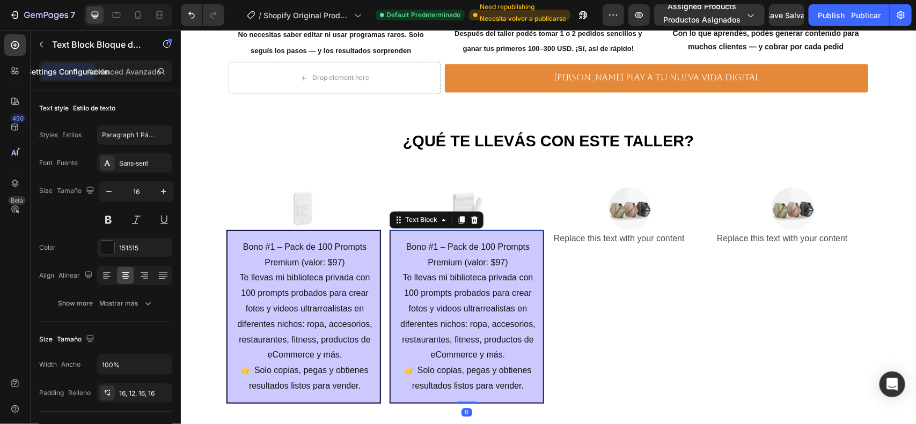
scroll to position [2860, 0]
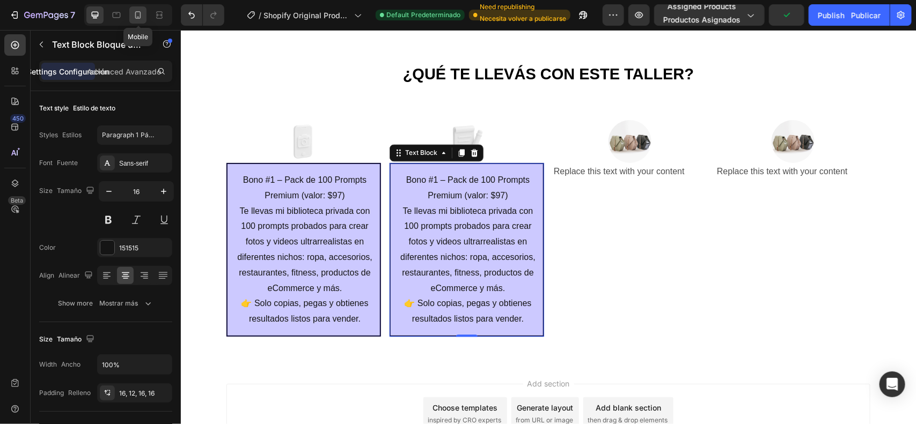
click at [139, 6] on div at bounding box center [137, 14] width 17 height 17
type input "14"
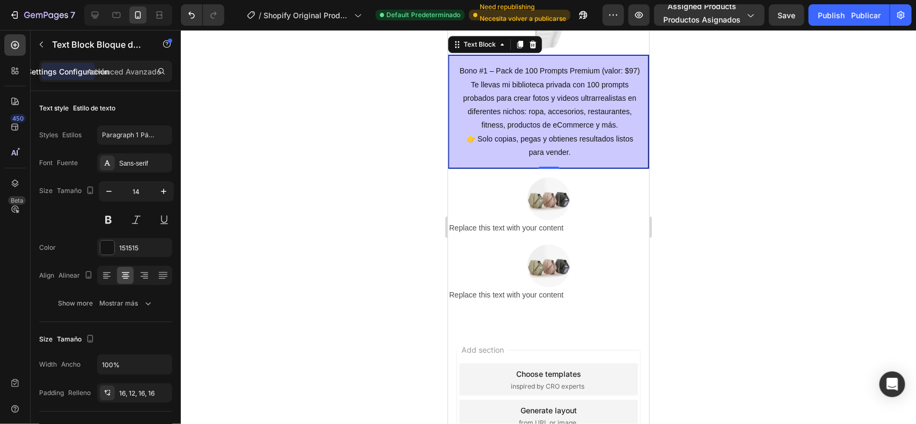
scroll to position [3554, 0]
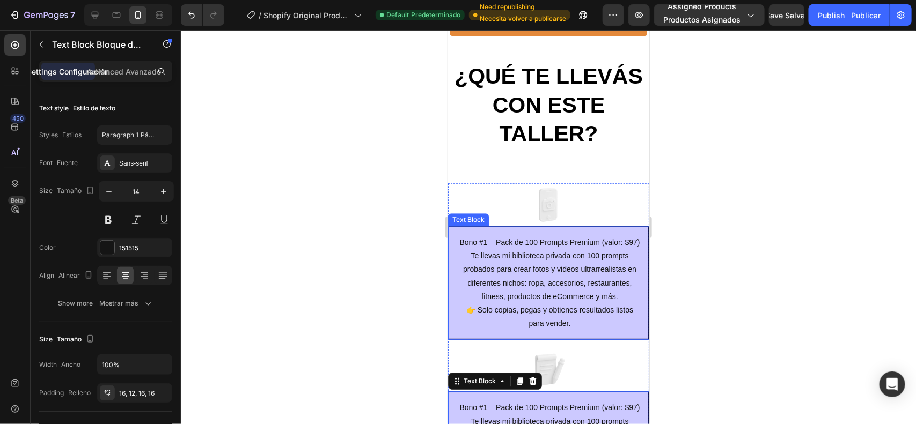
scroll to position [3152, 0]
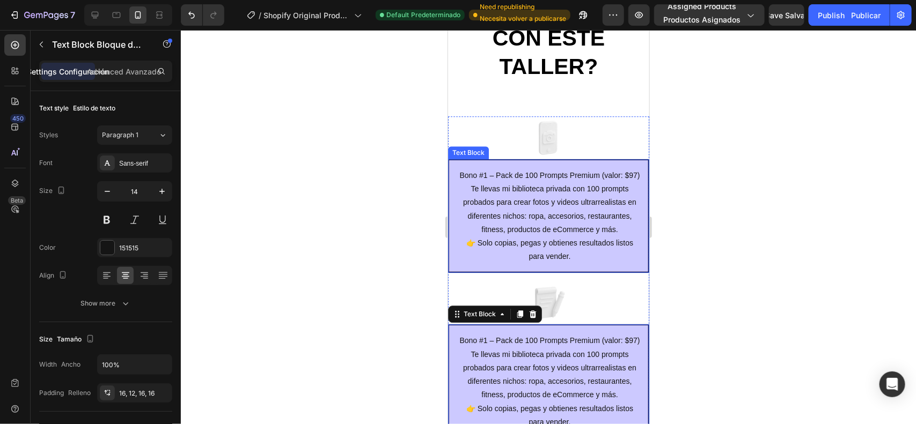
click at [543, 220] on p "Te llevas mi biblioteca privada con 100 prompts probados para crear fotos y vid…" at bounding box center [549, 222] width 184 height 81
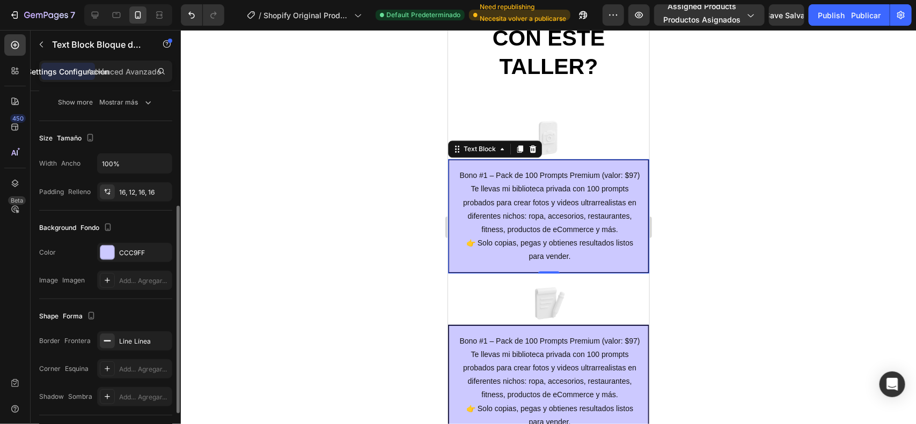
scroll to position [268, 0]
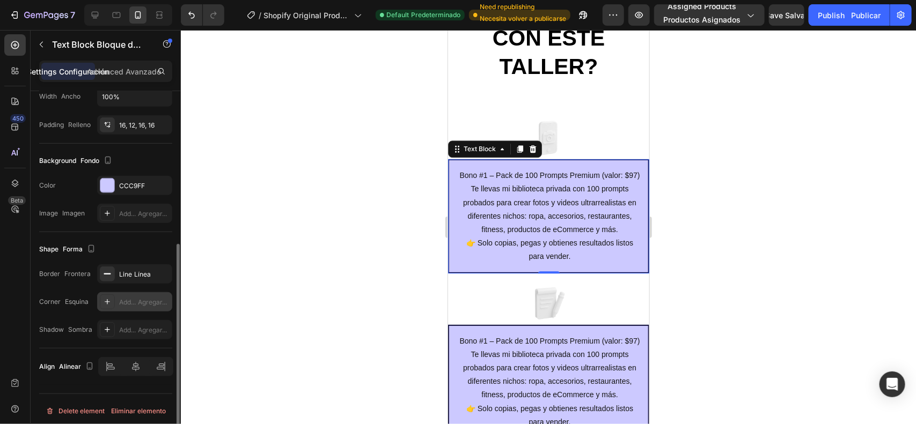
click at [138, 309] on div "Add... Agregar..." at bounding box center [134, 301] width 75 height 19
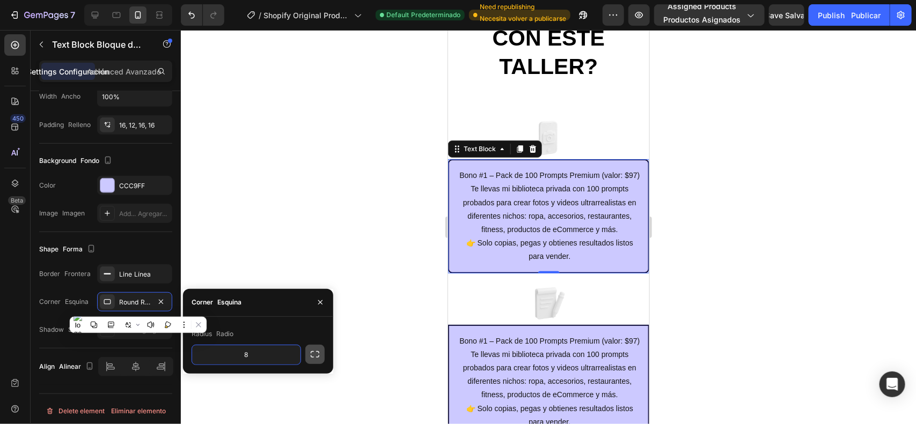
click at [320, 355] on button "button" at bounding box center [314, 354] width 19 height 19
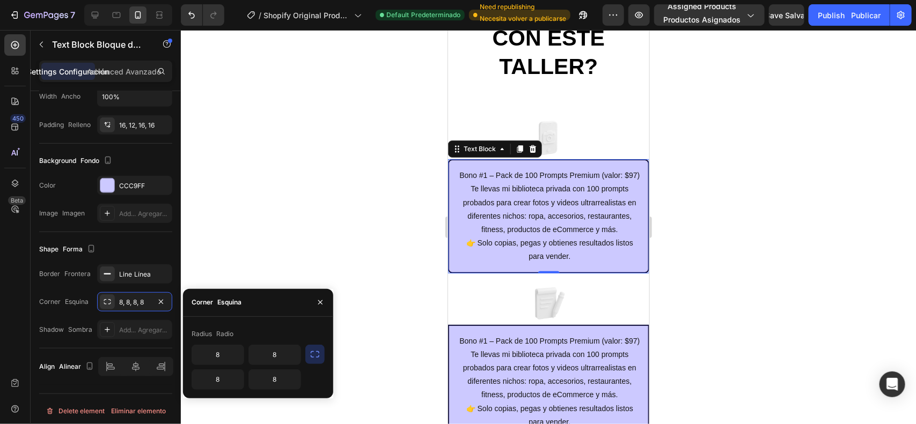
click at [310, 356] on icon "button" at bounding box center [315, 354] width 11 height 11
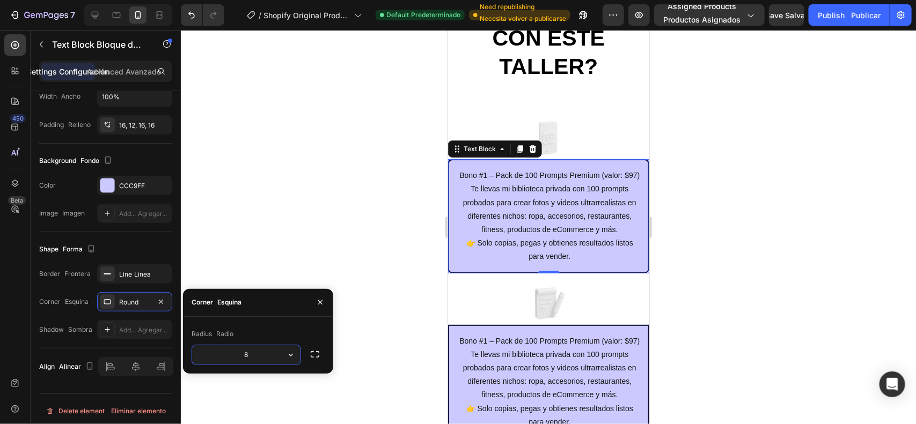
click at [267, 355] on input "8" at bounding box center [246, 355] width 108 height 19
click at [266, 349] on input "8" at bounding box center [246, 355] width 108 height 19
type input "16"
click at [315, 239] on div at bounding box center [548, 227] width 735 height 394
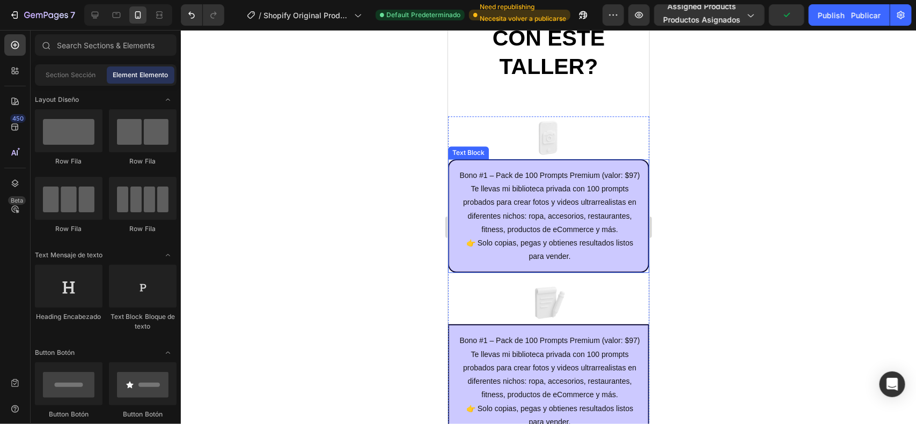
scroll to position [3219, 0]
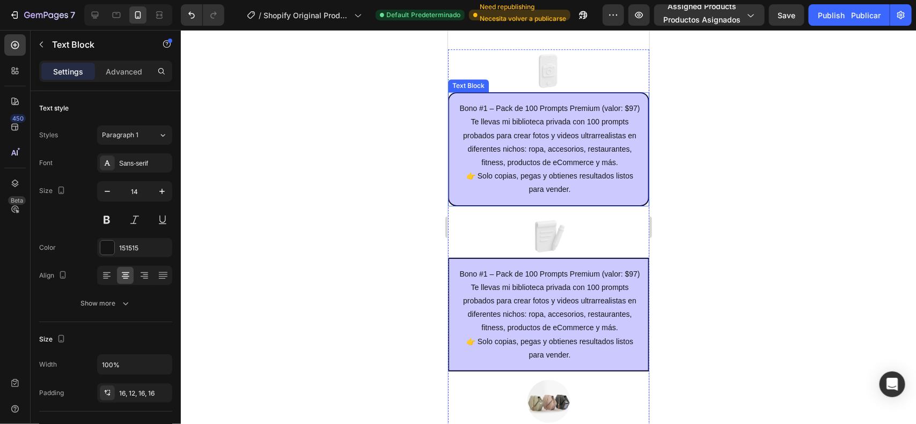
click at [543, 153] on p "Te llevas mi biblioteca privada con 100 prompts probados para crear fotos y vid…" at bounding box center [549, 155] width 184 height 81
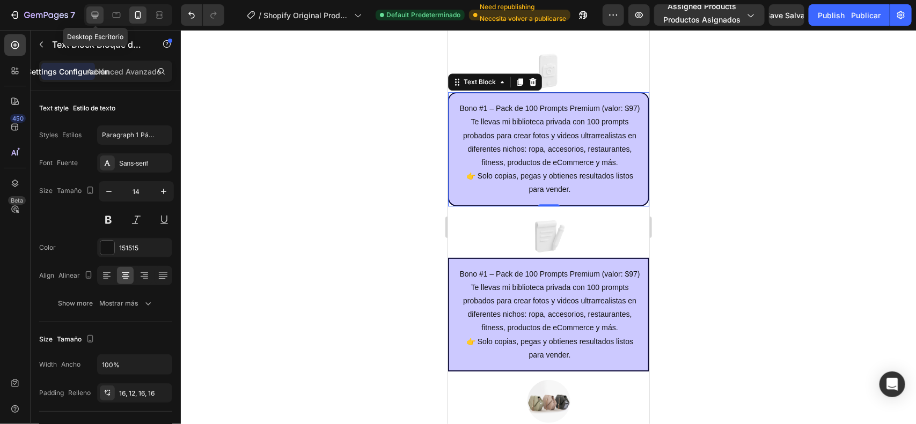
drag, startPoint x: 100, startPoint y: 11, endPoint x: 119, endPoint y: 28, distance: 25.5
click at [100, 12] on icon at bounding box center [95, 15] width 11 height 11
type input "16"
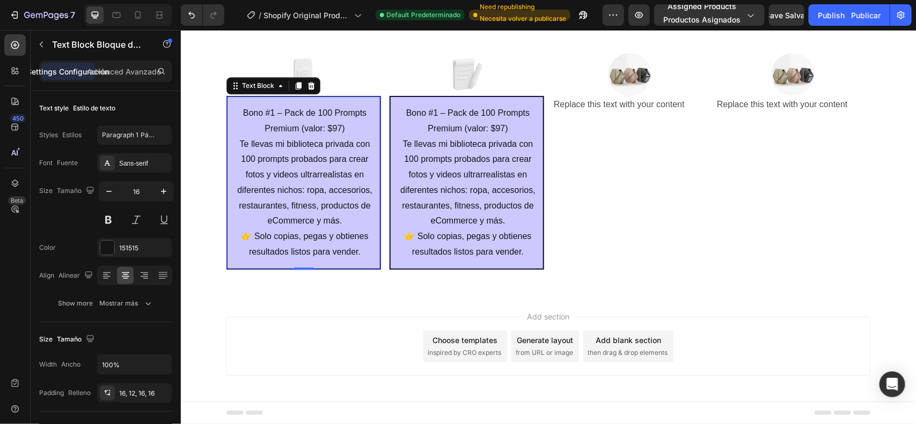
scroll to position [3144, 0]
click at [468, 161] on p "Te llevas mi biblioteca privada con 100 prompts probados para crear fotos y vid…" at bounding box center [467, 197] width 137 height 123
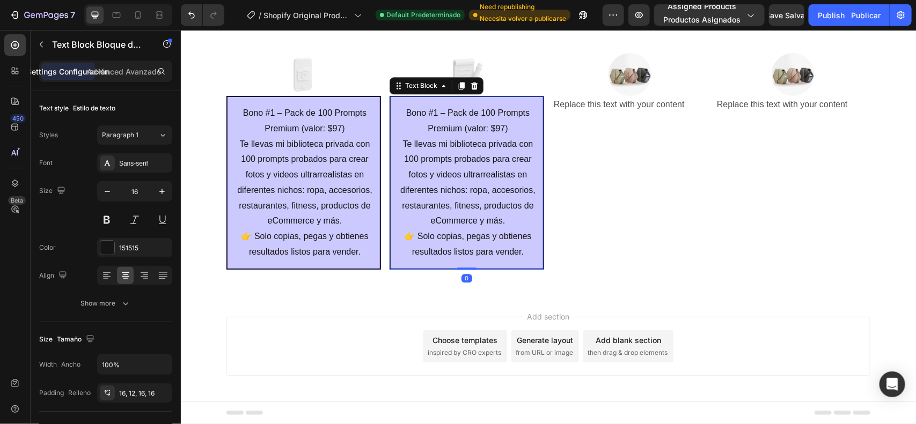
scroll to position [268, 0]
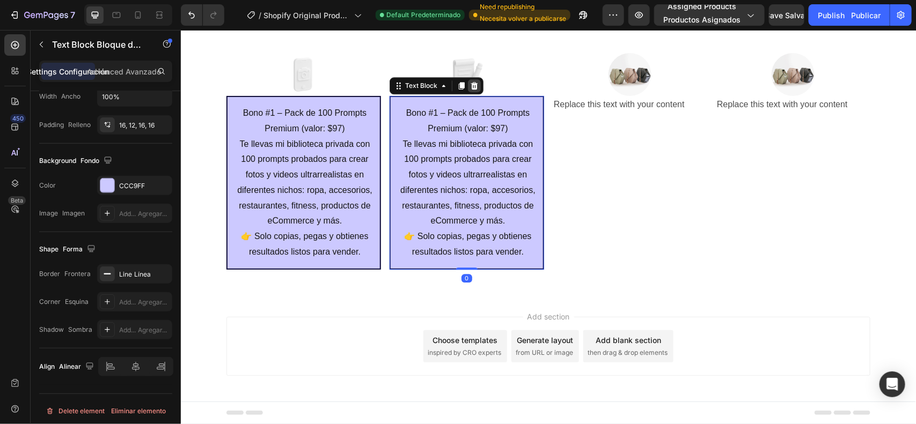
click at [471, 87] on icon at bounding box center [474, 86] width 7 height 8
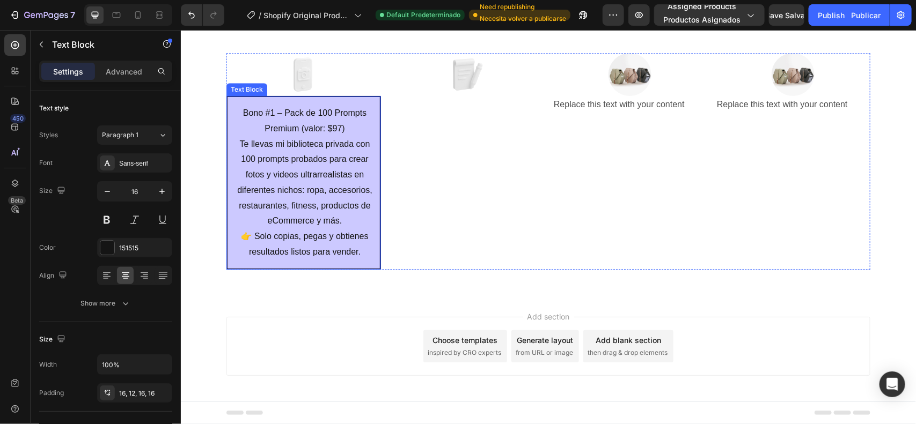
click at [340, 145] on p "Te llevas mi biblioteca privada con 100 prompts probados para crear fotos y vid…" at bounding box center [304, 197] width 137 height 123
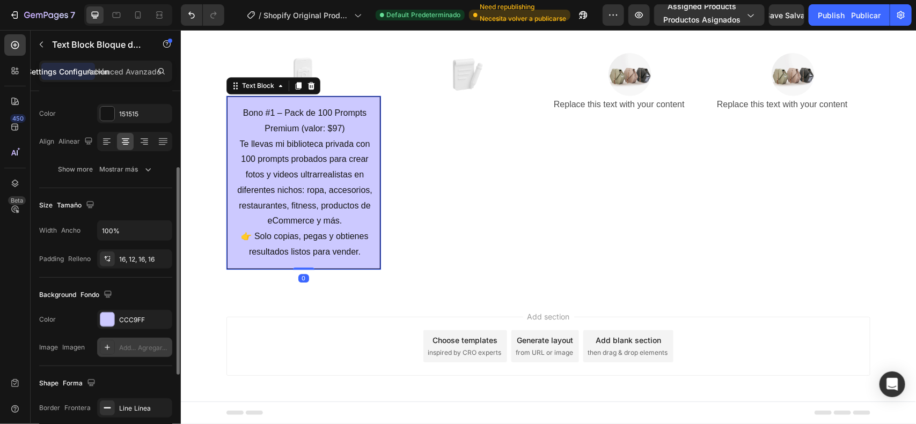
scroll to position [201, 0]
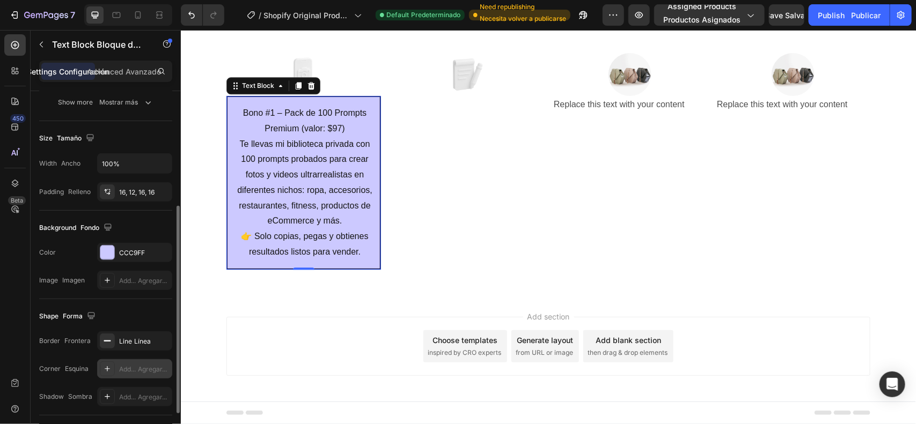
click at [128, 365] on div "Add... Agregar..." at bounding box center [144, 370] width 50 height 10
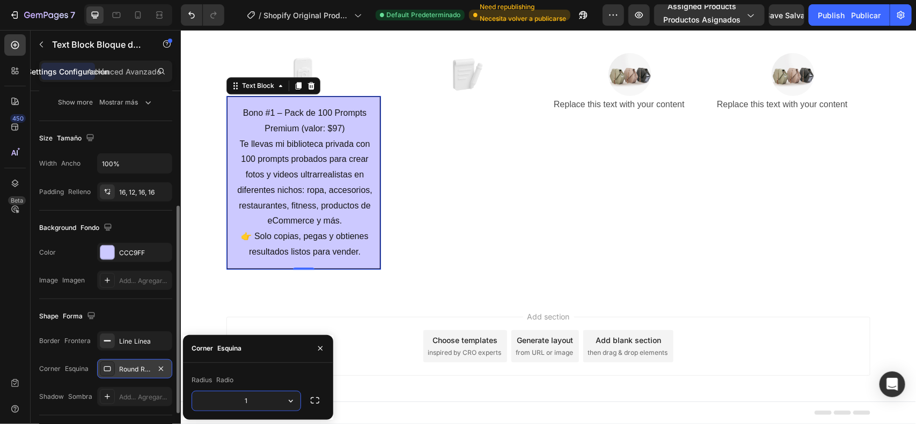
type input "12"
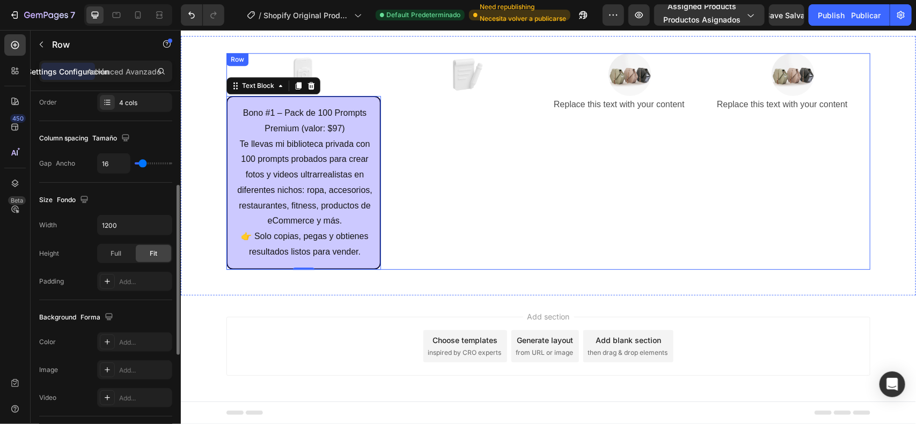
click at [395, 214] on div "Image" at bounding box center [466, 161] width 155 height 217
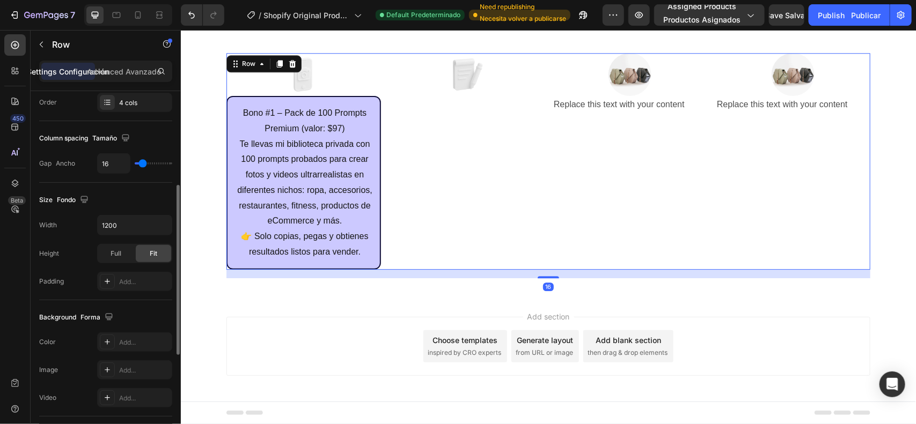
scroll to position [0, 0]
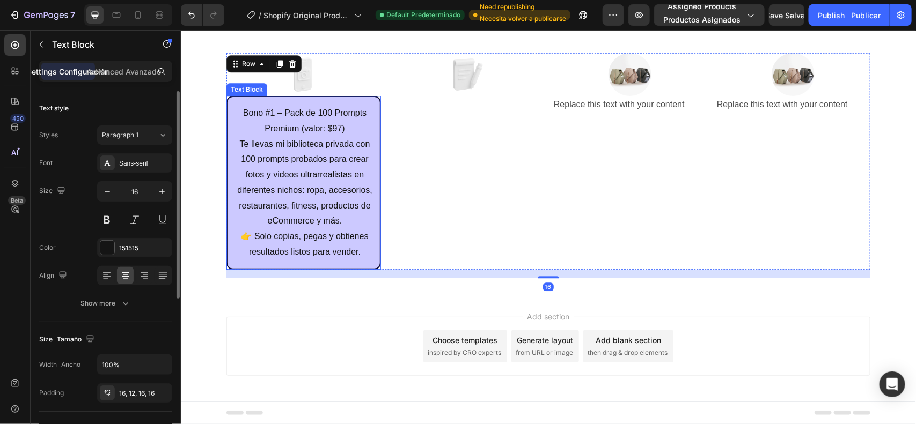
click at [312, 222] on p "Te llevas mi biblioteca privada con 100 prompts probados para crear fotos y vid…" at bounding box center [304, 197] width 137 height 123
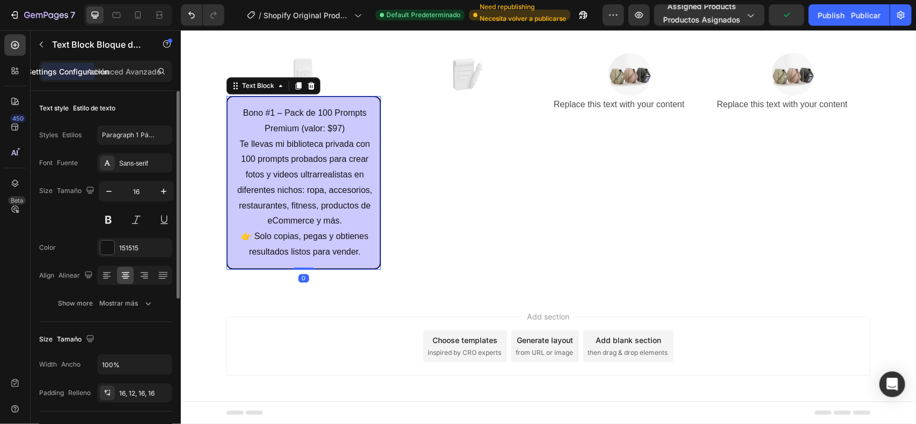
drag, startPoint x: 291, startPoint y: 86, endPoint x: 269, endPoint y: 107, distance: 30.7
click at [295, 86] on icon at bounding box center [298, 86] width 6 height 8
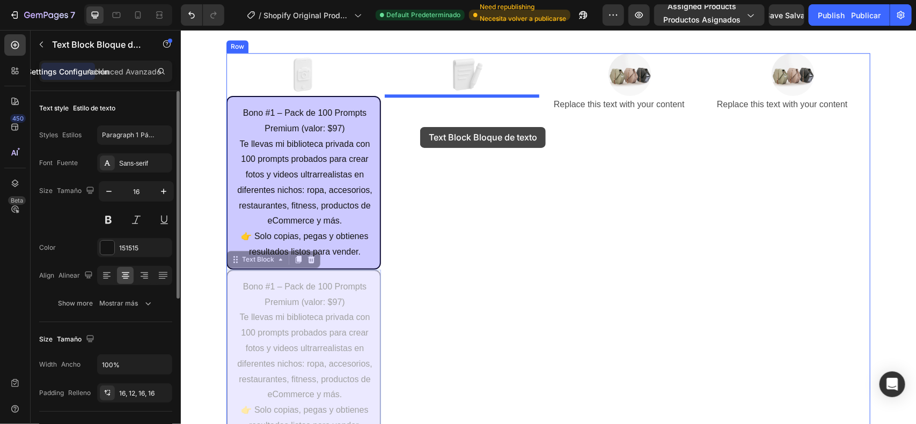
drag, startPoint x: 235, startPoint y: 258, endPoint x: 420, endPoint y: 126, distance: 226.9
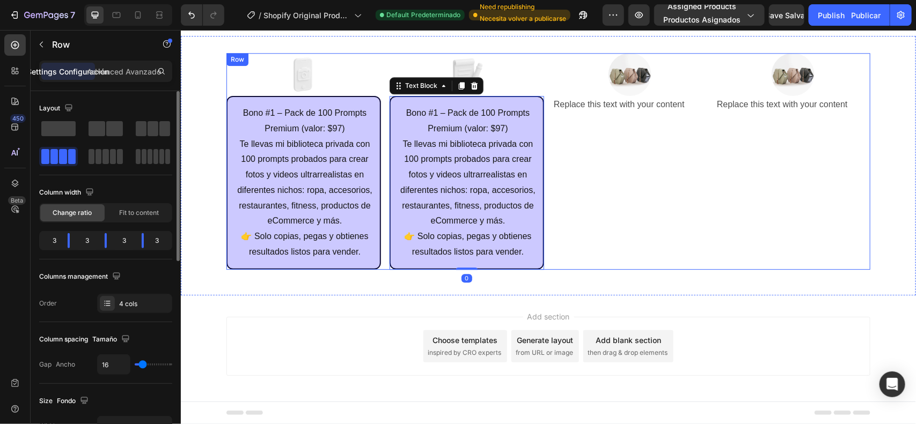
click at [644, 160] on div "Image Replace this text with your content Text Block" at bounding box center [629, 161] width 155 height 217
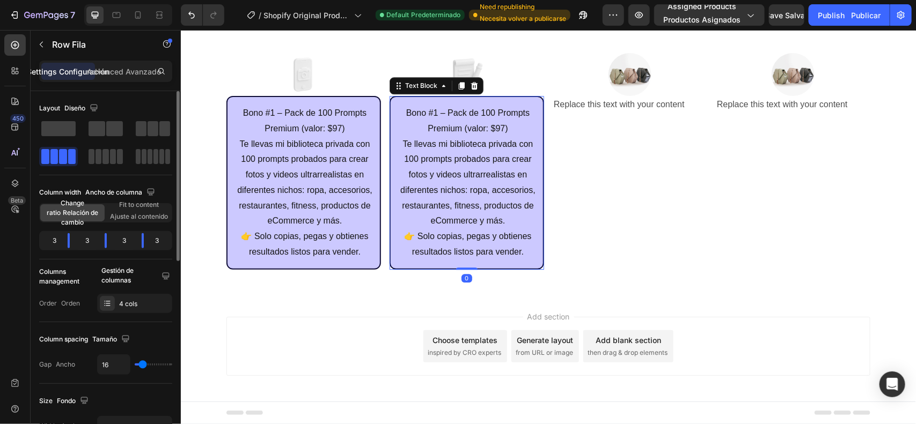
click at [425, 180] on p "Te llevas mi biblioteca privada con 100 prompts probados para crear fotos y vid…" at bounding box center [467, 197] width 137 height 123
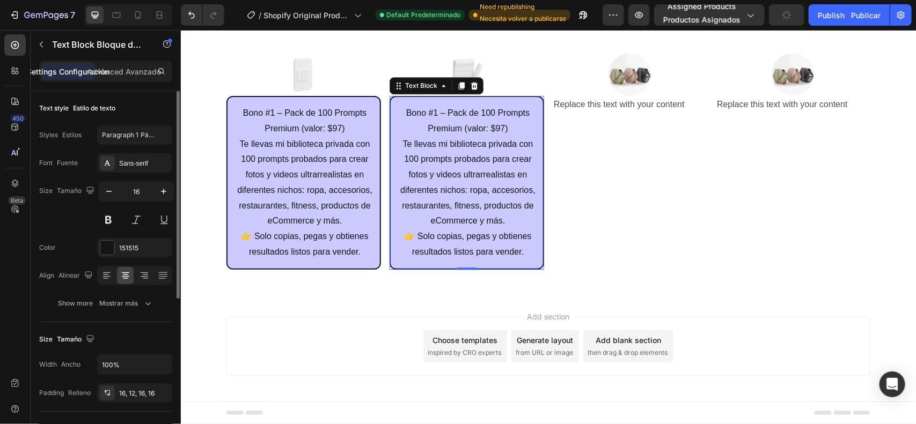
click at [476, 129] on p "Bono #1 – Pack de 100 Prompts Premium (valor: $97)" at bounding box center [467, 120] width 137 height 31
click at [526, 202] on p "Te llevas mi biblioteca privada con 100 prompts probados para crear fotos y vid…" at bounding box center [467, 197] width 137 height 123
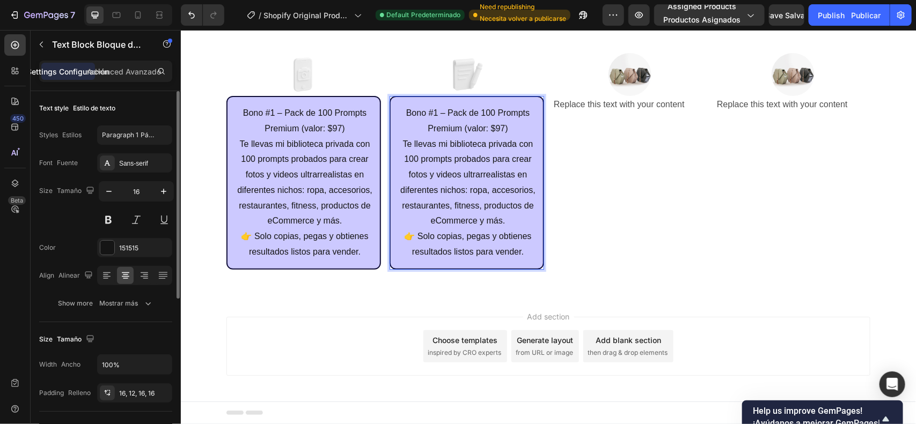
click at [468, 250] on p "Te llevas mi biblioteca privada con 100 prompts probados para crear fotos y vid…" at bounding box center [467, 197] width 137 height 123
click at [468, 248] on p "Te llevas mi biblioteca privada con 100 prompts probados para crear fotos y vid…" at bounding box center [467, 197] width 137 height 123
drag, startPoint x: 468, startPoint y: 248, endPoint x: 495, endPoint y: 247, distance: 27.4
click at [474, 248] on p "Te llevas mi biblioteca privada con 100 prompts probados para crear fotos y vid…" at bounding box center [467, 197] width 137 height 123
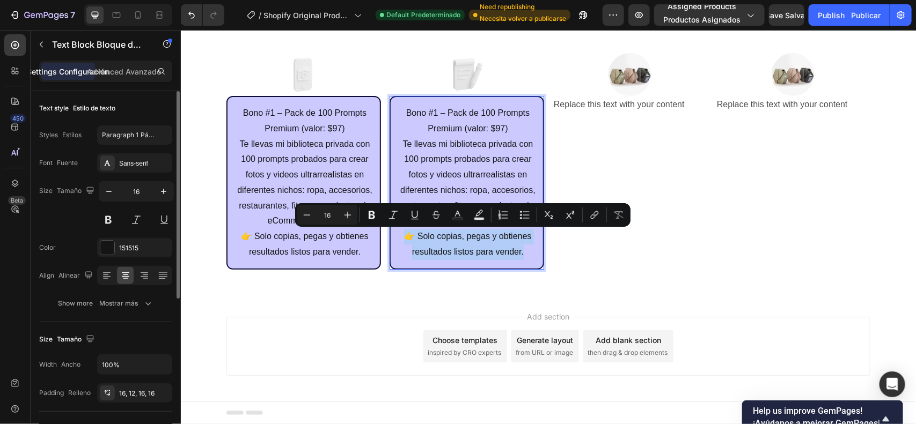
click at [508, 248] on p "Te llevas mi biblioteca privada con 100 prompts probados para crear fotos y vid…" at bounding box center [467, 197] width 137 height 123
click at [514, 250] on p "Te llevas mi biblioteca privada con 100 prompts probados para crear fotos y vid…" at bounding box center [467, 197] width 137 height 123
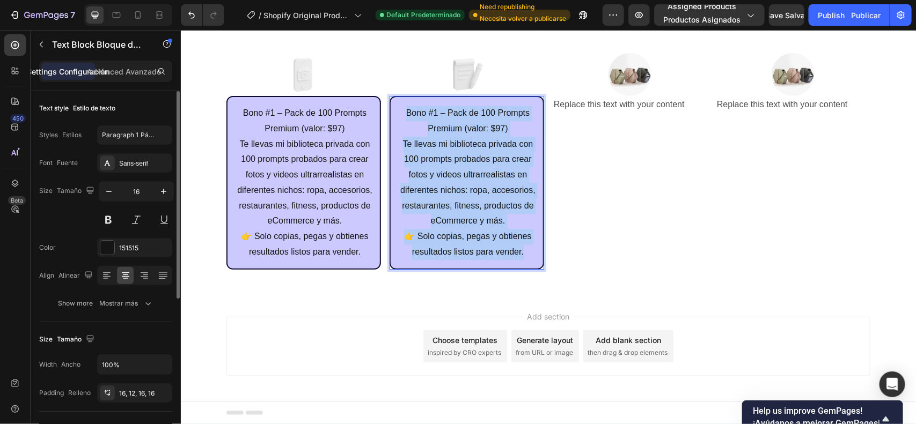
drag, startPoint x: 519, startPoint y: 250, endPoint x: 400, endPoint y: 113, distance: 181.8
click at [400, 113] on div "Bono #1 – Pack de 100 Prompts Premium (valor: $97) Te llevas mi biblioteca priv…" at bounding box center [466, 182] width 155 height 174
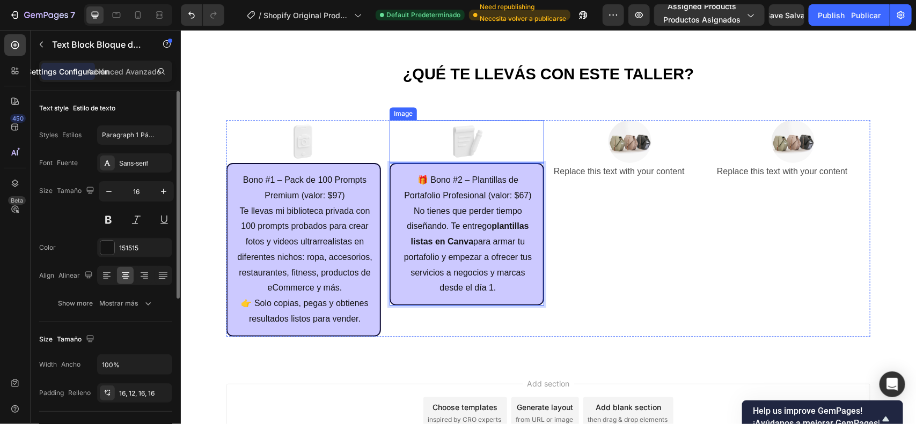
scroll to position [2860, 0]
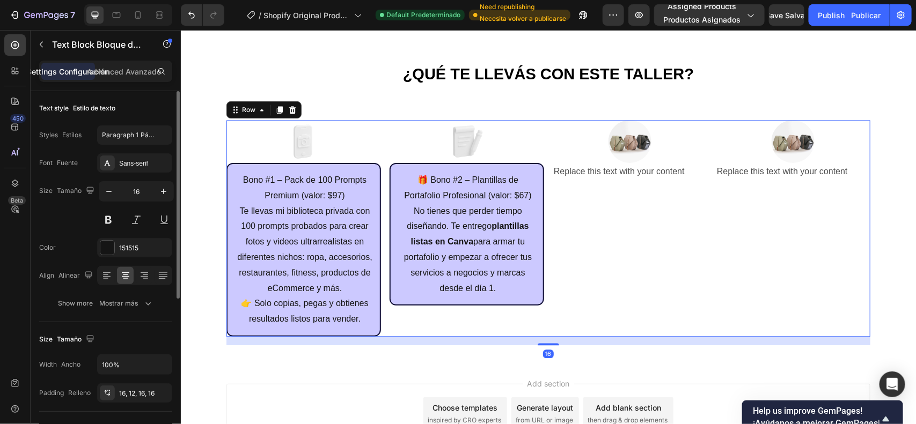
click at [599, 204] on div "Image Replace this text with your content Text Block" at bounding box center [629, 228] width 155 height 217
click at [464, 215] on p "No tienes que perder tiempo diseñando. Te entrego plantillas listas en Canva pa…" at bounding box center [467, 249] width 137 height 93
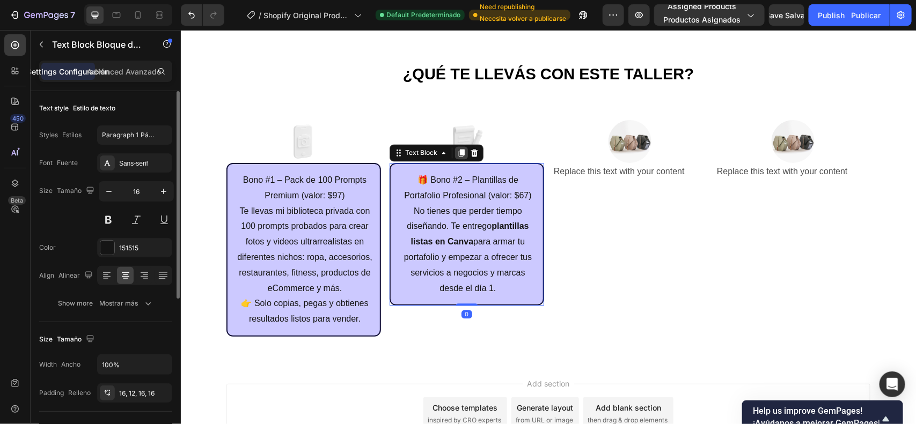
click at [457, 152] on icon at bounding box center [461, 152] width 9 height 9
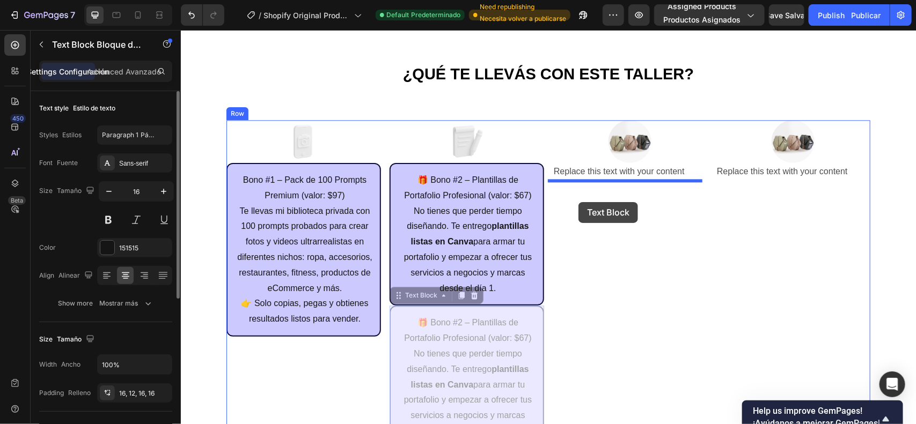
drag, startPoint x: 418, startPoint y: 299, endPoint x: 578, endPoint y: 202, distance: 186.6
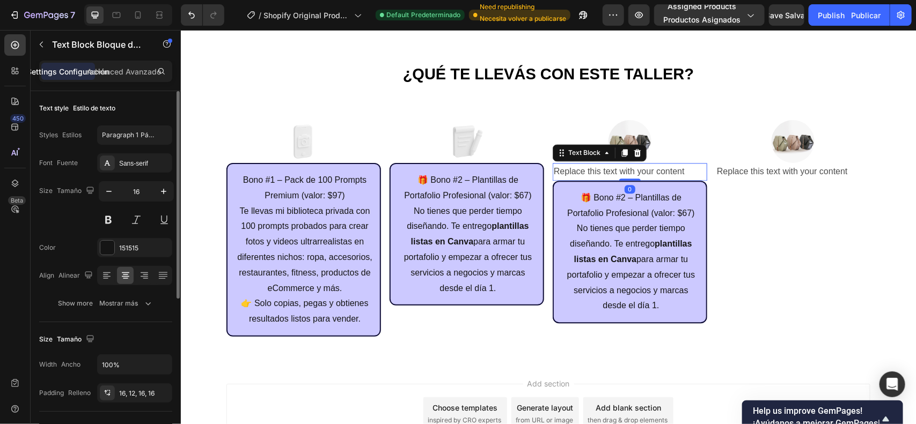
click at [661, 167] on div "Replace this text with your content" at bounding box center [629, 172] width 155 height 18
click at [634, 155] on icon at bounding box center [637, 153] width 7 height 8
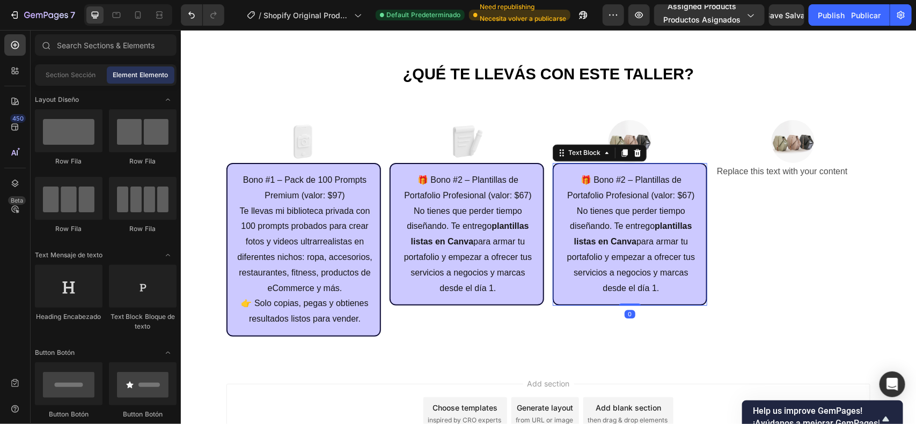
click at [587, 266] on p "No tienes que perder tiempo diseñando. Te entrego plantillas listas en Canva pa…" at bounding box center [630, 249] width 137 height 93
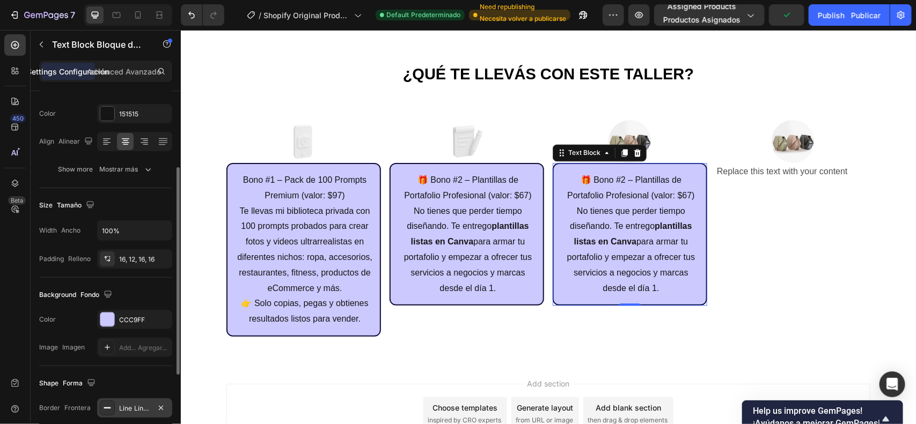
scroll to position [268, 0]
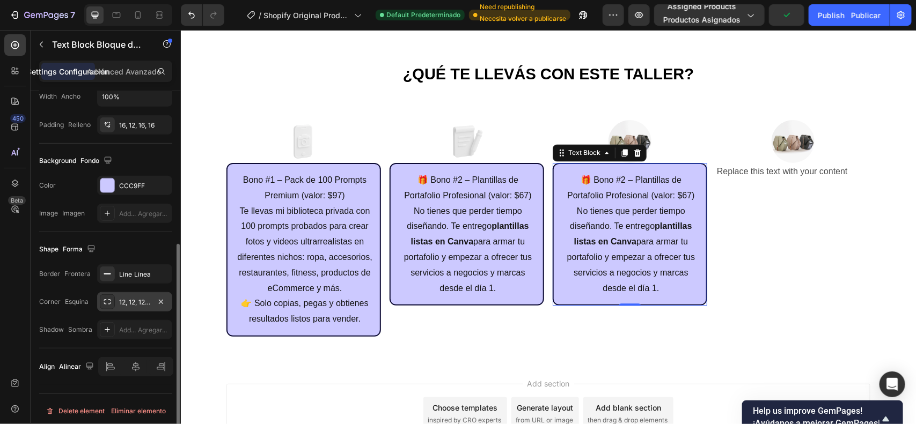
click at [135, 301] on div "12, 12, 12, 12" at bounding box center [134, 303] width 31 height 10
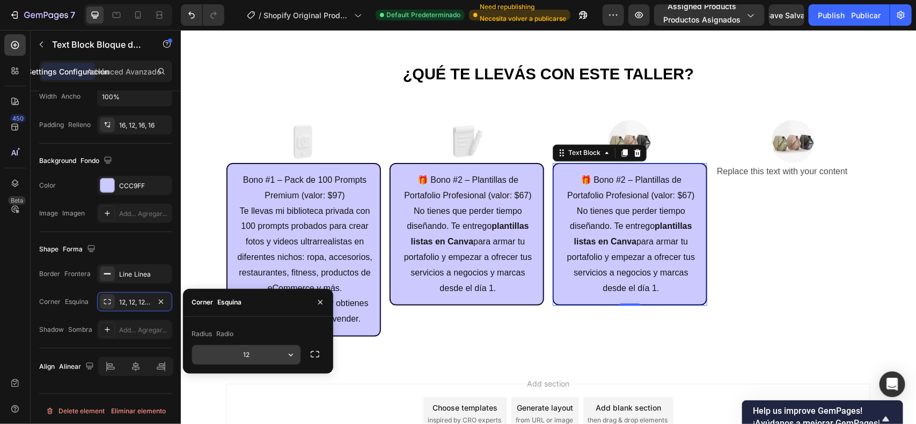
click at [251, 357] on input "12" at bounding box center [246, 355] width 108 height 19
type input "16"
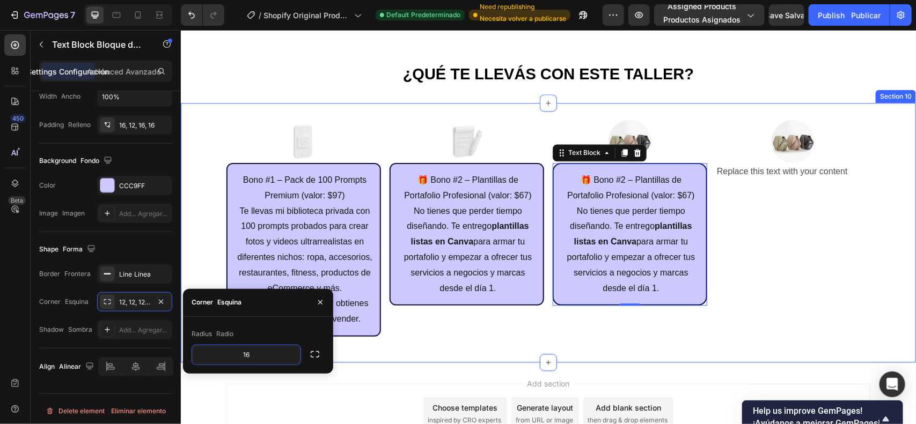
click at [471, 346] on div "Image Bono #1 – Pack de 100 Prompts Premium (valor: $97) Te llevas mi bibliotec…" at bounding box center [547, 232] width 735 height 260
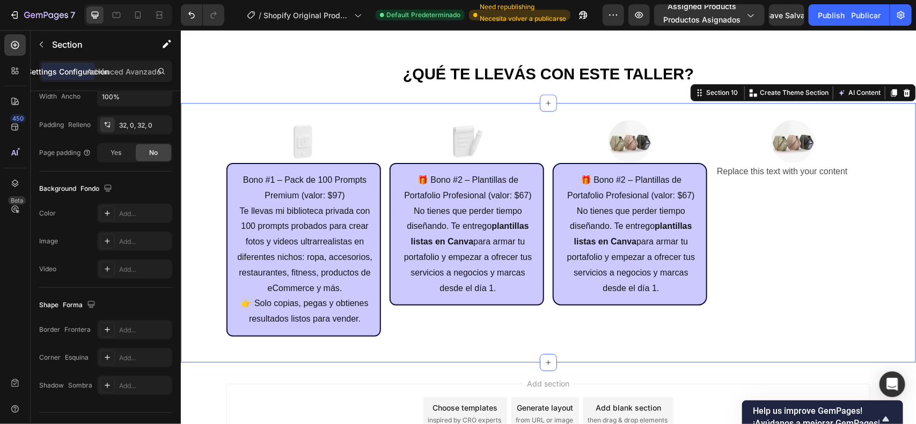
scroll to position [0, 0]
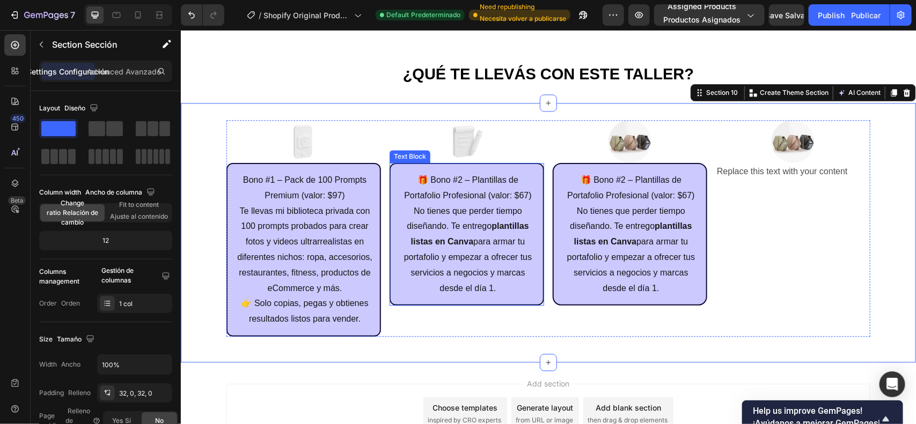
click at [451, 270] on p "No tienes que perder tiempo diseñando. Te entrego plantillas listas en Canva pa…" at bounding box center [467, 249] width 137 height 93
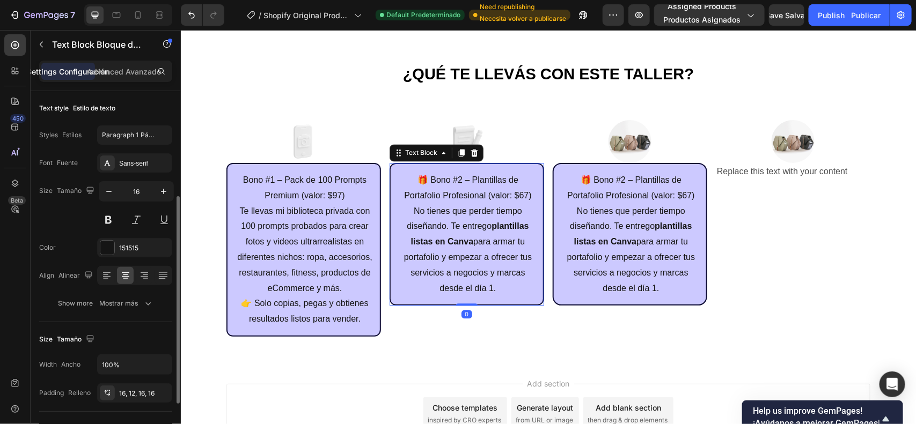
scroll to position [67, 0]
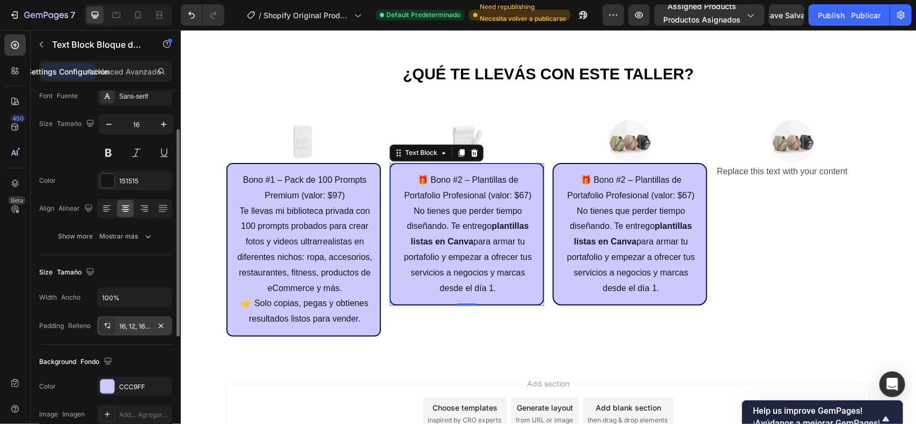
click at [129, 326] on div "16, 12, 16, 16" at bounding box center [134, 327] width 31 height 10
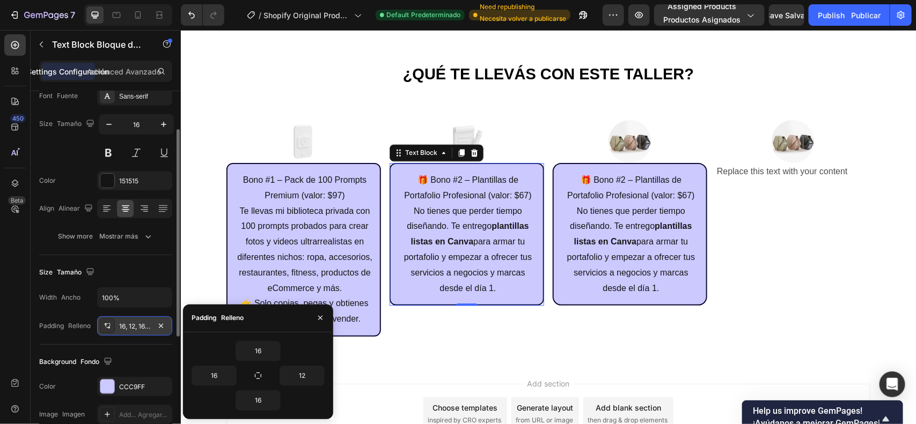
click at [124, 328] on div "16, 12, 16, 16" at bounding box center [134, 327] width 31 height 10
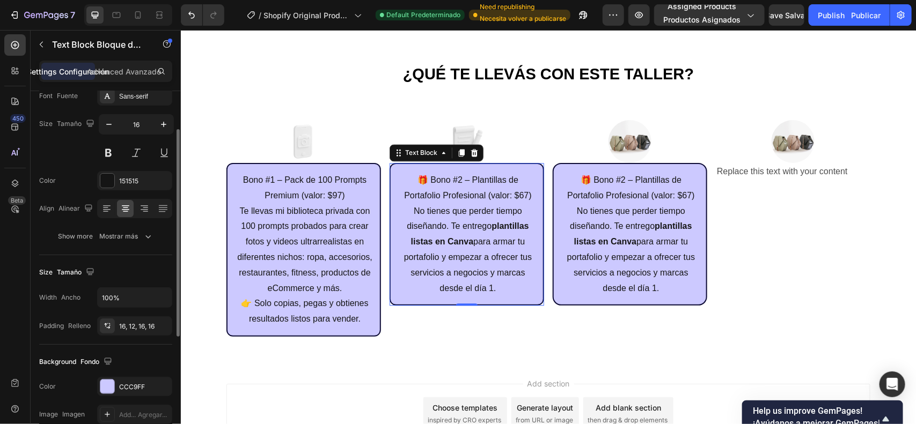
scroll to position [201, 0]
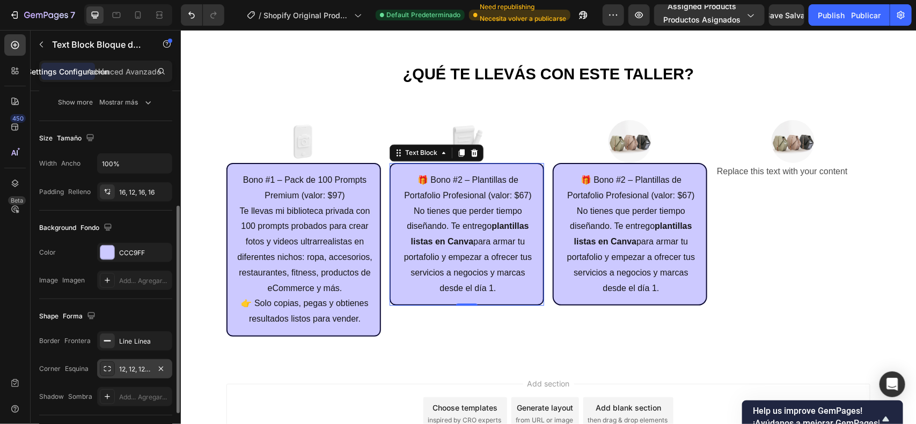
click at [133, 363] on div "12, 12, 12, 12" at bounding box center [134, 368] width 75 height 19
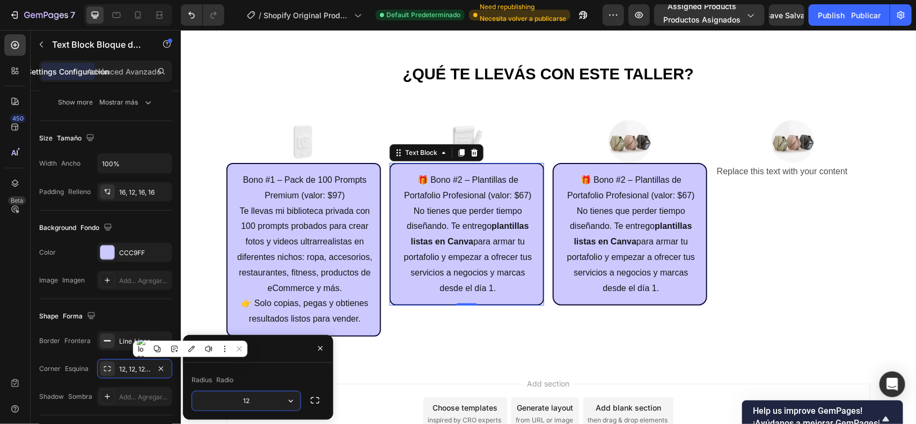
click at [253, 401] on input "12" at bounding box center [246, 401] width 108 height 19
type input "16"
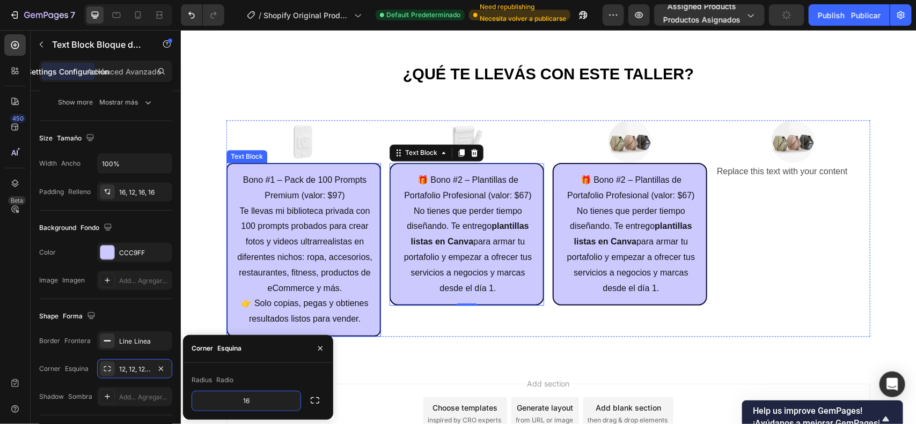
click at [343, 269] on p "Te llevas mi biblioteca privada con 100 prompts probados para crear fotos y vid…" at bounding box center [304, 264] width 137 height 123
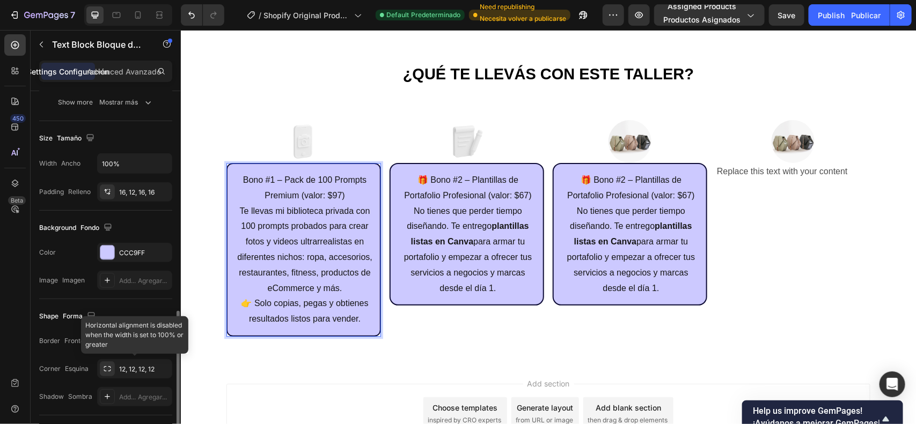
scroll to position [268, 0]
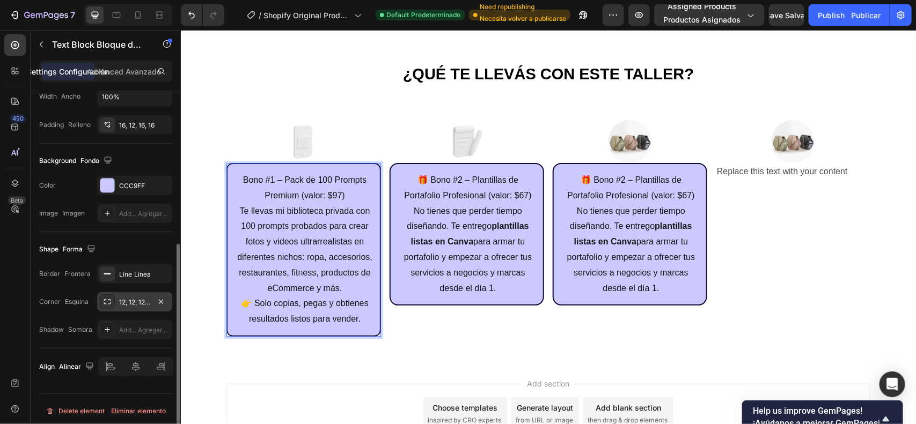
click at [123, 306] on div "12, 12, 12, 12" at bounding box center [134, 303] width 31 height 10
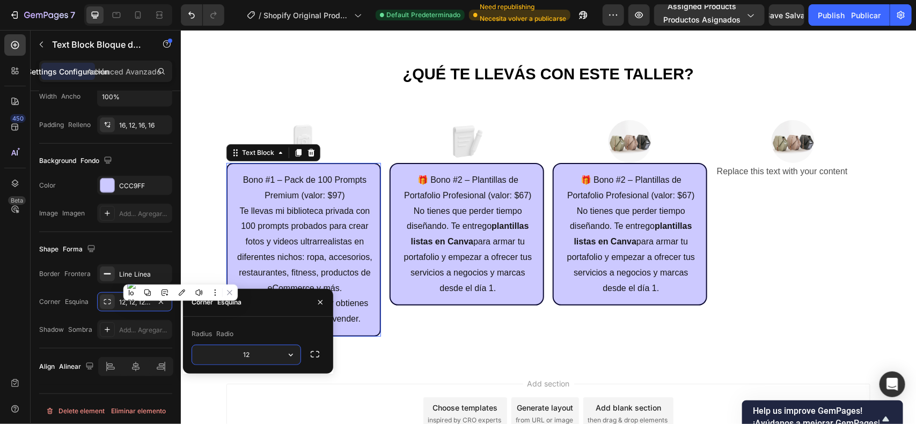
click at [260, 360] on input "12" at bounding box center [246, 355] width 108 height 19
type input "16"
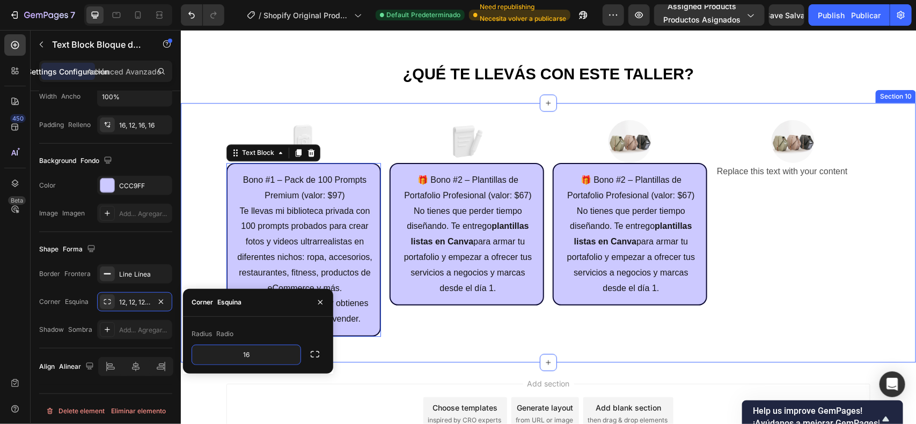
click at [420, 346] on div "Image Bono #1 – Pack de 100 Prompts Premium (valor: $97) Te llevas mi bibliotec…" at bounding box center [547, 232] width 735 height 260
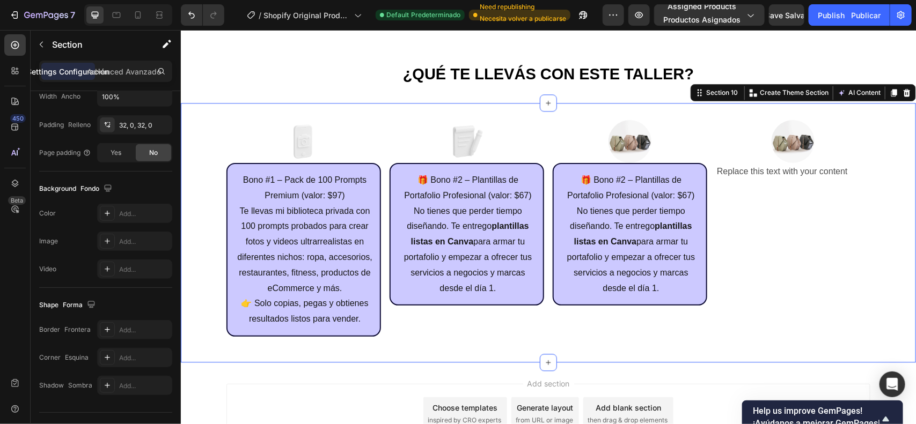
scroll to position [0, 0]
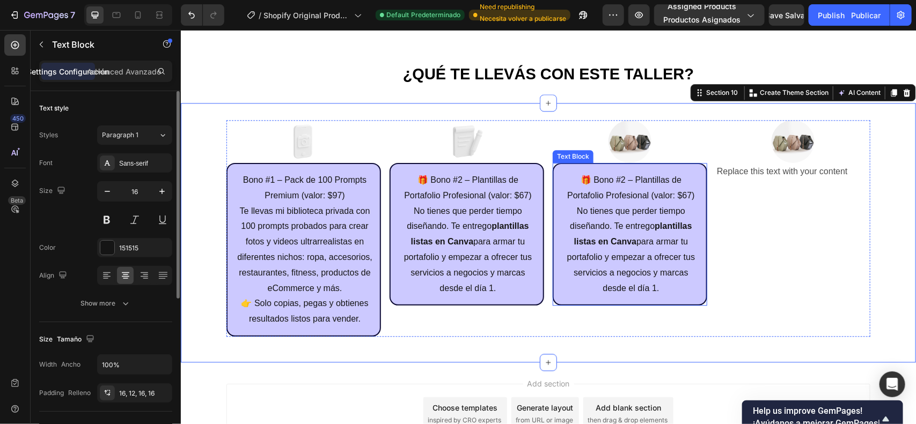
click at [624, 267] on p "No tienes que perder tiempo diseñando. Te entrego plantillas listas en Canva pa…" at bounding box center [630, 249] width 137 height 93
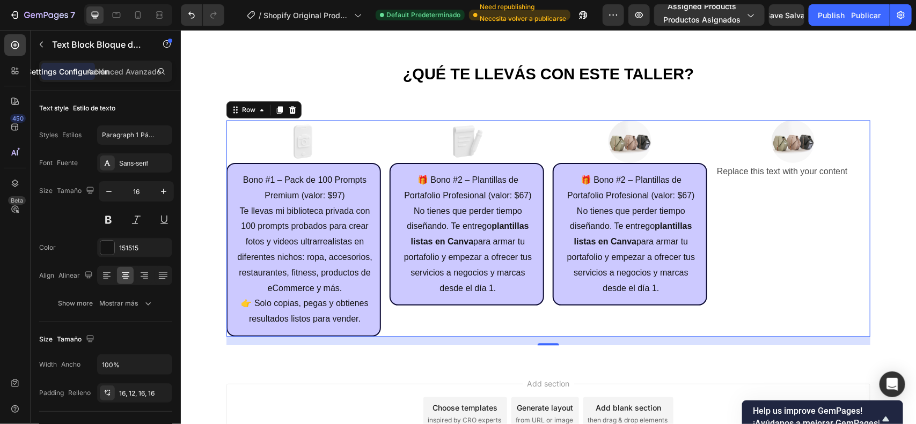
drag, startPoint x: 765, startPoint y: 209, endPoint x: 668, endPoint y: 199, distance: 97.2
click at [766, 210] on div "Image Replace this text with your content Text Block" at bounding box center [792, 228] width 155 height 217
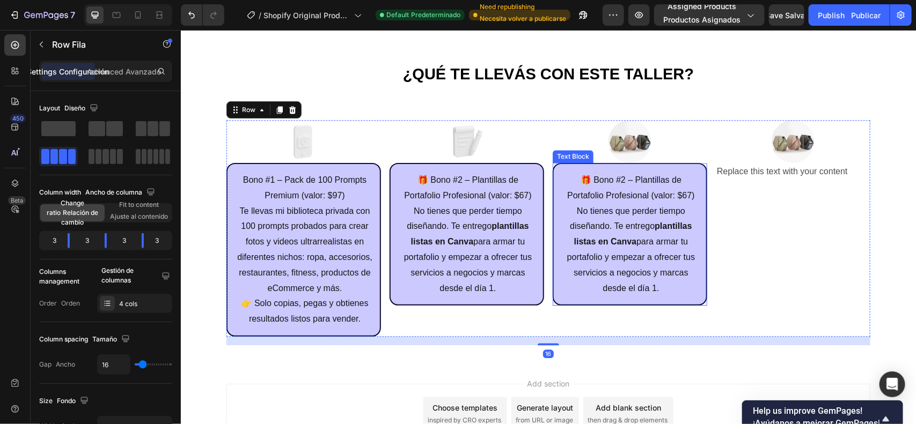
click at [629, 240] on p "No tienes que perder tiempo diseñando. Te entrego plantillas listas en Canva pa…" at bounding box center [630, 249] width 137 height 93
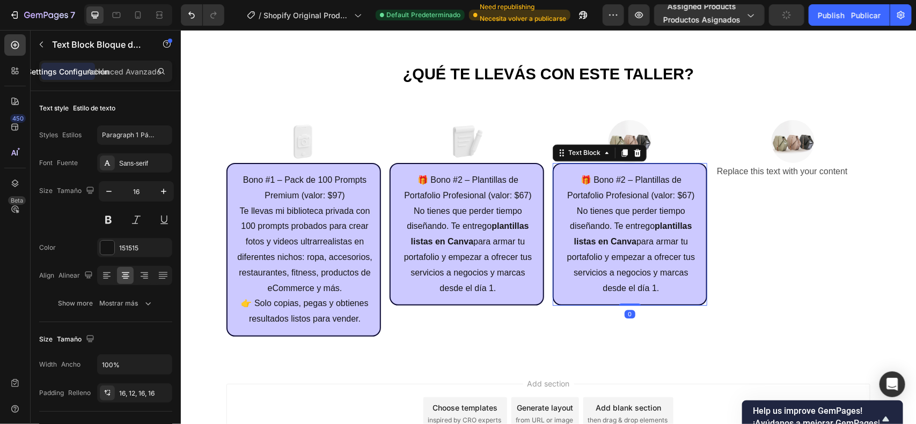
click at [630, 241] on p "No tienes que perder tiempo diseñando. Te entrego plantillas listas en Canva pa…" at bounding box center [630, 249] width 137 height 93
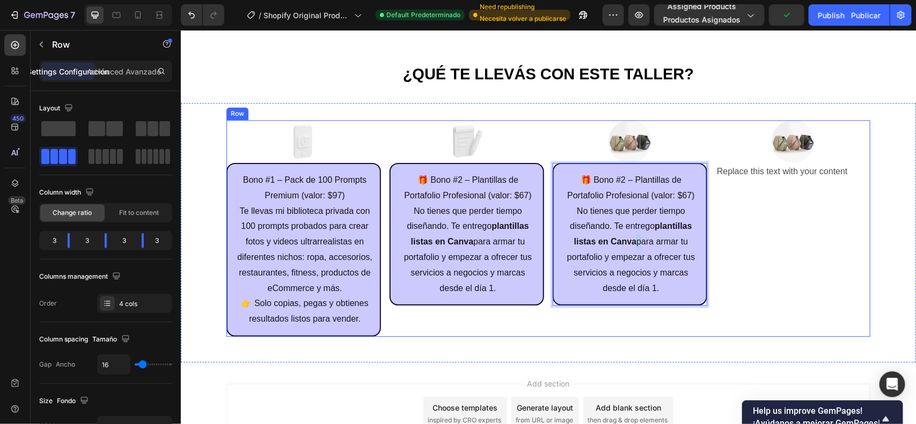
click at [855, 271] on div "Image Replace this text with your content Text Block" at bounding box center [792, 228] width 155 height 217
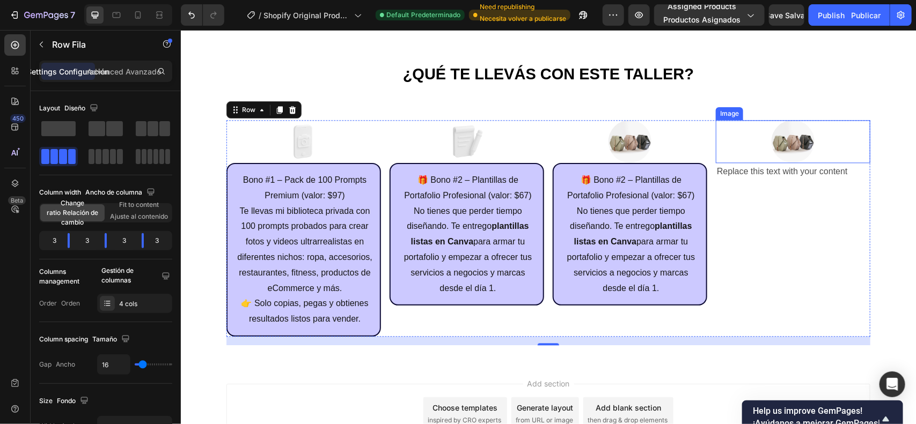
click at [786, 170] on div "Replace this text with your content" at bounding box center [792, 172] width 155 height 18
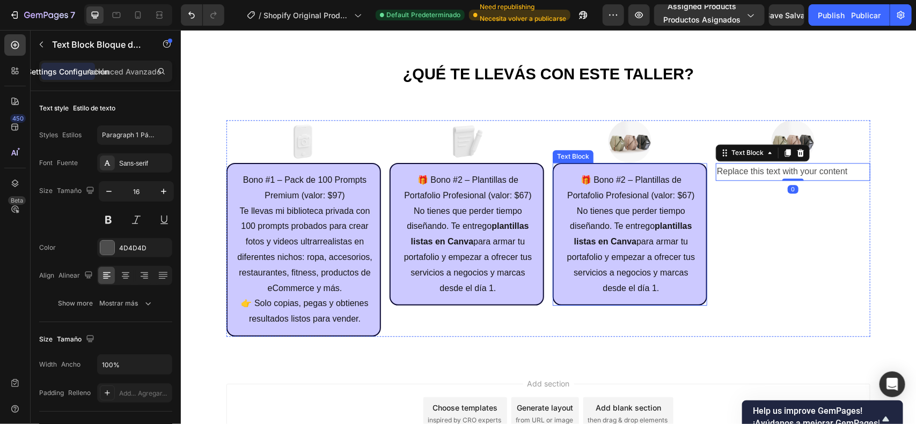
click at [656, 282] on p "No tienes que perder tiempo diseñando. Te entrego plantillas listas en Canva pa…" at bounding box center [630, 249] width 137 height 93
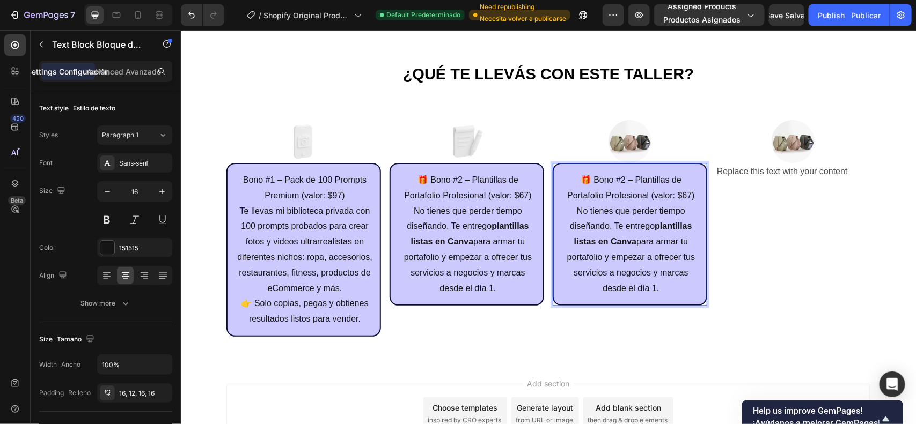
click at [656, 284] on p "No tienes que perder tiempo diseñando. Te entrego plantillas listas en Canva pa…" at bounding box center [630, 249] width 137 height 93
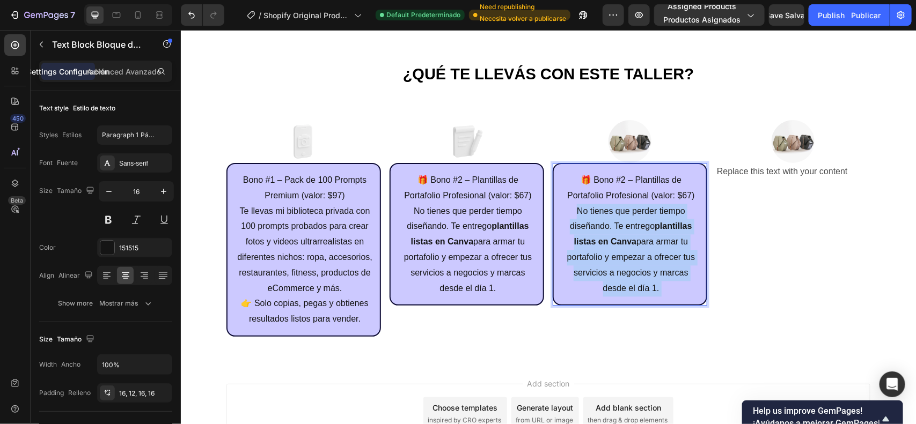
drag, startPoint x: 655, startPoint y: 285, endPoint x: 618, endPoint y: 245, distance: 54.3
click at [606, 242] on p "No tienes que perder tiempo diseñando. Te entrego plantillas listas en Canva pa…" at bounding box center [630, 249] width 137 height 93
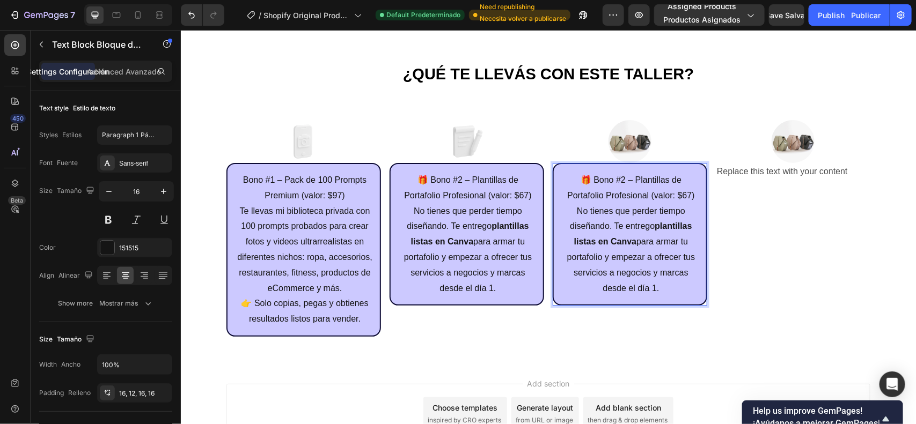
click at [627, 254] on p "No tienes que perder tiempo diseñando. Te entrego plantillas listas en Canva pa…" at bounding box center [630, 249] width 137 height 93
click at [624, 254] on p "No tienes que perder tiempo diseñando. Te entrego plantillas listas en Canva pa…" at bounding box center [630, 249] width 137 height 93
click at [625, 254] on p "No tienes que perder tiempo diseñando. Te entrego plantillas listas en Canva pa…" at bounding box center [630, 249] width 137 height 93
click at [626, 252] on p "No tienes que perder tiempo diseñando. Te entrego plantillas listas en Canva pa…" at bounding box center [630, 249] width 137 height 93
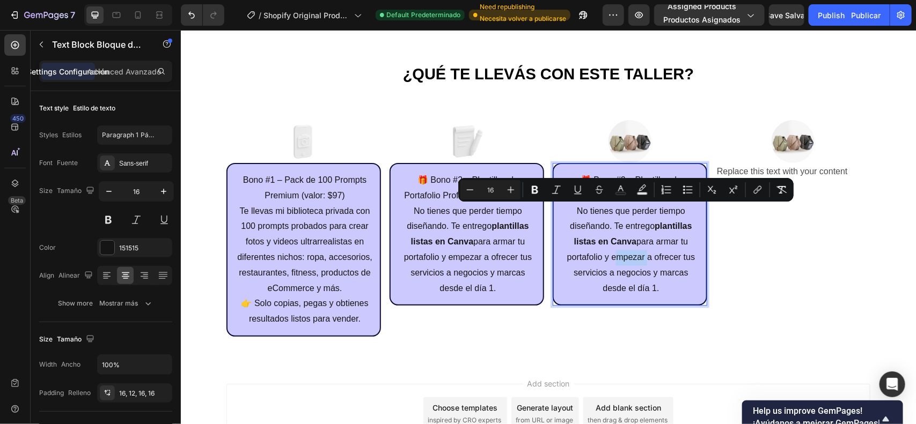
click at [626, 252] on p "No tienes que perder tiempo diseñando. Te entrego plantillas listas en Canva pa…" at bounding box center [630, 249] width 137 height 93
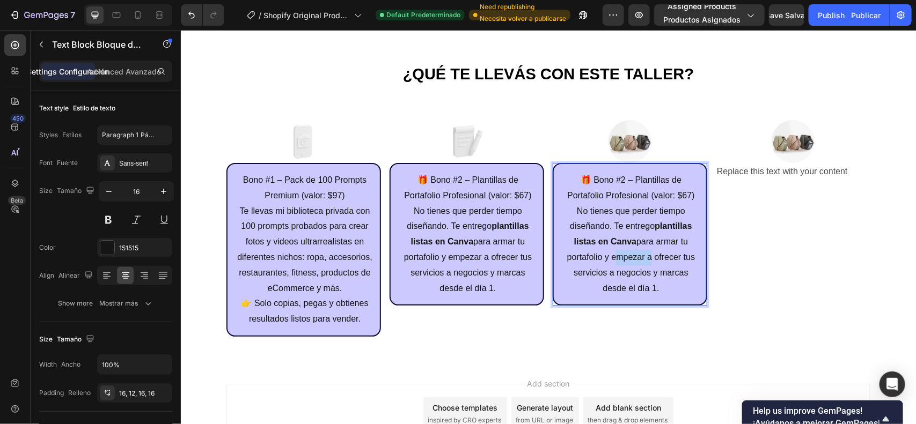
click at [626, 252] on p "No tienes que perder tiempo diseñando. Te entrego plantillas listas en Canva pa…" at bounding box center [630, 249] width 137 height 93
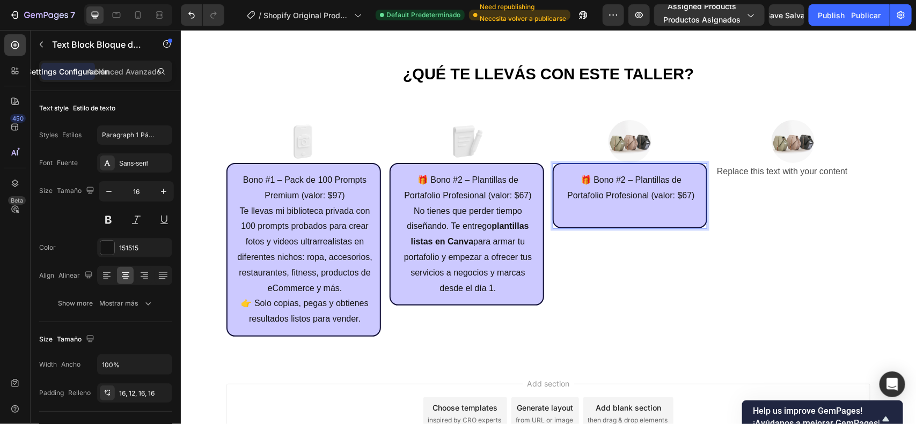
click at [637, 217] on div "🎁 Bono #2 – Plantillas de Portafolio Profesional (valor: $67)" at bounding box center [629, 195] width 155 height 65
click at [633, 210] on p "Rich Text Editor. Editing area: main" at bounding box center [630, 211] width 137 height 16
drag, startPoint x: 629, startPoint y: 209, endPoint x: 577, endPoint y: 167, distance: 66.0
click at [577, 167] on div "🎁 Bono #2 – Plantillas de Portafolio Profesional (valor: $67)" at bounding box center [629, 195] width 155 height 65
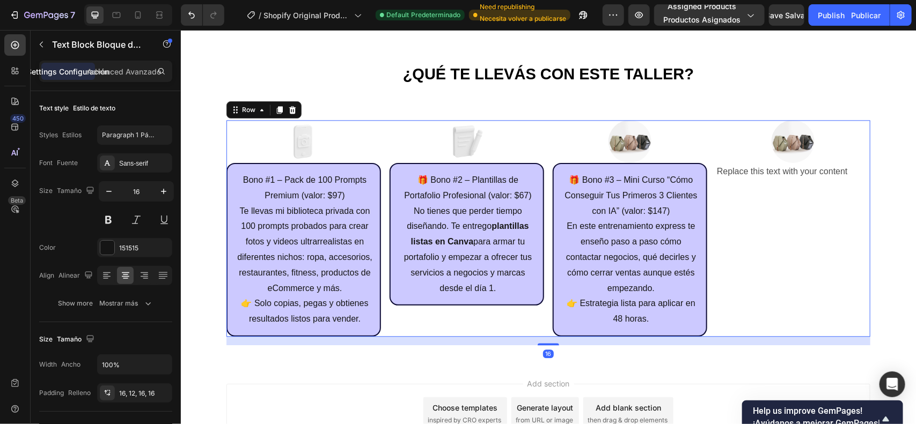
click at [750, 284] on div "Image Replace this text with your content Text Block" at bounding box center [792, 228] width 155 height 217
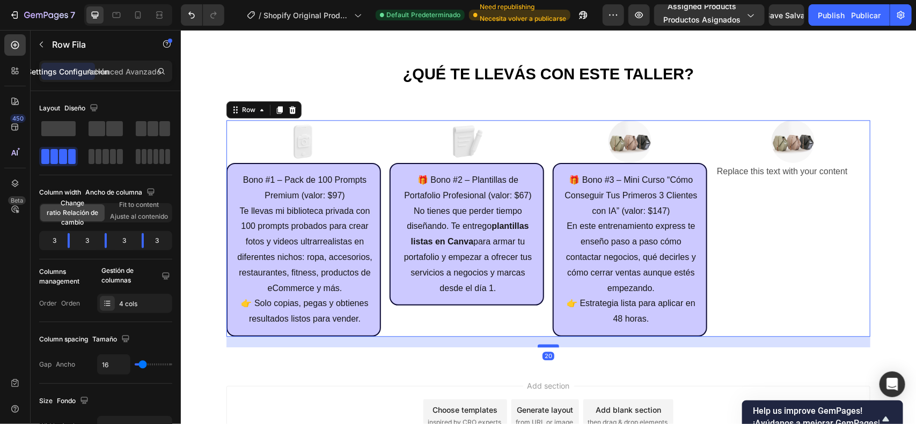
click at [548, 344] on div at bounding box center [547, 345] width 21 height 3
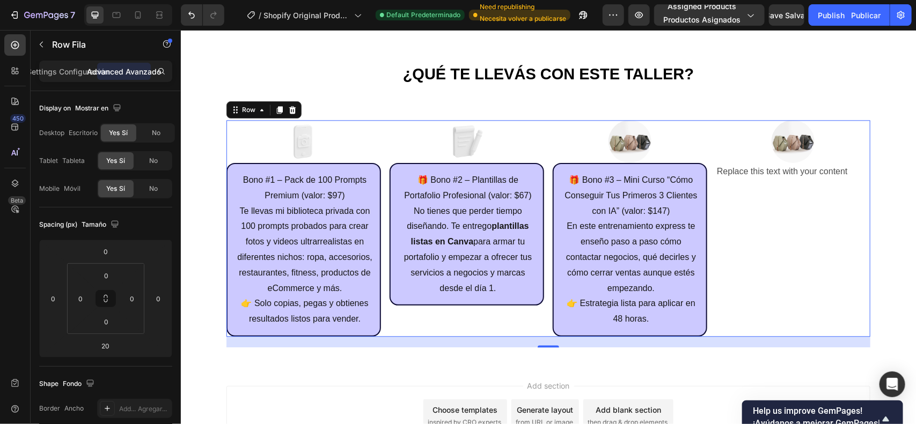
click at [765, 261] on div "Image Replace this text with your content Text Block" at bounding box center [792, 228] width 155 height 217
click at [759, 183] on div "Image Replace this text with your content Text Block" at bounding box center [792, 228] width 155 height 217
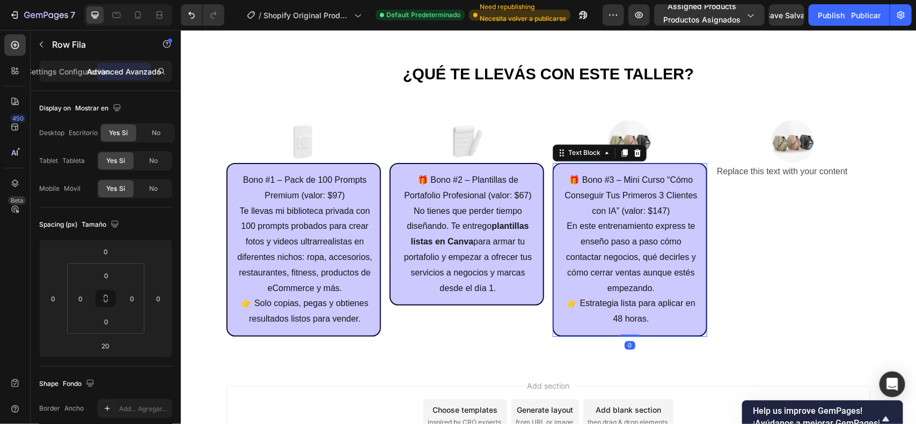
click at [678, 217] on p "🎁 Bono #3 – Mini Curso “Cómo Conseguir Tus Primeros 3 Clientes con IA” (valor: …" at bounding box center [630, 195] width 137 height 46
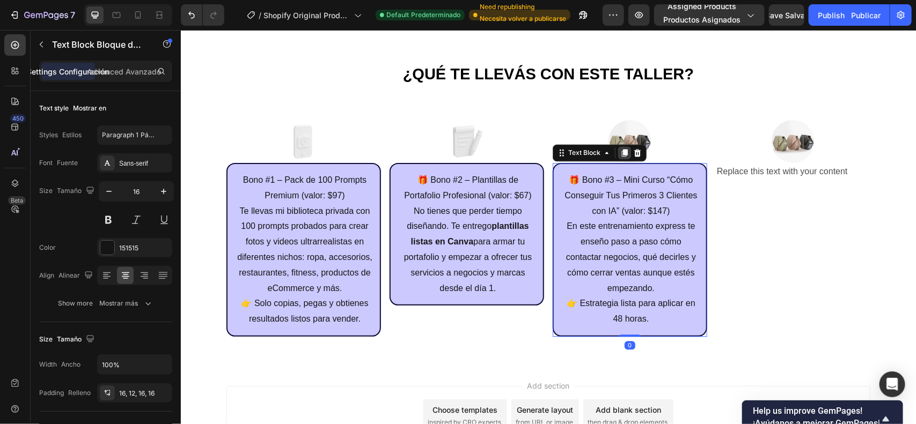
click at [621, 153] on icon at bounding box center [624, 153] width 6 height 8
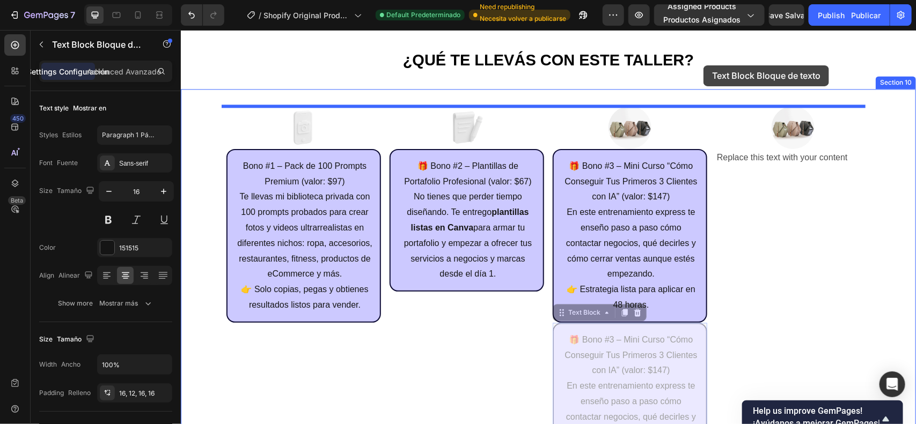
scroll to position [2847, 0]
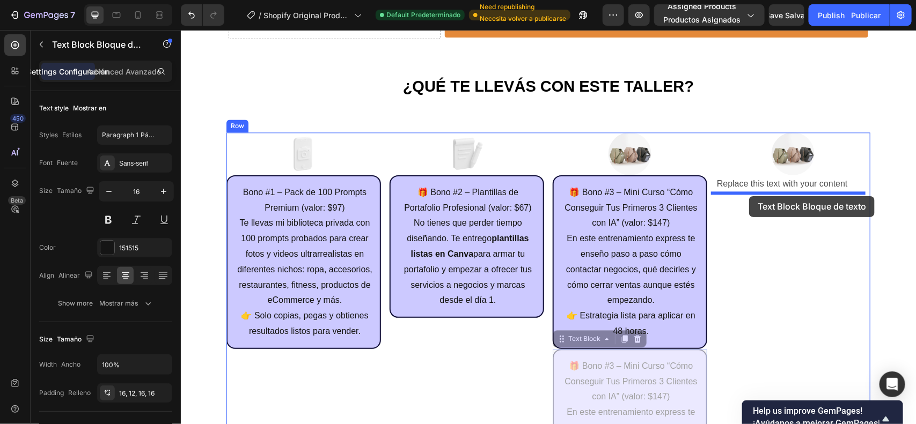
drag, startPoint x: 577, startPoint y: 83, endPoint x: 748, endPoint y: 196, distance: 205.2
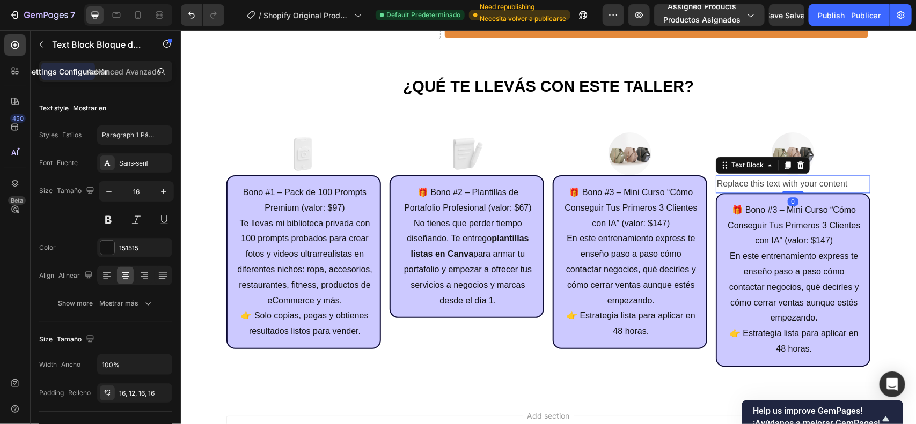
click at [826, 177] on div "Replace this text with your content" at bounding box center [792, 184] width 155 height 18
click at [796, 165] on icon at bounding box center [800, 164] width 9 height 9
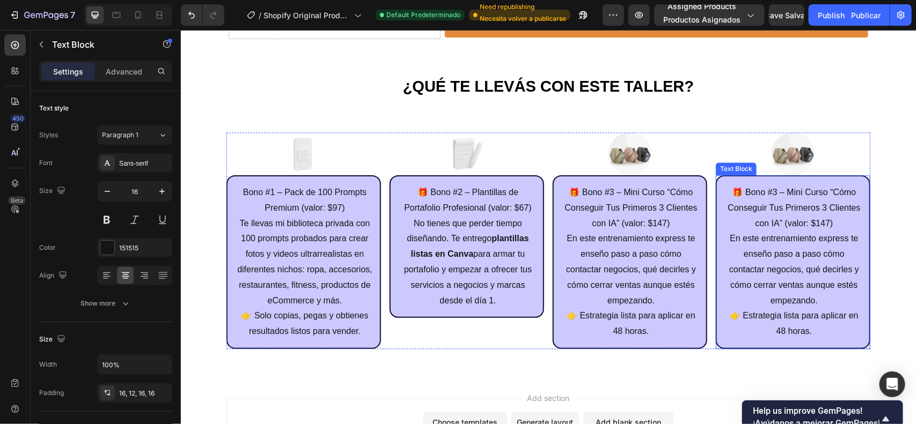
click at [734, 311] on p "En este entrenamiento express te enseño paso a paso cómo contactar negocios, qu…" at bounding box center [793, 285] width 137 height 108
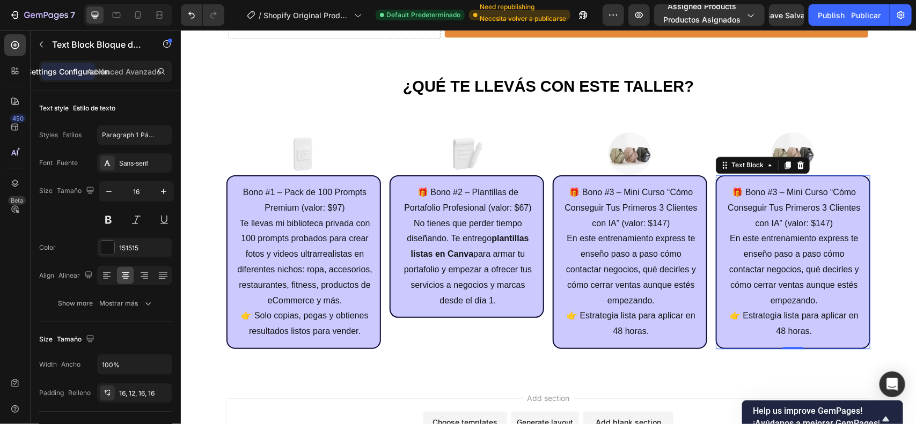
click at [783, 223] on p "🎁 Bono #3 – Mini Curso “Cómo Conseguir Tus Primeros 3 Clientes con IA” (valor: …" at bounding box center [793, 208] width 137 height 46
click at [807, 326] on p "En este entrenamiento express te enseño paso a paso cómo contactar negocios, qu…" at bounding box center [793, 285] width 137 height 108
click at [806, 328] on p "En este entrenamiento express te enseño paso a paso cómo contactar negocios, qu…" at bounding box center [793, 285] width 137 height 108
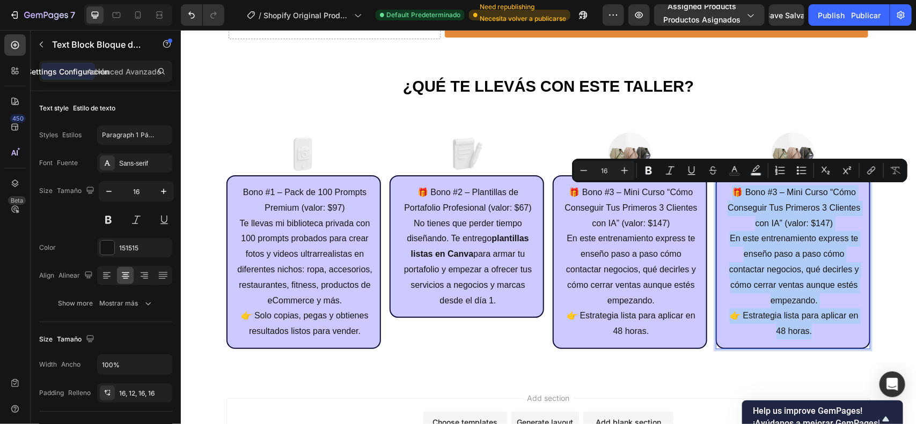
drag, startPoint x: 806, startPoint y: 328, endPoint x: 716, endPoint y: 190, distance: 164.9
click at [716, 190] on div "🎁 Bono #3 – Mini Curso “Cómo Conseguir Tus Primeros 3 Clientes con IA” (valor: …" at bounding box center [792, 262] width 155 height 174
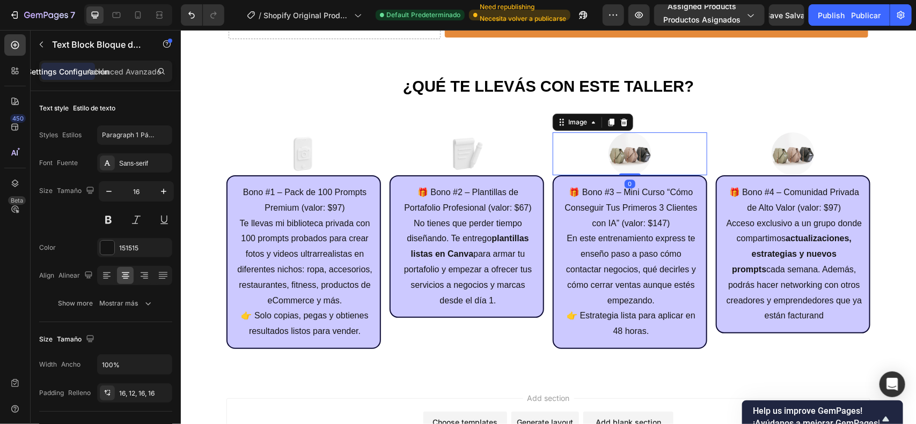
click at [637, 145] on img at bounding box center [629, 153] width 43 height 43
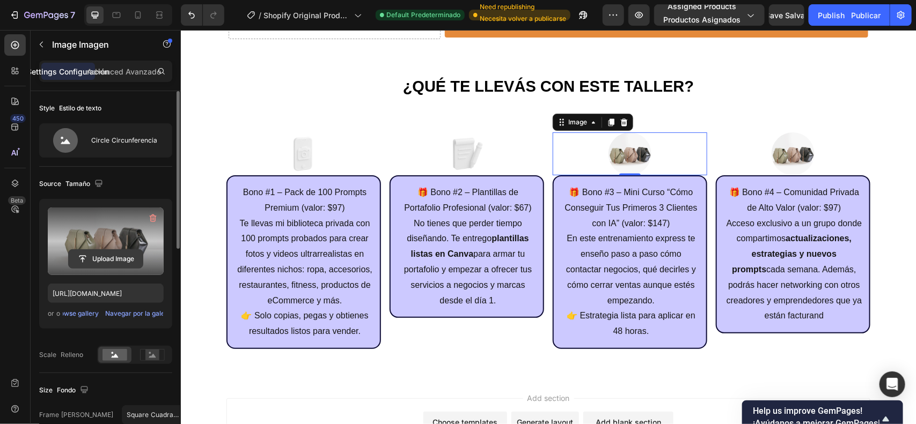
click at [109, 255] on input "file" at bounding box center [106, 259] width 74 height 18
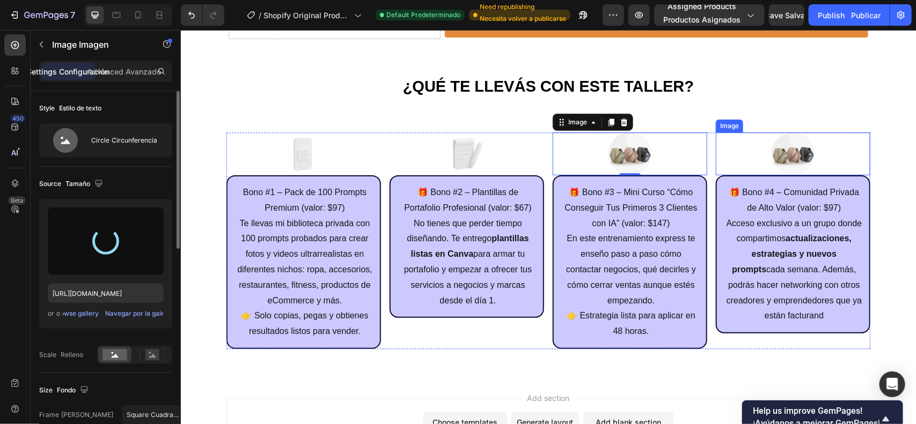
click at [771, 148] on img at bounding box center [792, 153] width 43 height 43
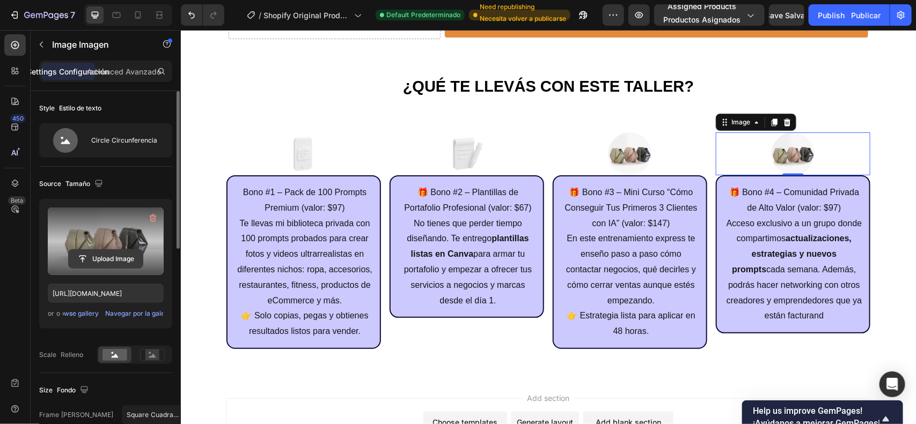
click at [111, 263] on input "file" at bounding box center [106, 259] width 74 height 18
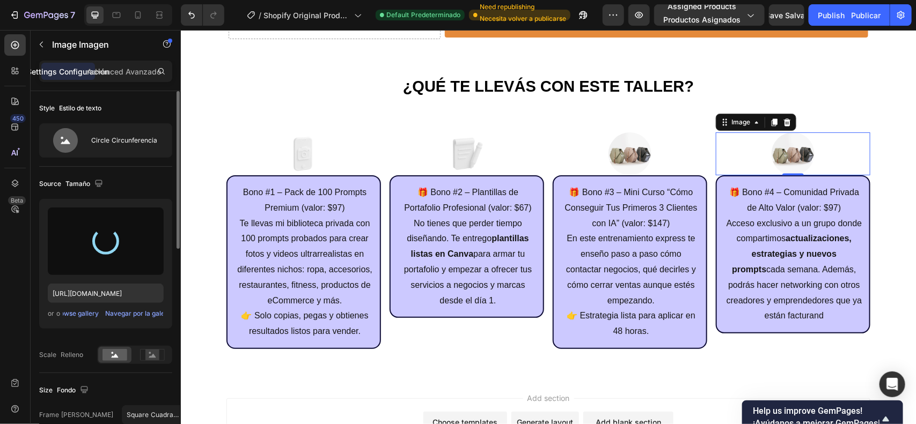
type input "[URL][DOMAIN_NAME]"
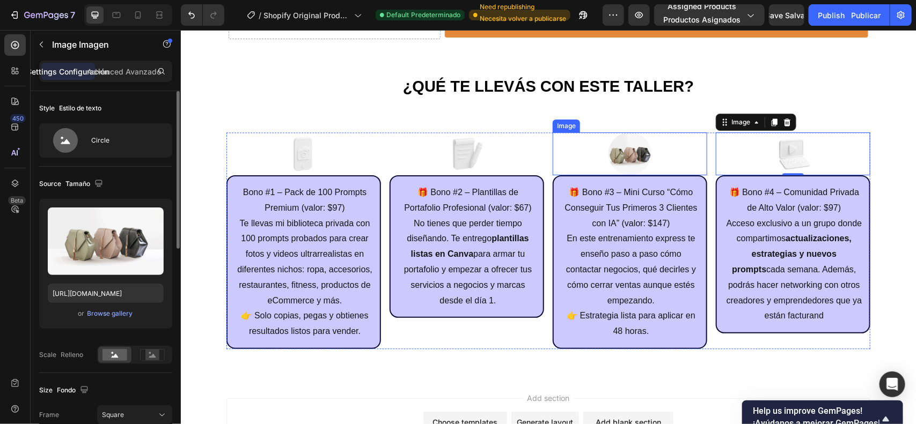
click at [627, 152] on img at bounding box center [629, 153] width 43 height 43
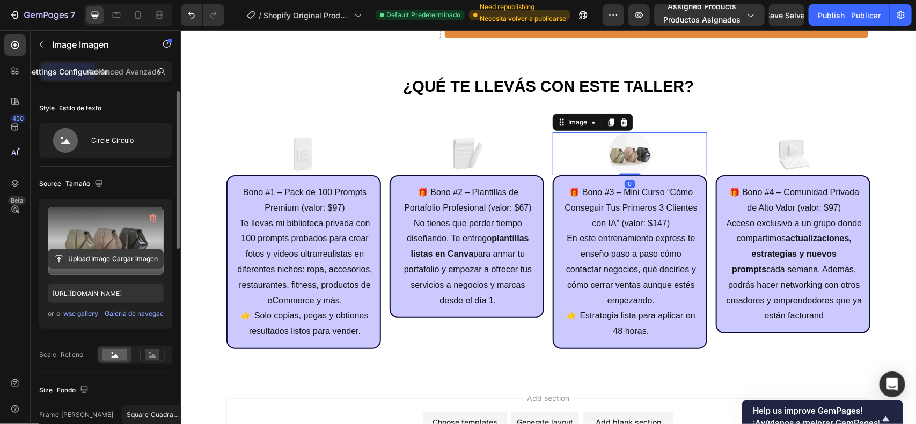
click at [111, 250] on input "file" at bounding box center [105, 259] width 115 height 18
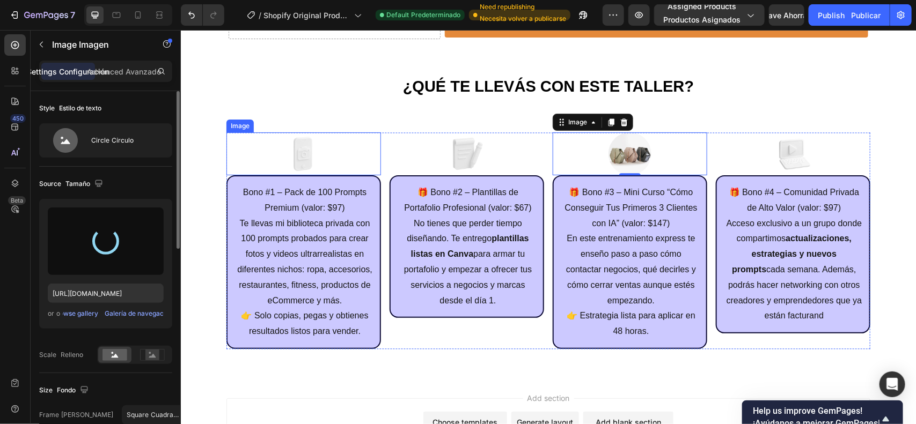
type input "[URL][DOMAIN_NAME]"
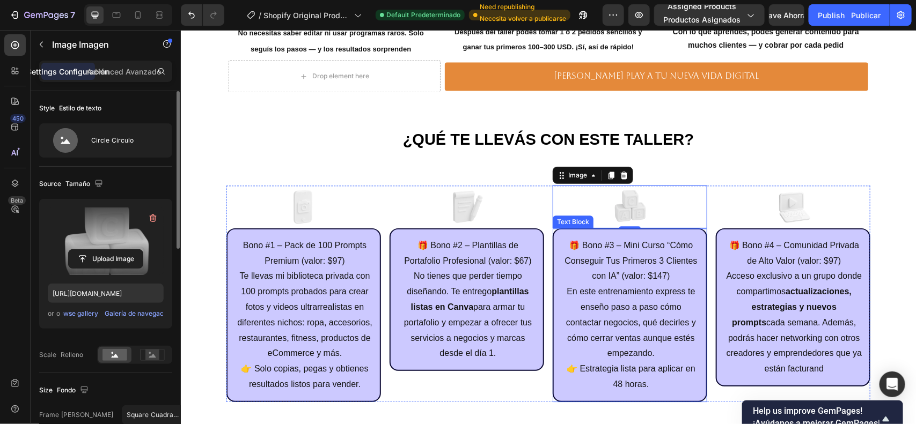
scroll to position [2727, 0]
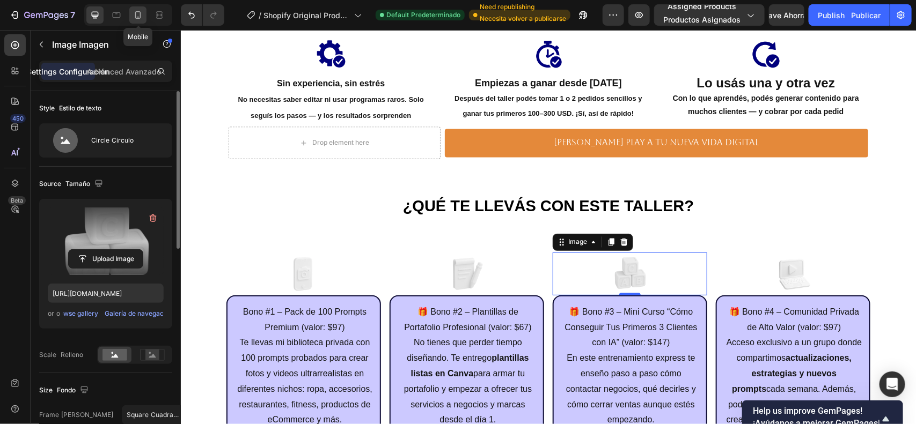
click at [138, 14] on icon at bounding box center [138, 15] width 11 height 11
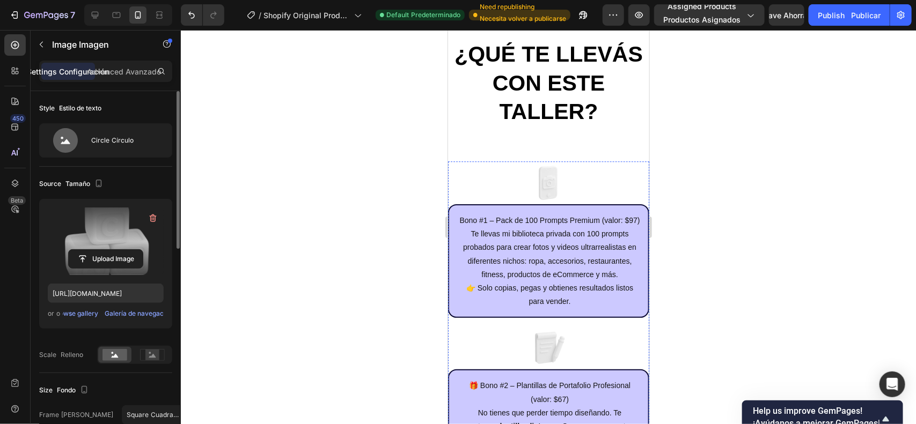
scroll to position [3040, 0]
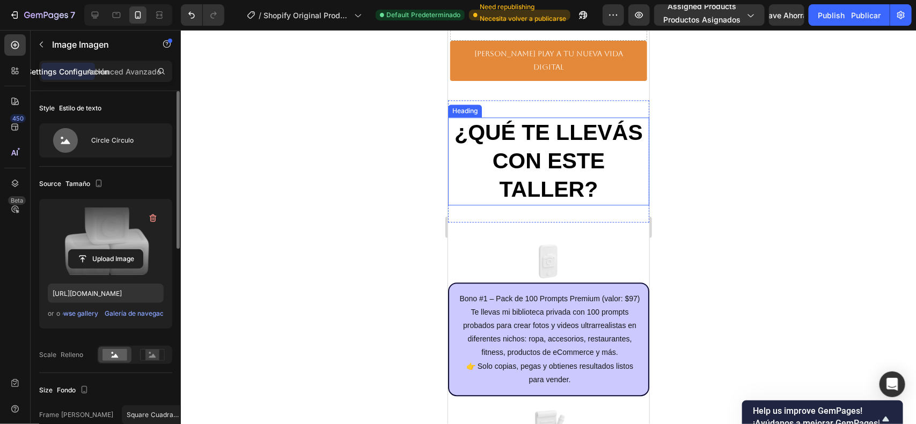
click at [622, 133] on strong "¿QUÉ TE LLEVÁS CON ESTE TALLER?" at bounding box center [548, 161] width 188 height 82
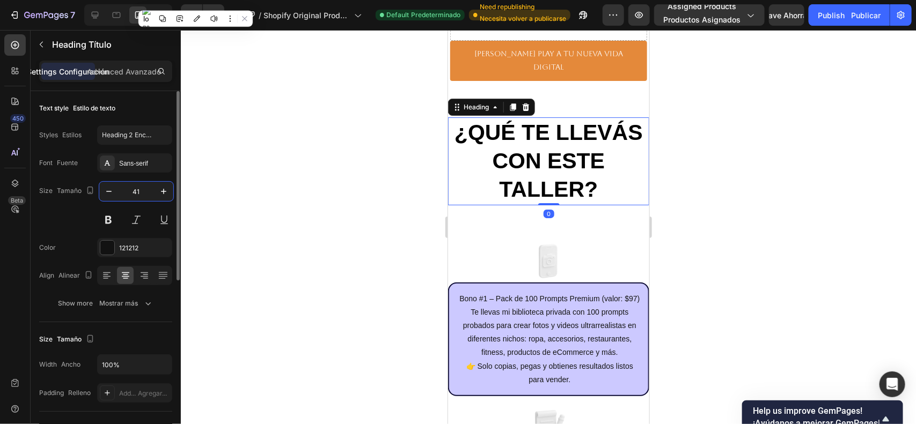
click at [143, 188] on input "41" at bounding box center [136, 191] width 35 height 19
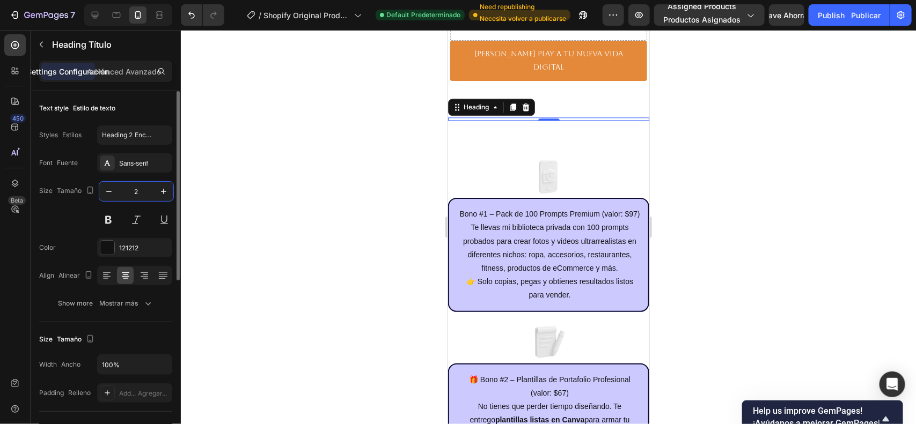
type input "26"
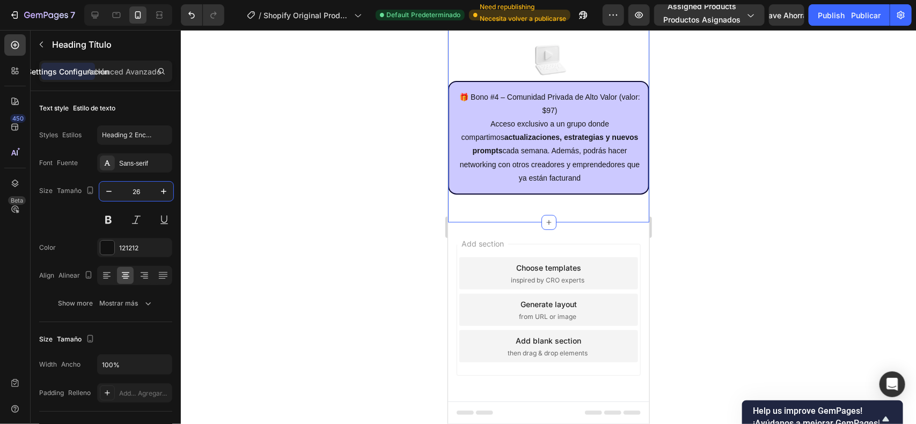
scroll to position [3593, 0]
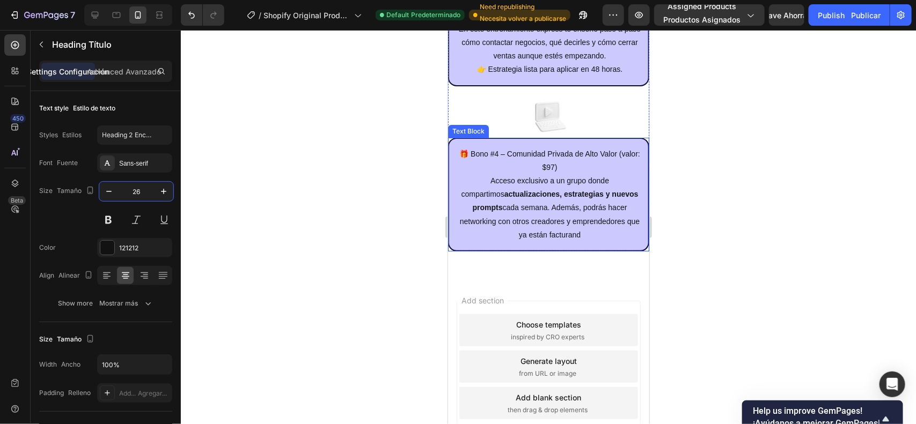
click at [596, 185] on p "Acceso exclusivo a un grupo donde compartimos actualizaciones, estrategias y nu…" at bounding box center [549, 208] width 184 height 68
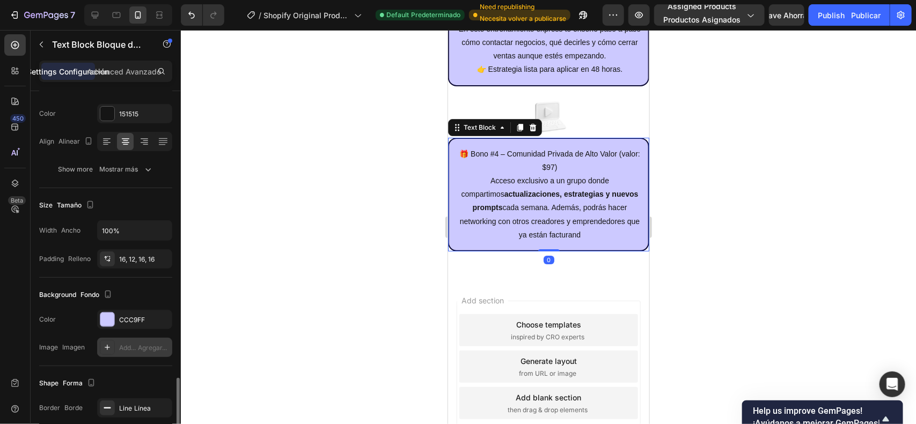
scroll to position [268, 0]
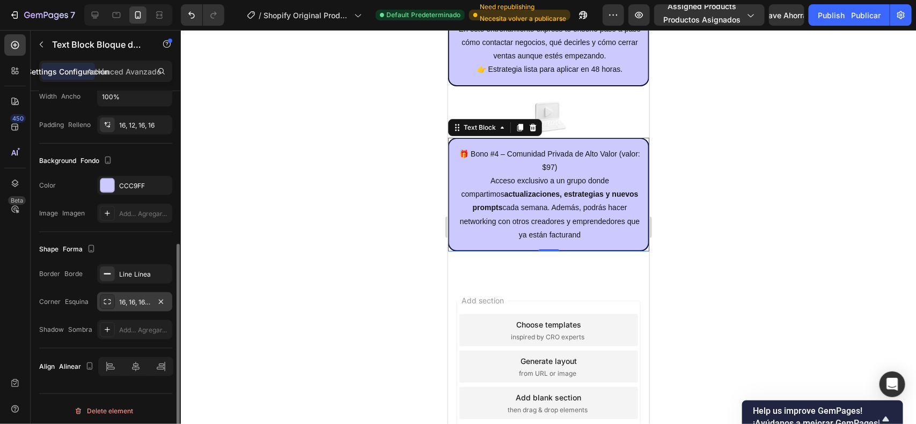
click at [119, 305] on div "16, 16, 16, 16" at bounding box center [134, 303] width 31 height 10
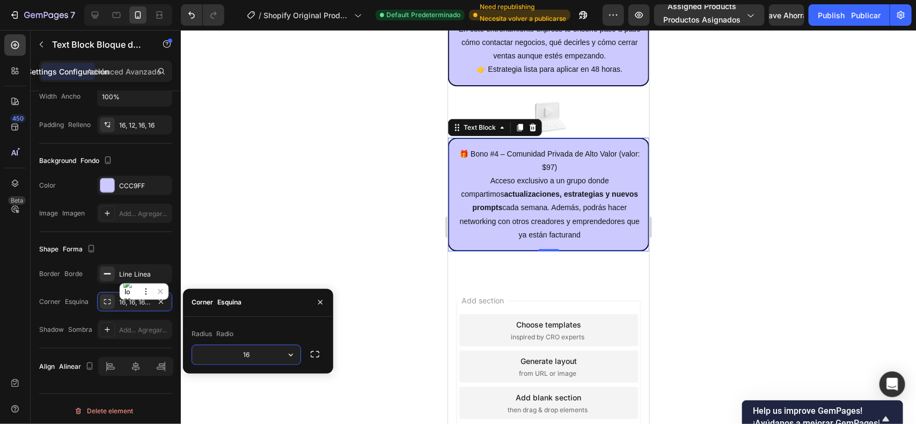
click at [259, 359] on input "16" at bounding box center [246, 355] width 108 height 19
type input "20"
click at [545, 300] on div "Add section Choose templates inspired by CRO experts Generate layout from URL o…" at bounding box center [547, 368] width 201 height 179
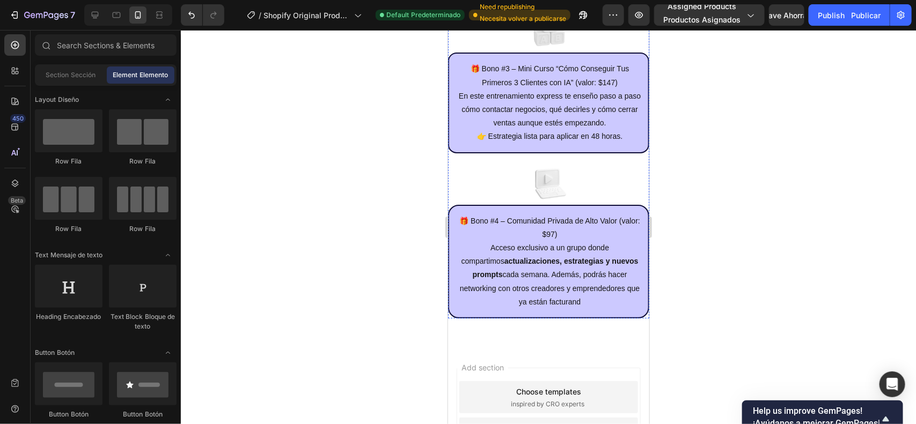
scroll to position [3661, 0]
